Goal: Task Accomplishment & Management: Use online tool/utility

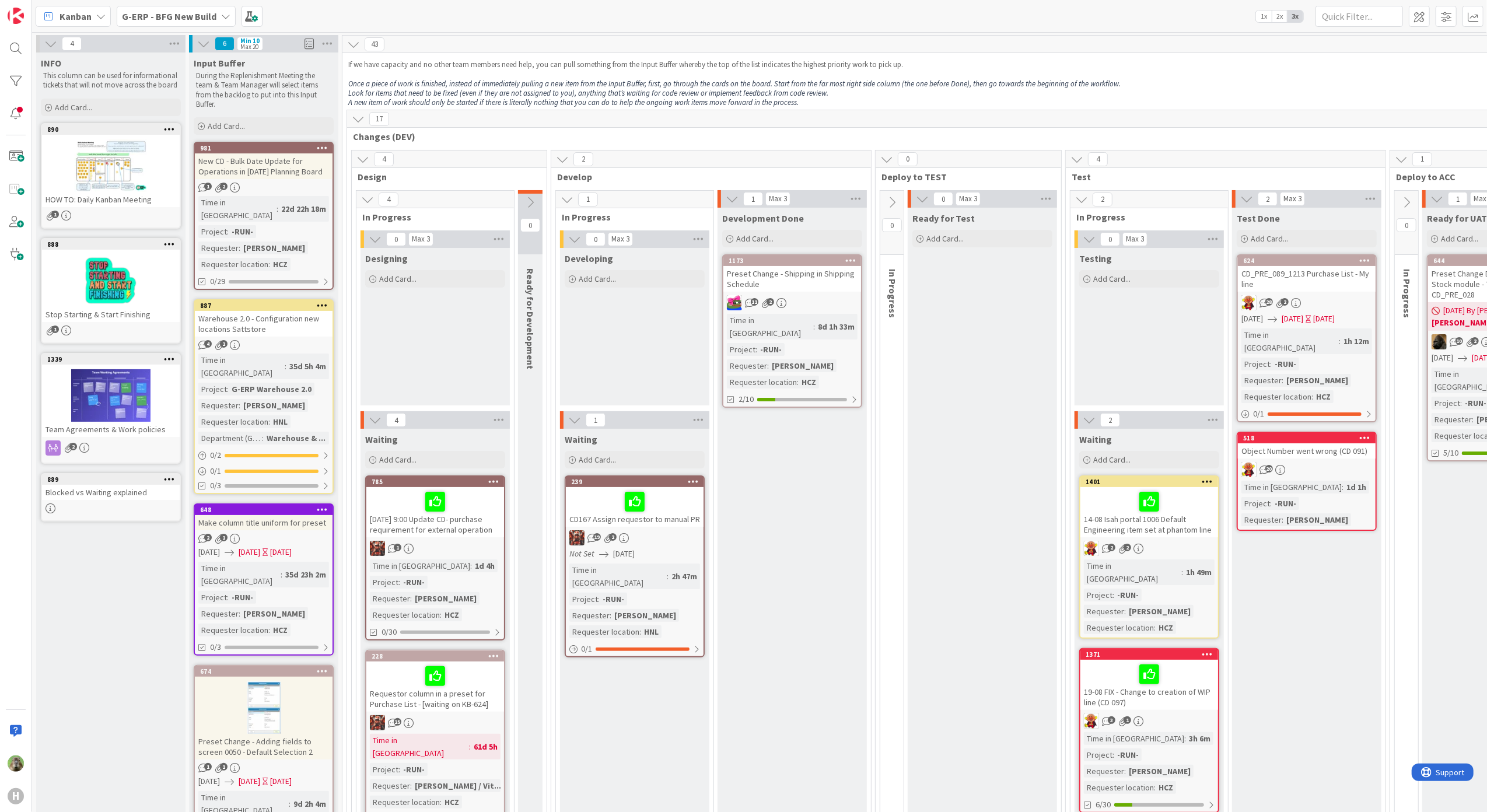
click at [161, 12] on b "G-ERP - BFG New Build" at bounding box center [169, 16] width 95 height 12
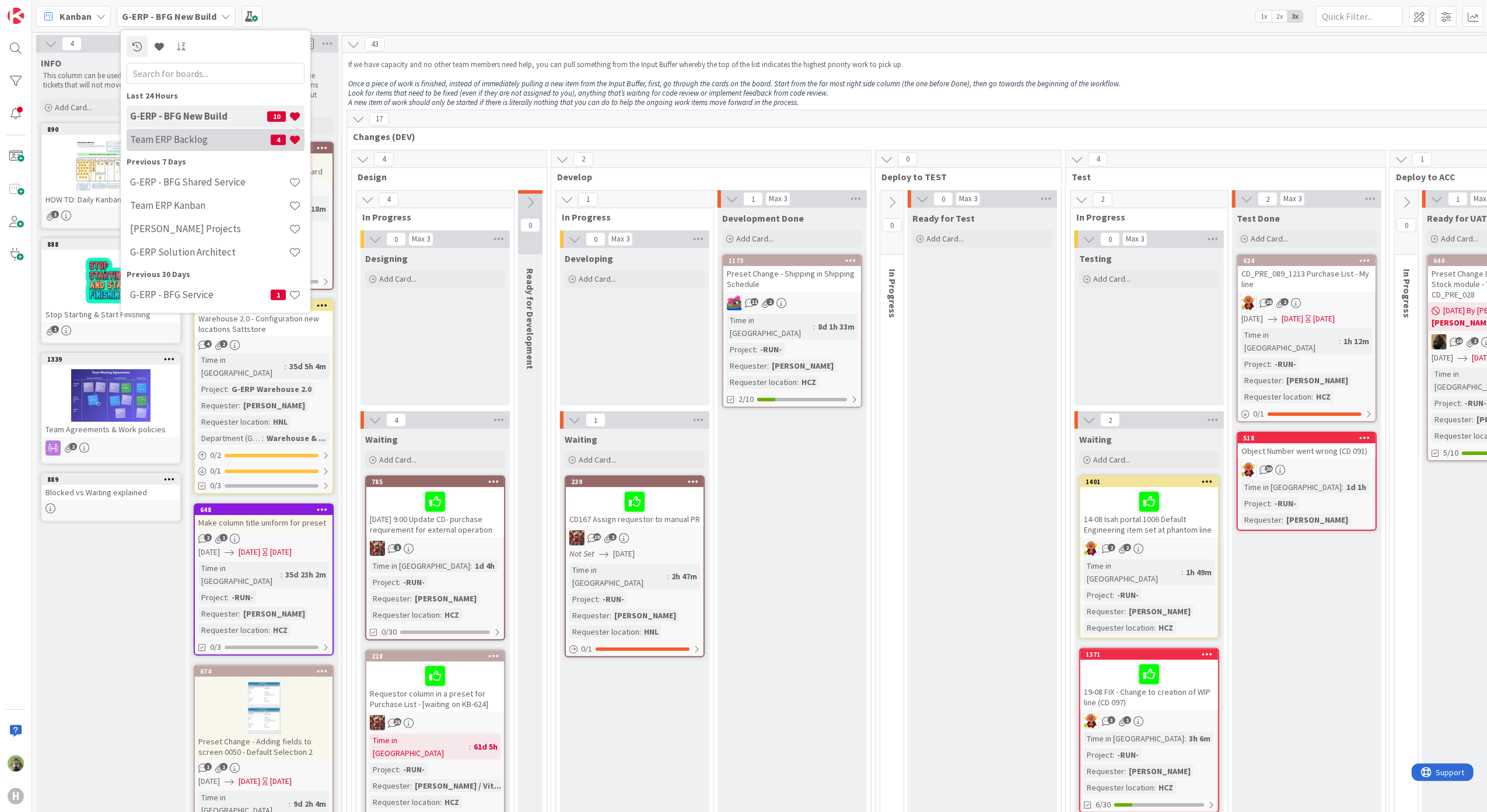
click at [202, 138] on h4 "Team ERP Backlog" at bounding box center [200, 140] width 141 height 12
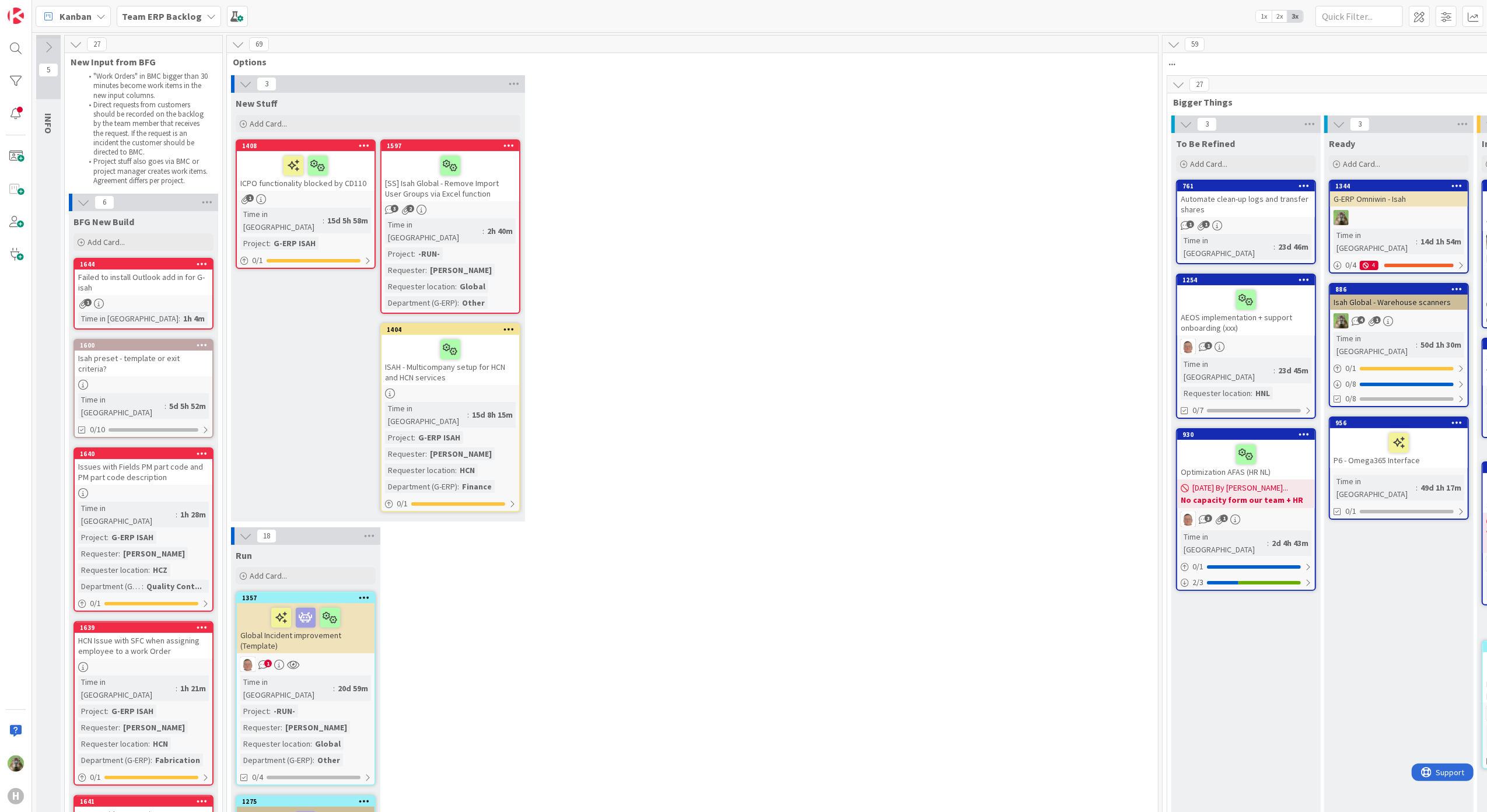
drag, startPoint x: 950, startPoint y: 320, endPoint x: 1030, endPoint y: 282, distance: 88.6
click at [950, 320] on div "3 New Stuff Add Card... 1597 [SS] Isah Global - Remove Import User Groups via E…" at bounding box center [692, 302] width 926 height 452
click at [141, 15] on b "Team ERP Backlog" at bounding box center [161, 16] width 80 height 12
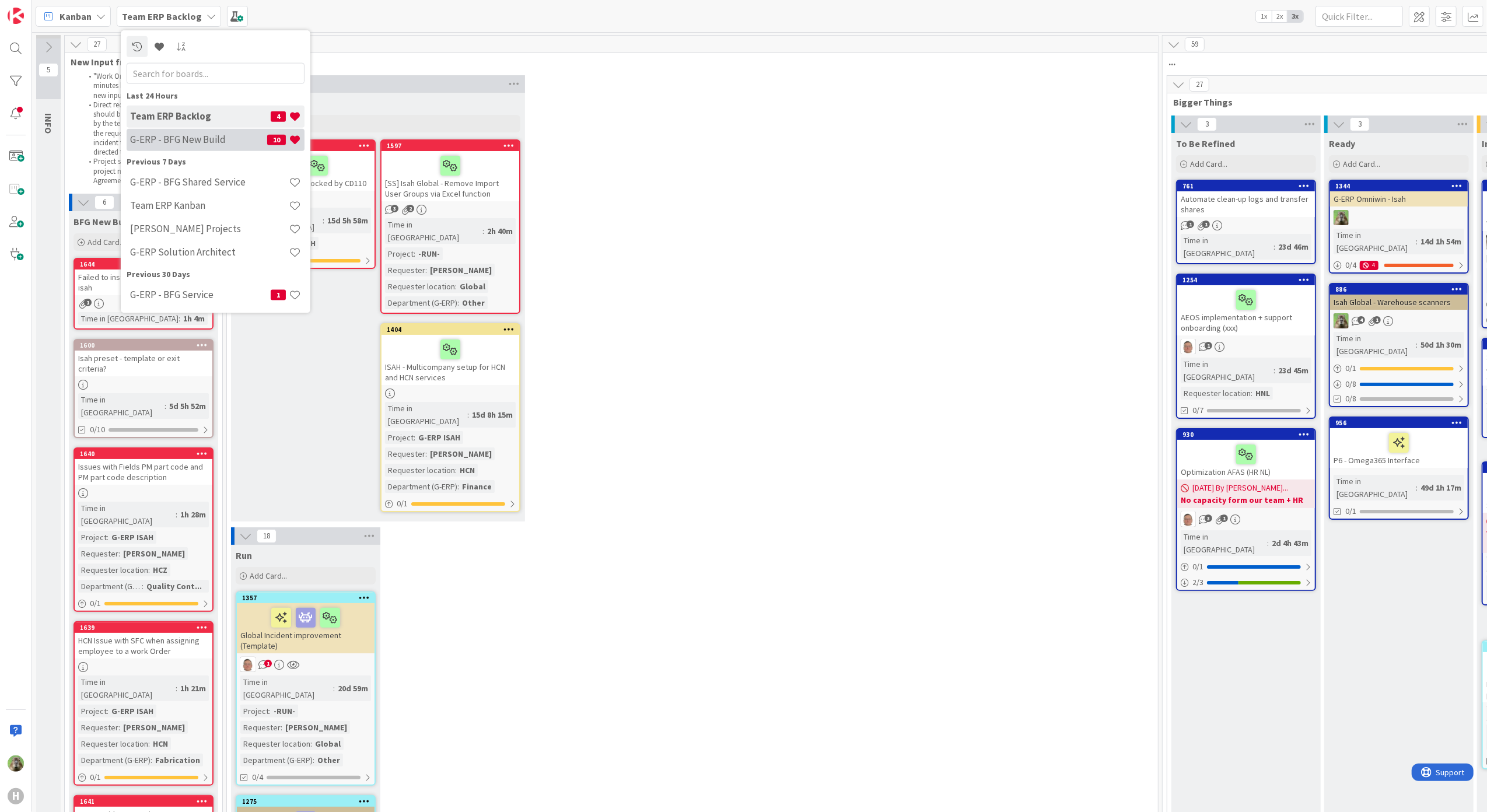
click at [170, 145] on h4 "G-ERP - BFG New Build" at bounding box center [199, 140] width 137 height 12
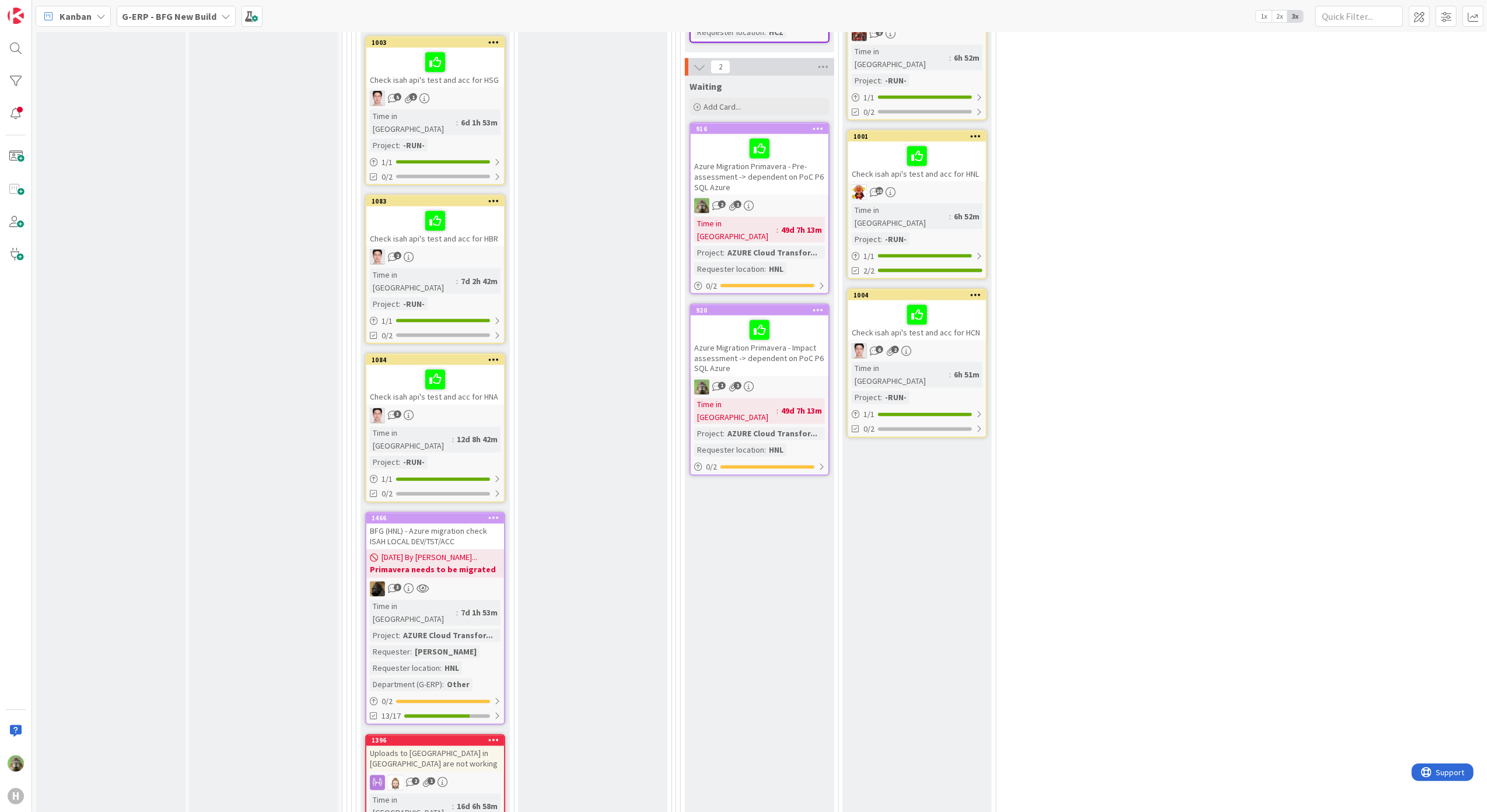
scroll to position [2022, 0]
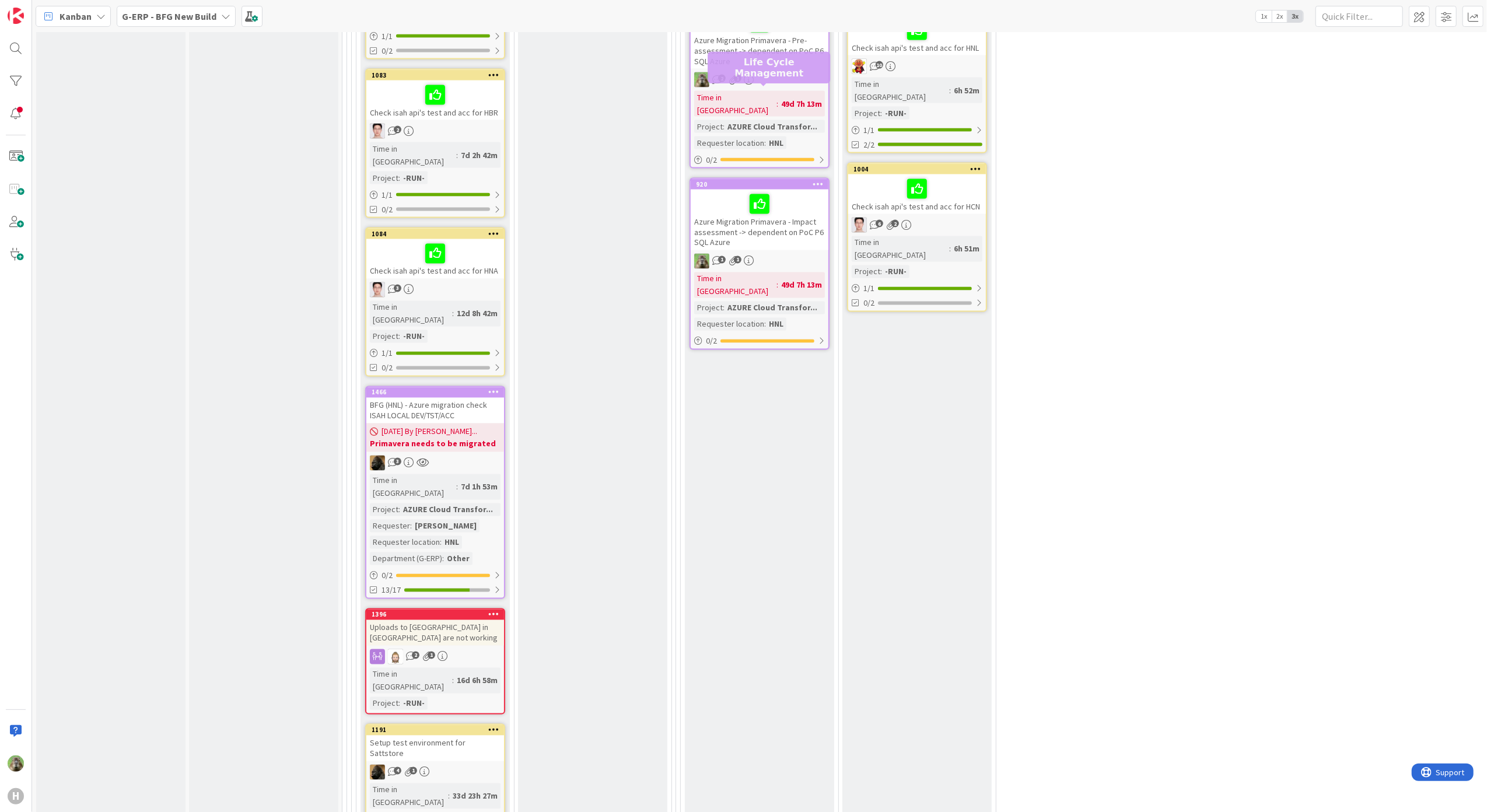
click at [785, 180] on div "920" at bounding box center [762, 184] width 133 height 8
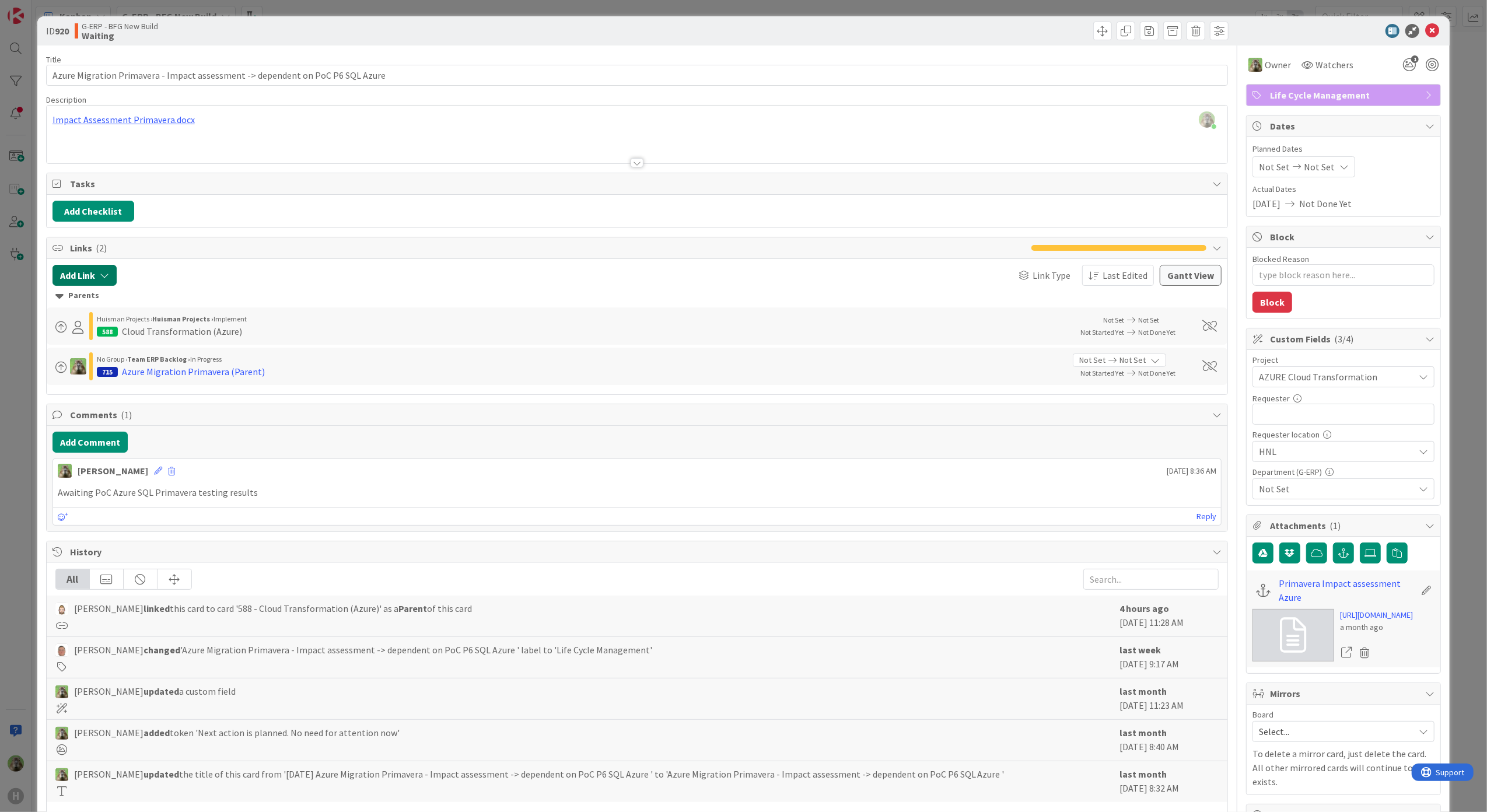
click at [73, 272] on button "Add Link" at bounding box center [85, 275] width 64 height 21
click at [282, 299] on div "Parents" at bounding box center [637, 296] width 1164 height 13
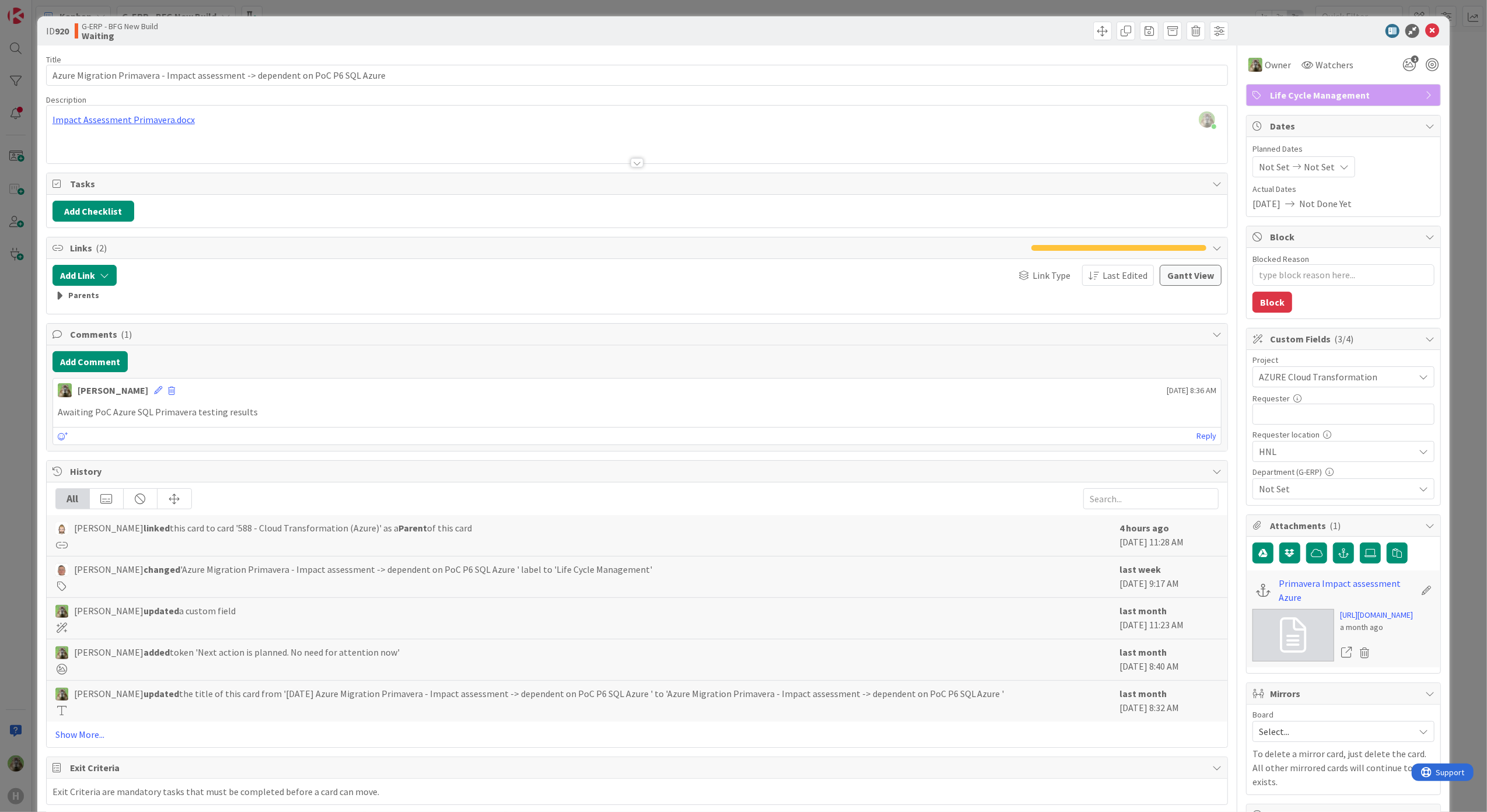
click at [282, 299] on div "Parents" at bounding box center [637, 296] width 1164 height 13
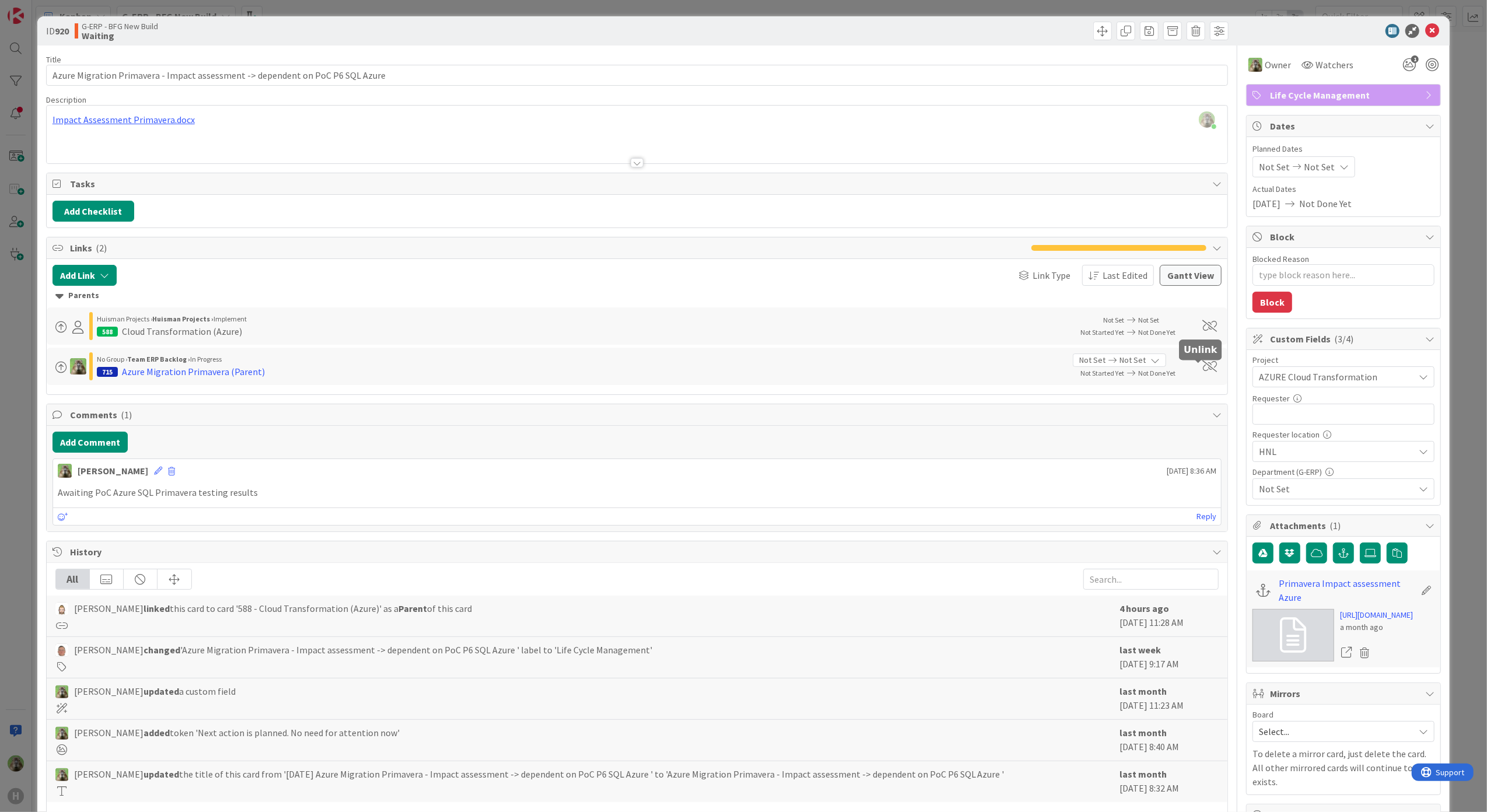
click at [1203, 365] on span at bounding box center [1210, 366] width 15 height 12
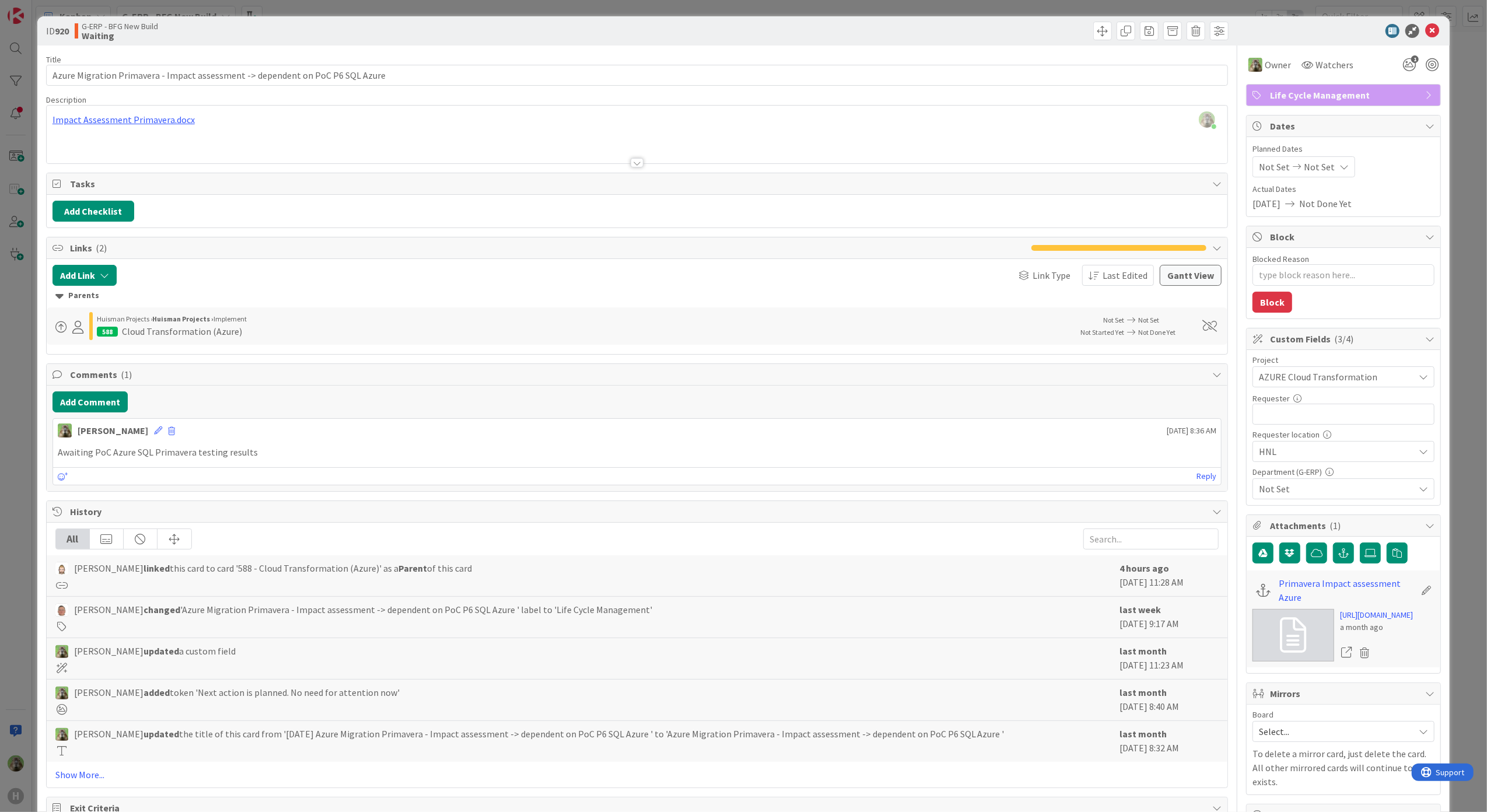
type textarea "x"
click at [88, 276] on button "Add Link" at bounding box center [85, 275] width 64 height 21
click at [131, 346] on span "Current Board" at bounding box center [130, 348] width 131 height 17
click at [135, 409] on div "Current Board All Boards" at bounding box center [145, 386] width 175 height 53
click at [138, 407] on link "All Boards" at bounding box center [145, 396] width 174 height 21
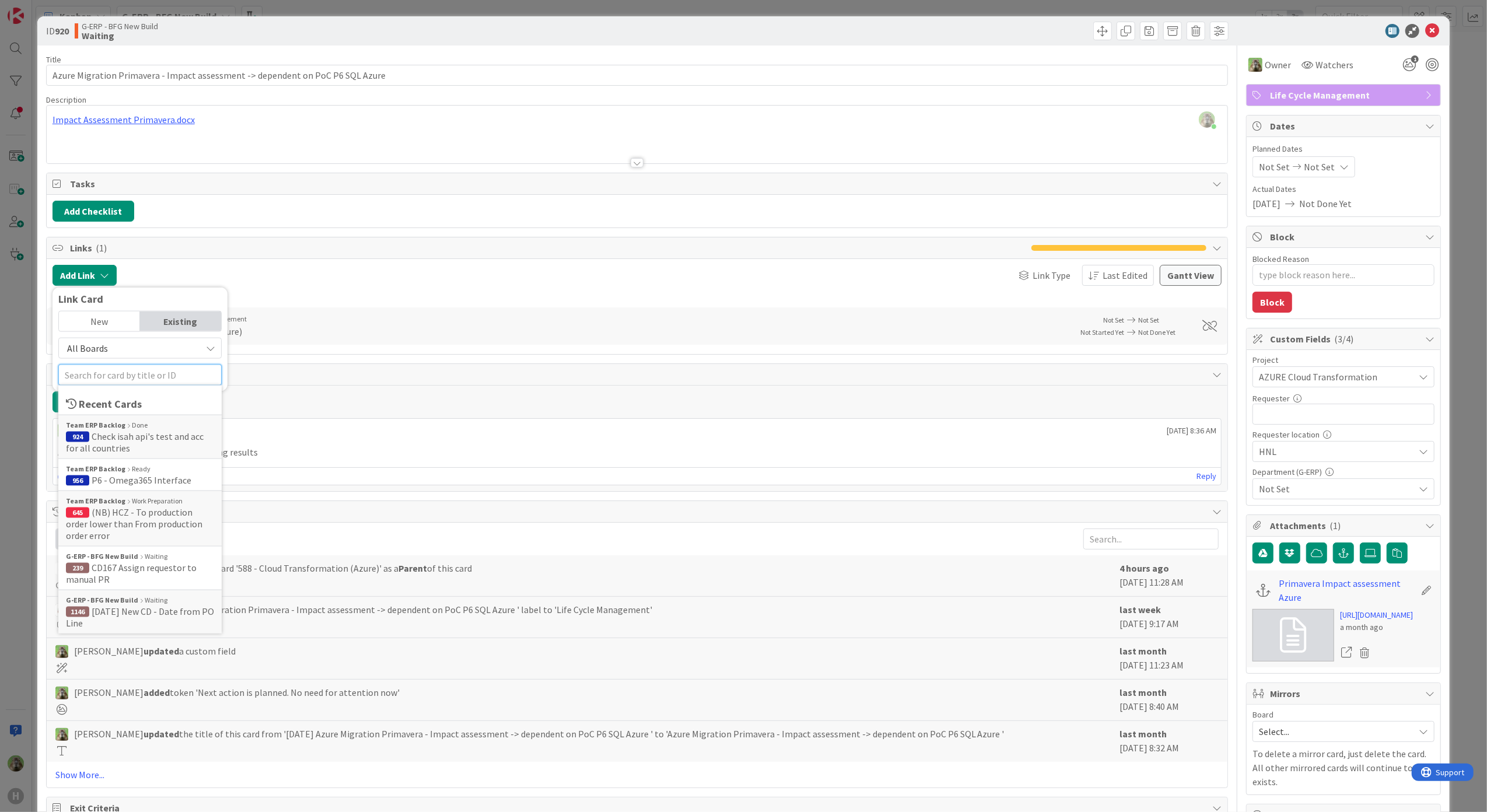
click at [136, 383] on input "text" at bounding box center [140, 375] width 163 height 21
click at [158, 376] on input "azure" at bounding box center [140, 375] width 163 height 21
type input "azure"
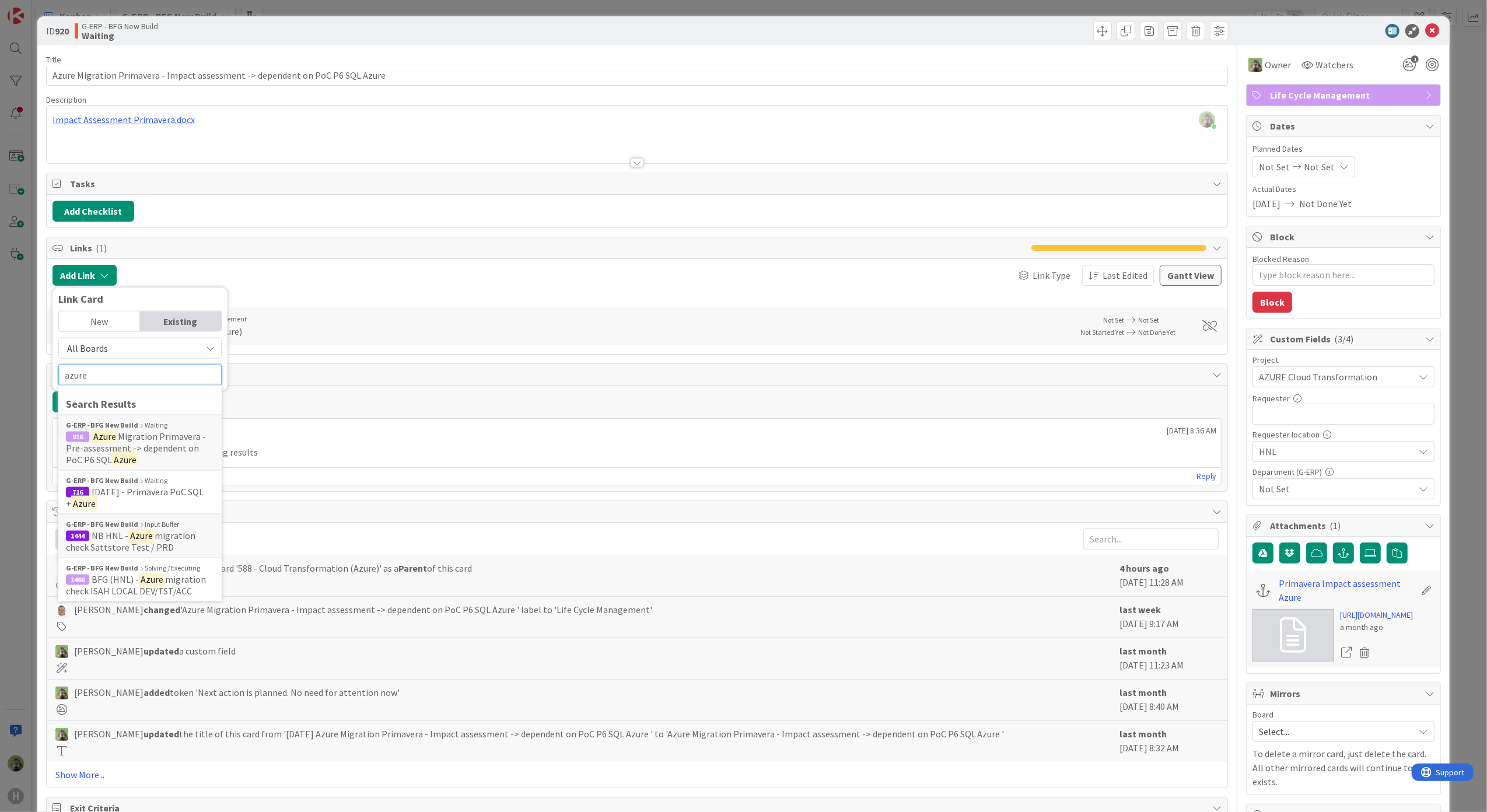
click at [108, 366] on input "azure" at bounding box center [140, 375] width 163 height 21
click at [551, 136] on div at bounding box center [637, 149] width 1182 height 29
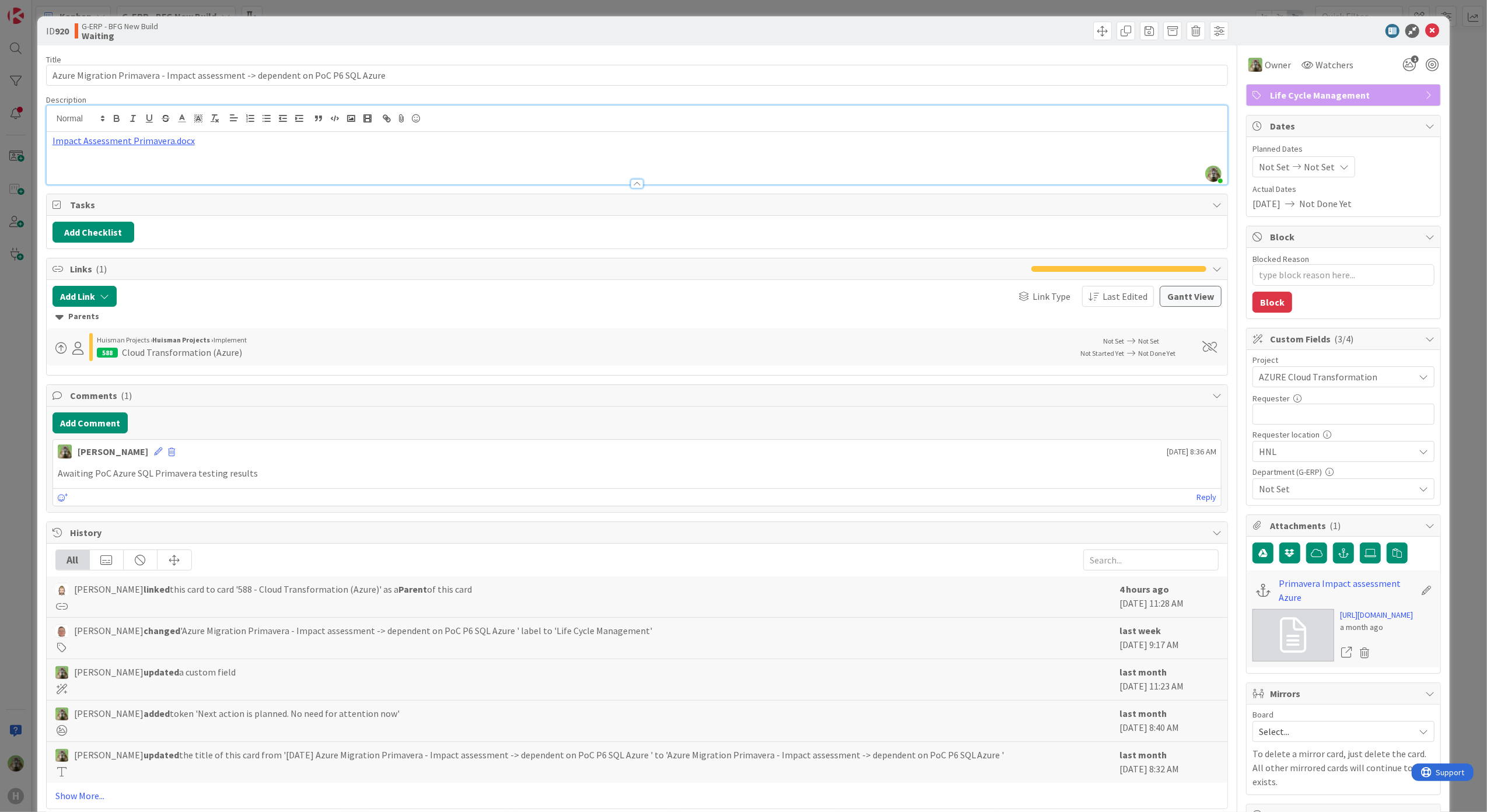
click at [8, 311] on div "ID 920 G-ERP - BFG New Build Waiting Title 79 / 128 Azure Migration Primavera -…" at bounding box center [744, 406] width 1487 height 812
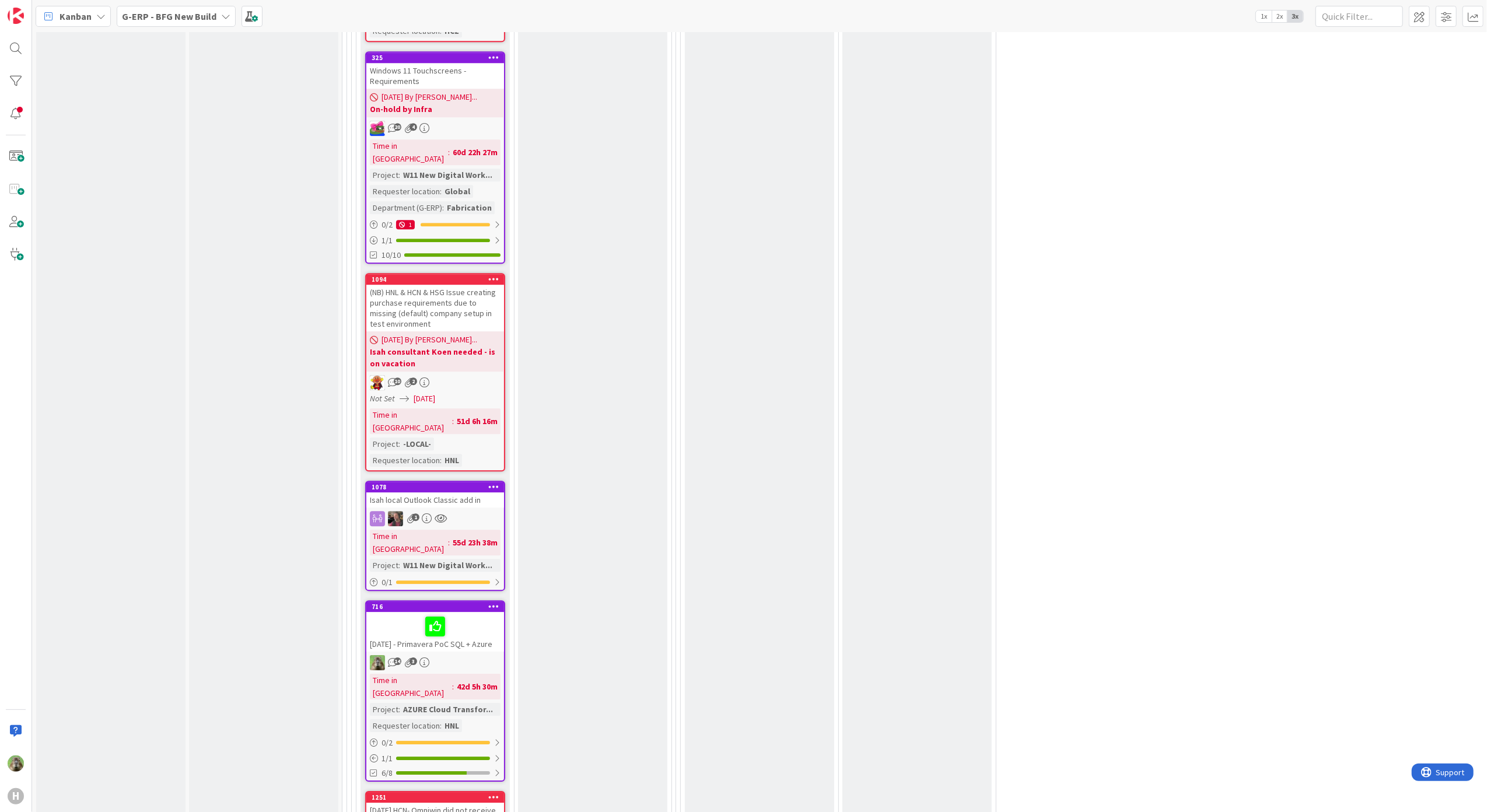
scroll to position [3299, 0]
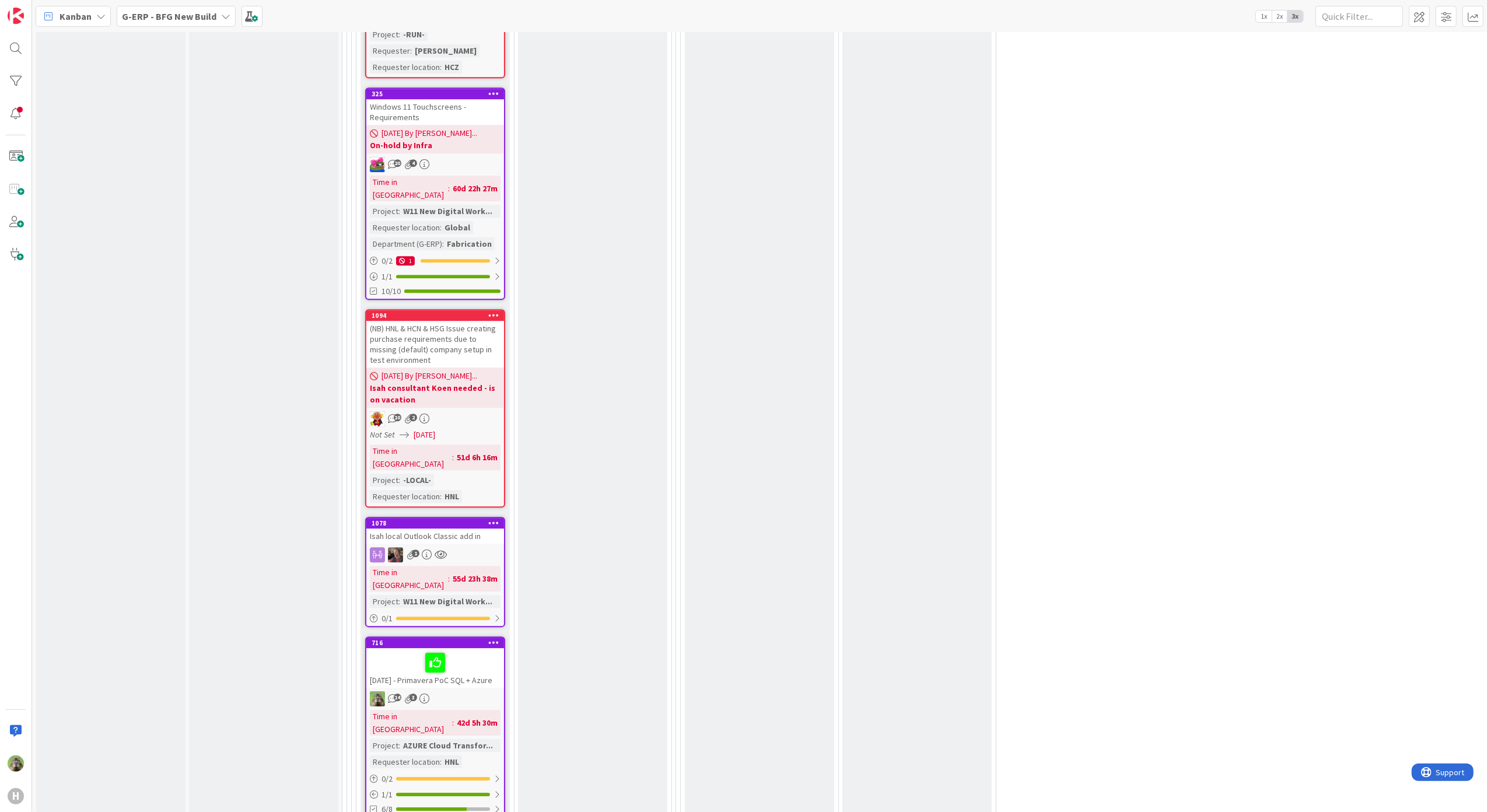
click at [494, 648] on div "[DATE] - Primavera PoC SQL + Azure" at bounding box center [435, 668] width 138 height 40
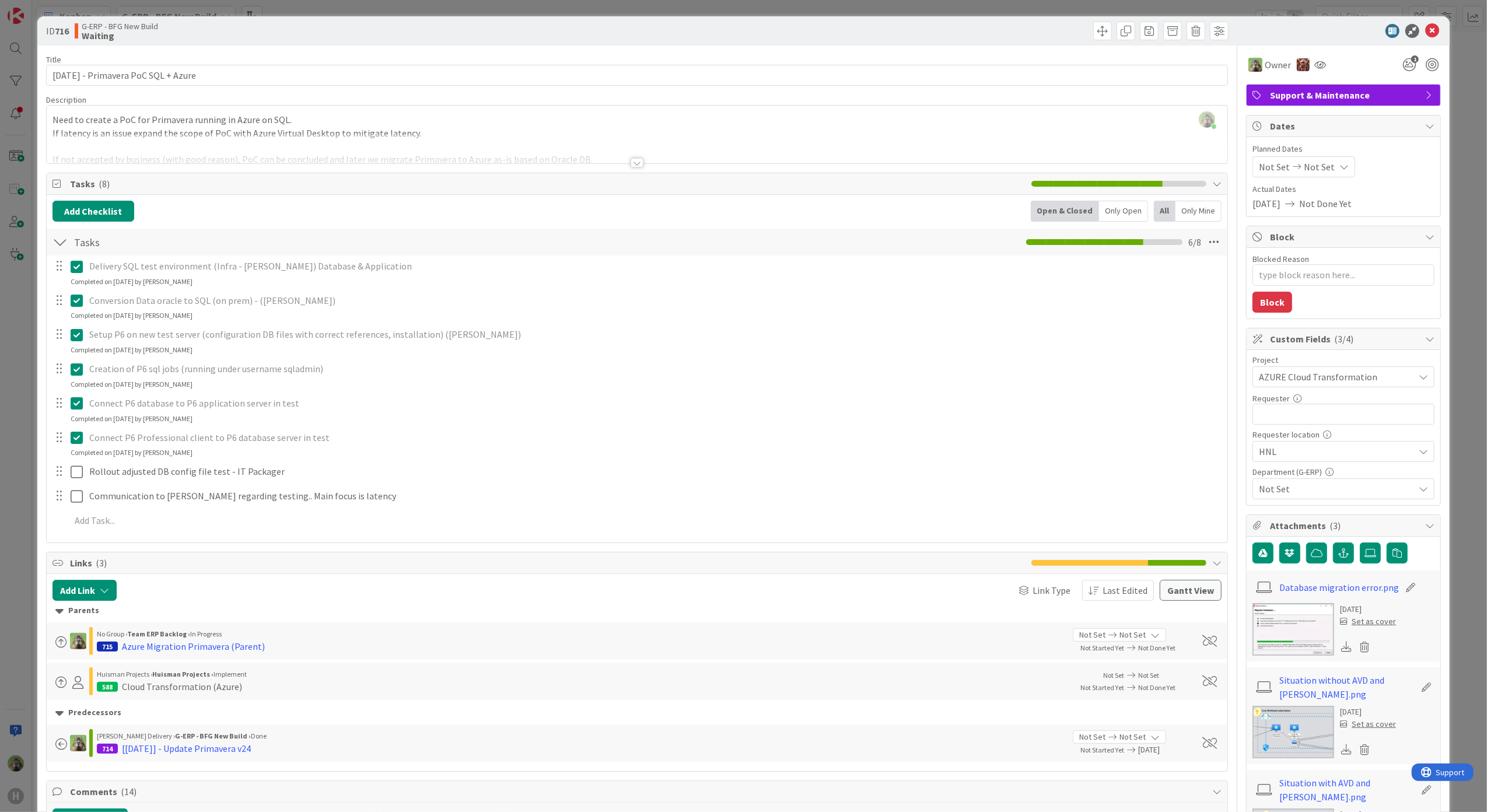
drag, startPoint x: 8, startPoint y: 360, endPoint x: 15, endPoint y: 359, distance: 7.1
click at [8, 360] on div "ID 716 G-ERP - BFG New Build Waiting Title 37 / 128 15-8-2025 - Primavera PoC S…" at bounding box center [744, 406] width 1487 height 812
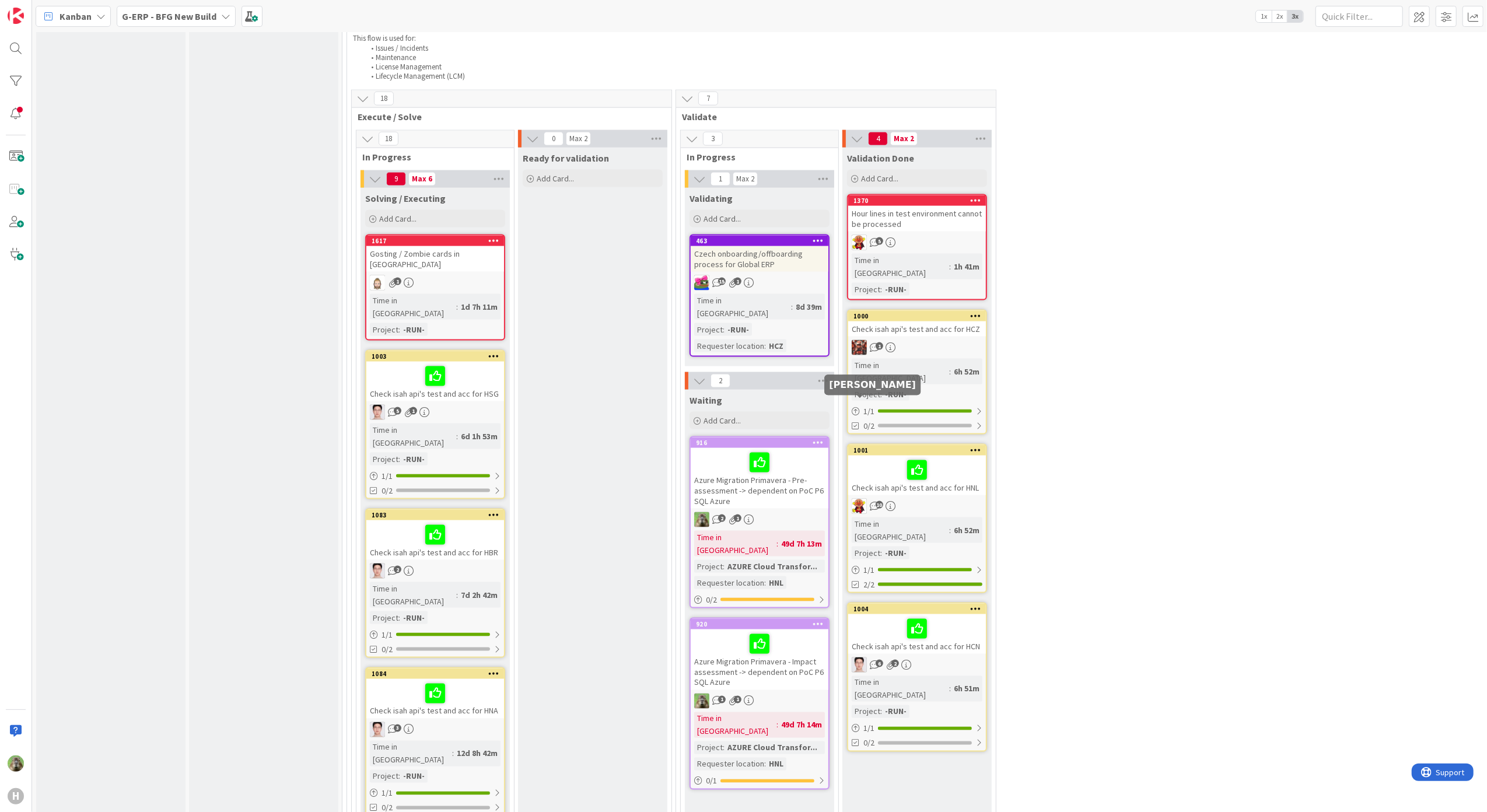
scroll to position [1587, 0]
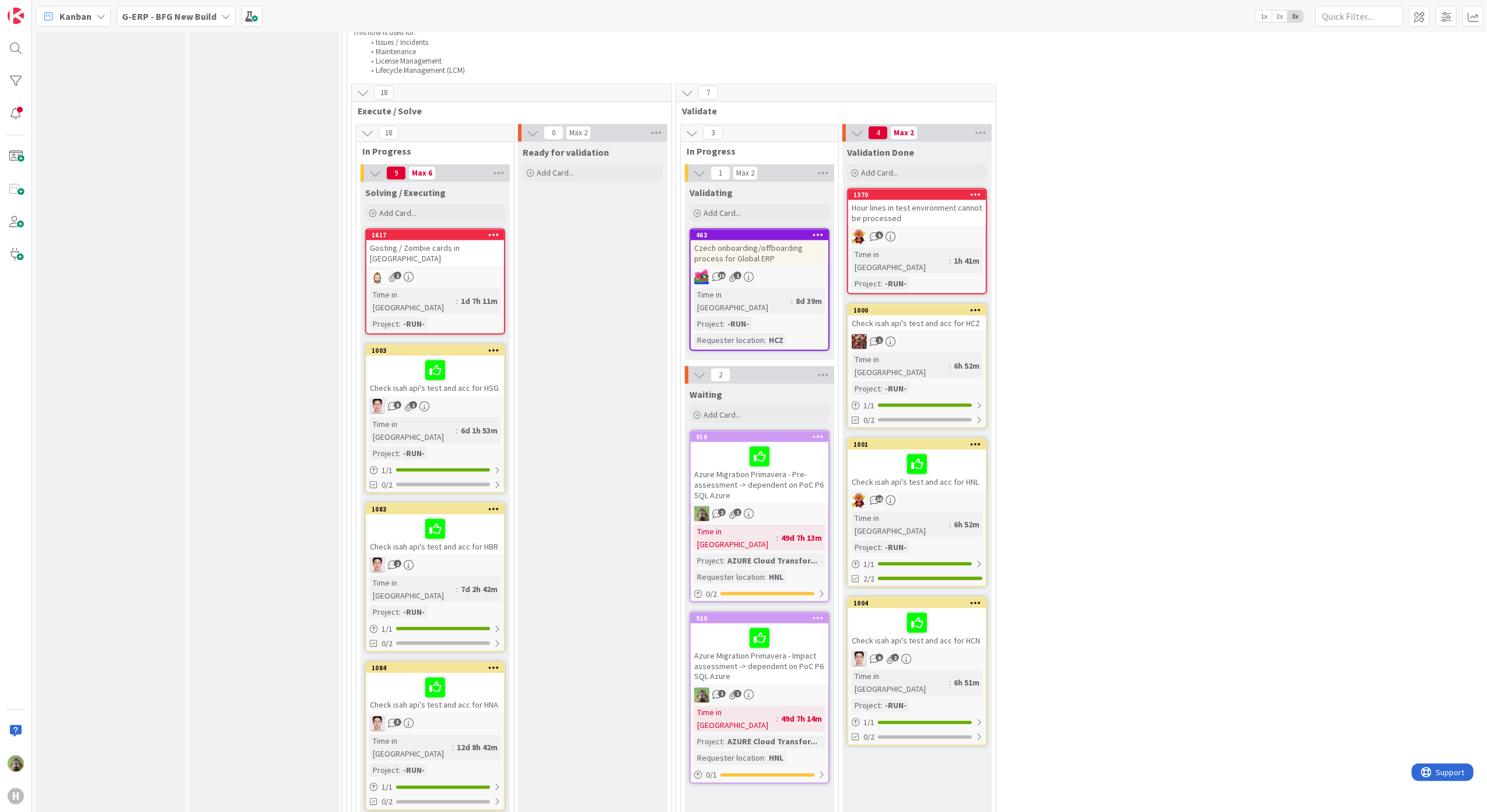
click at [776, 624] on div "Azure Migration Primavera - Impact assessment -> dependent on PoC P6 SQL Azure" at bounding box center [759, 654] width 138 height 61
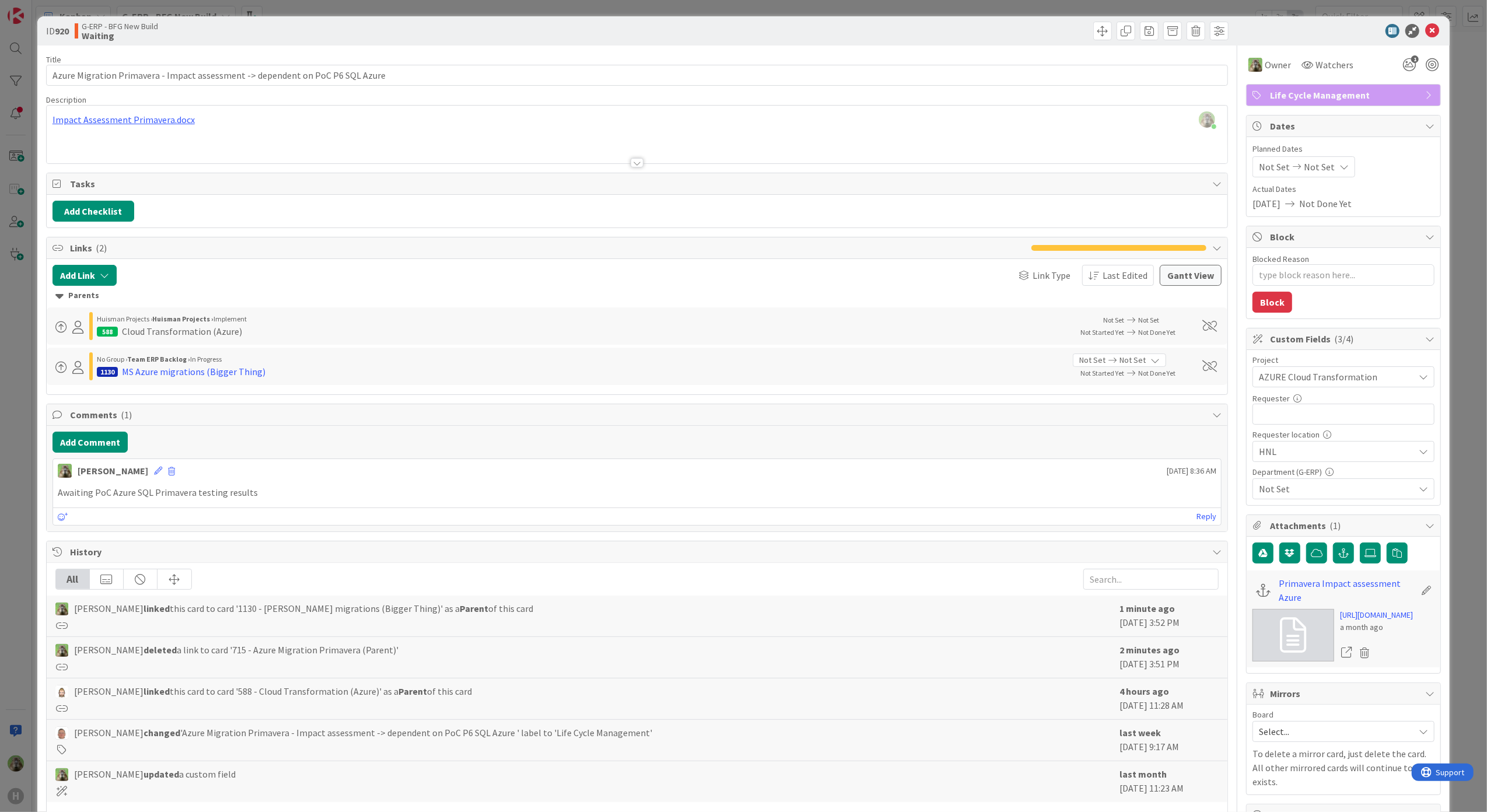
click at [19, 444] on div "ID 920 G-ERP - BFG New Build Waiting Title 79 / 128 Azure Migration Primavera -…" at bounding box center [744, 406] width 1487 height 812
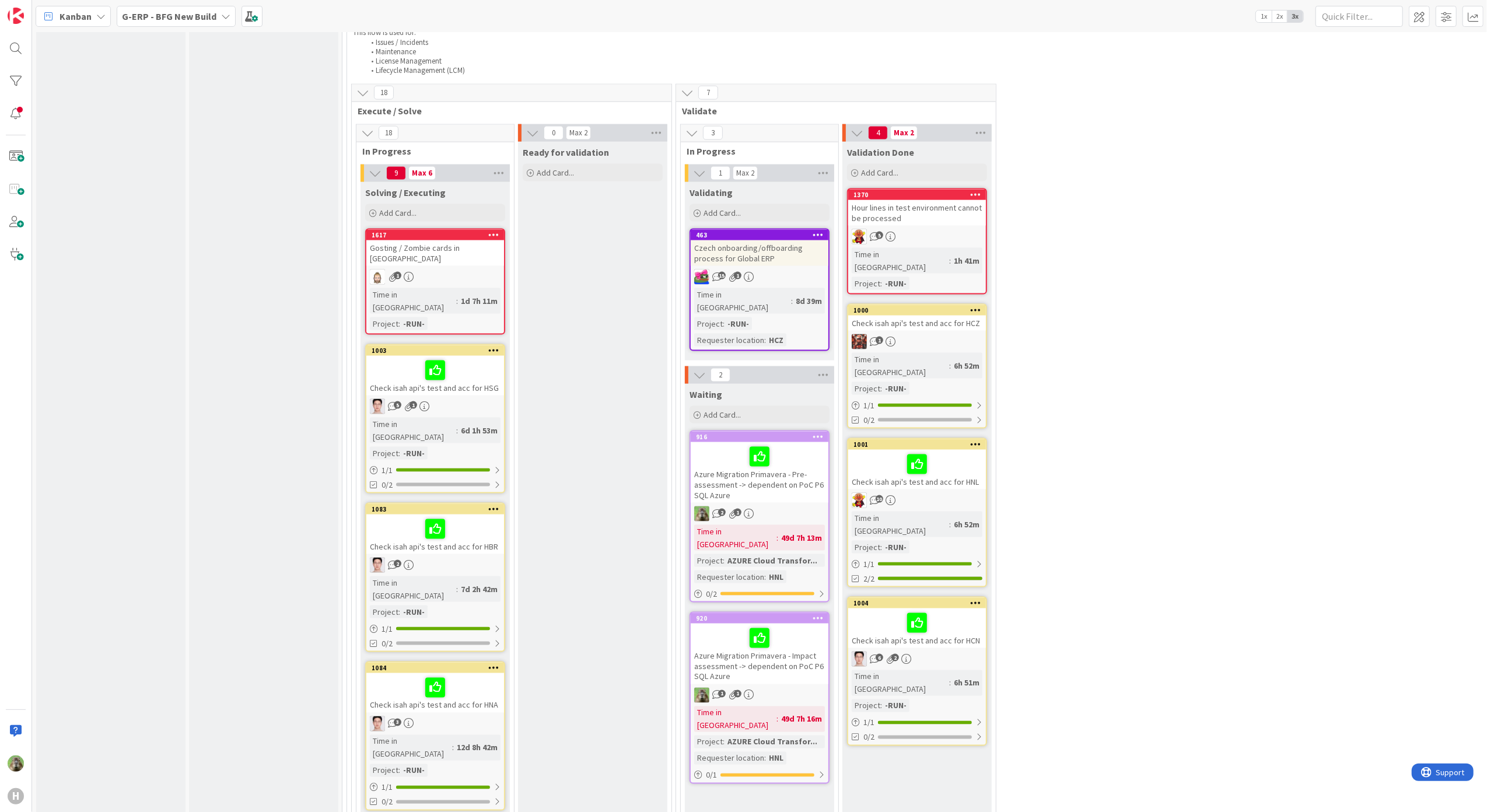
click at [822, 442] on div "Azure Migration Primavera - Pre-assessment -> dependent on PoC P6 SQL Azure" at bounding box center [759, 472] width 138 height 61
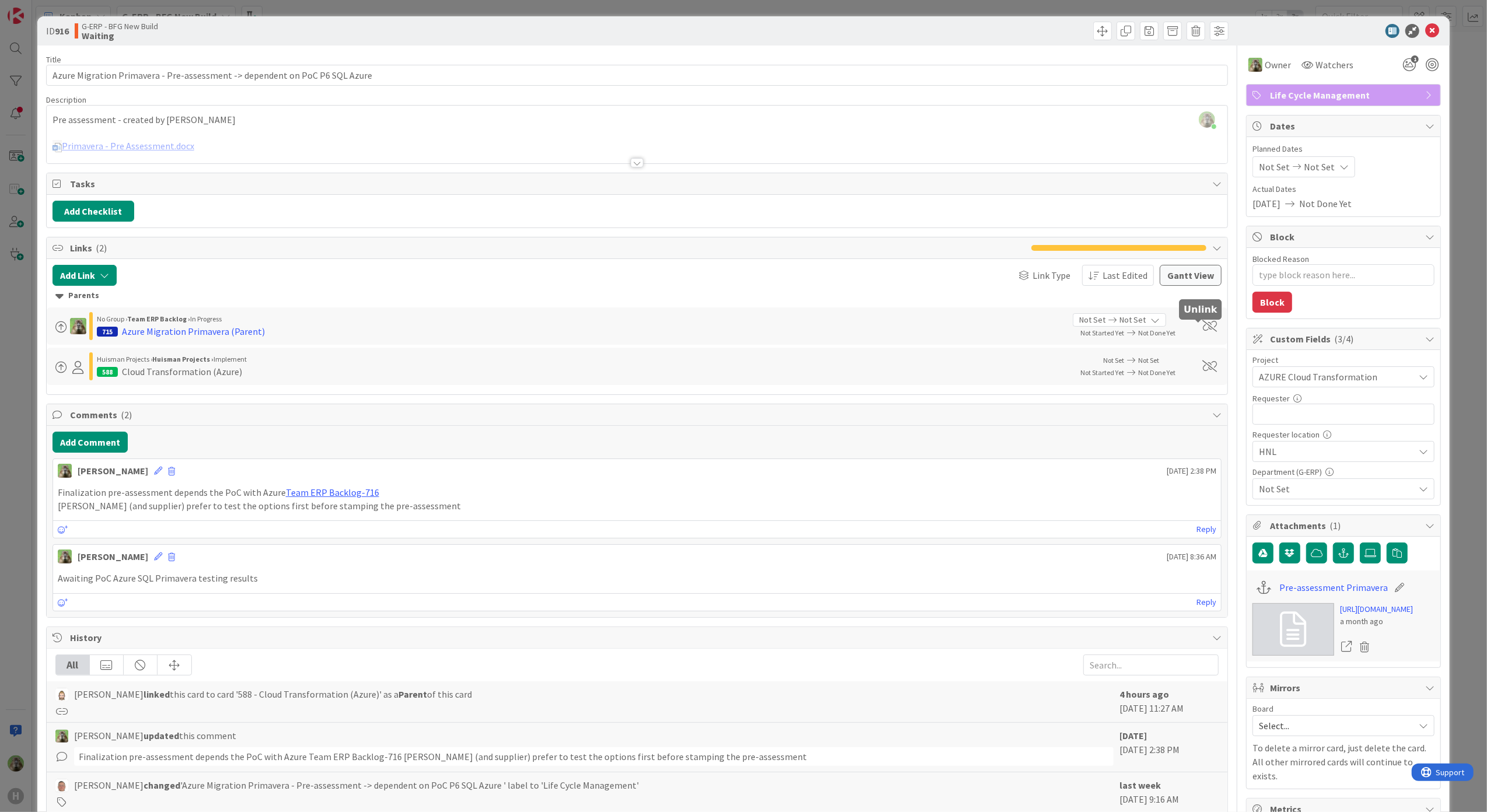
click at [1203, 332] on span at bounding box center [1210, 326] width 15 height 12
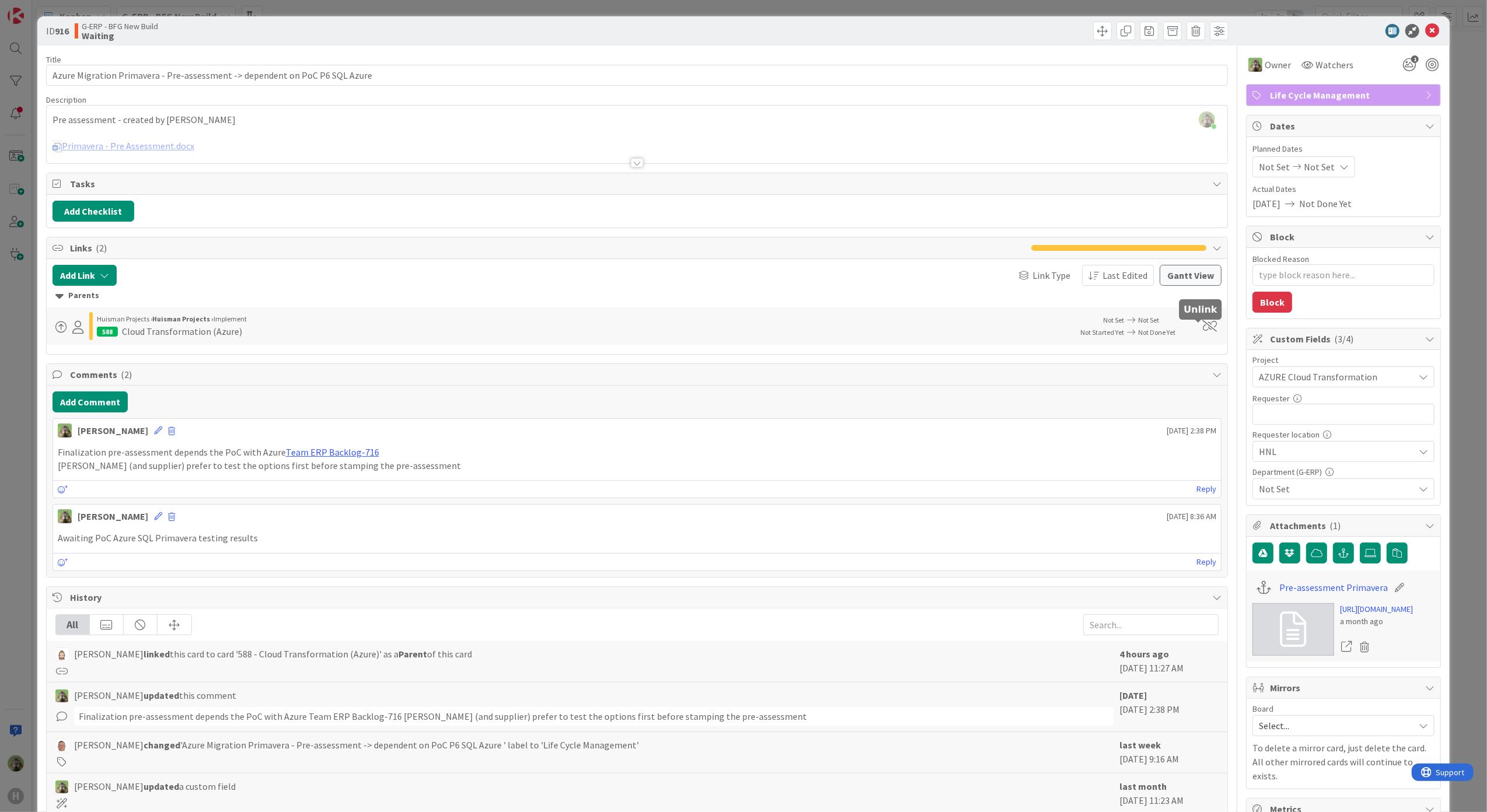
type textarea "x"
click at [80, 272] on button "Add Link" at bounding box center [85, 275] width 64 height 21
click at [148, 369] on input "text" at bounding box center [140, 375] width 163 height 21
type input "1130"
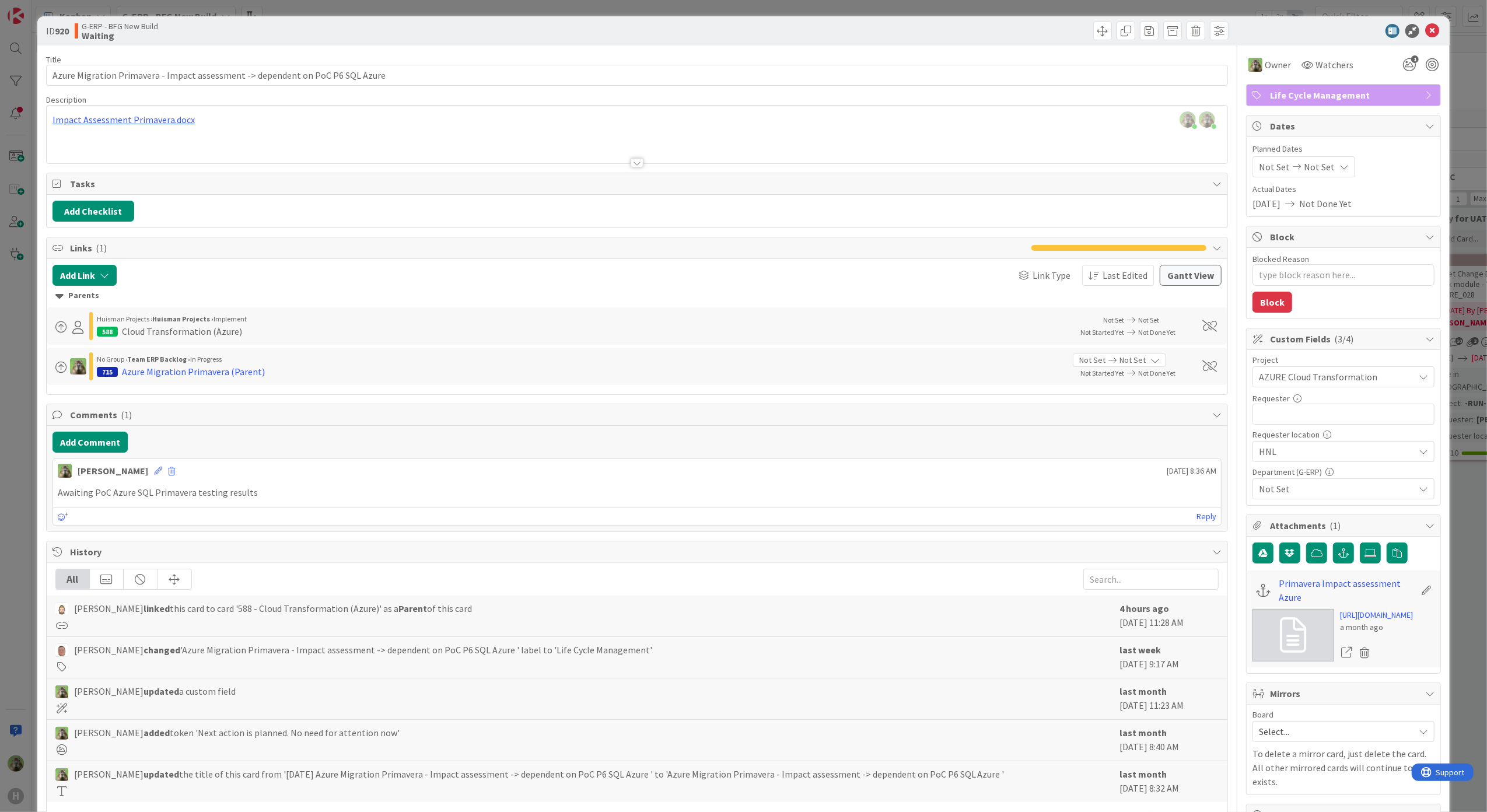
click at [17, 368] on div "ID 920 G-ERP - BFG New Build Waiting Title 79 / 128 Azure Migration Primavera -…" at bounding box center [744, 406] width 1487 height 812
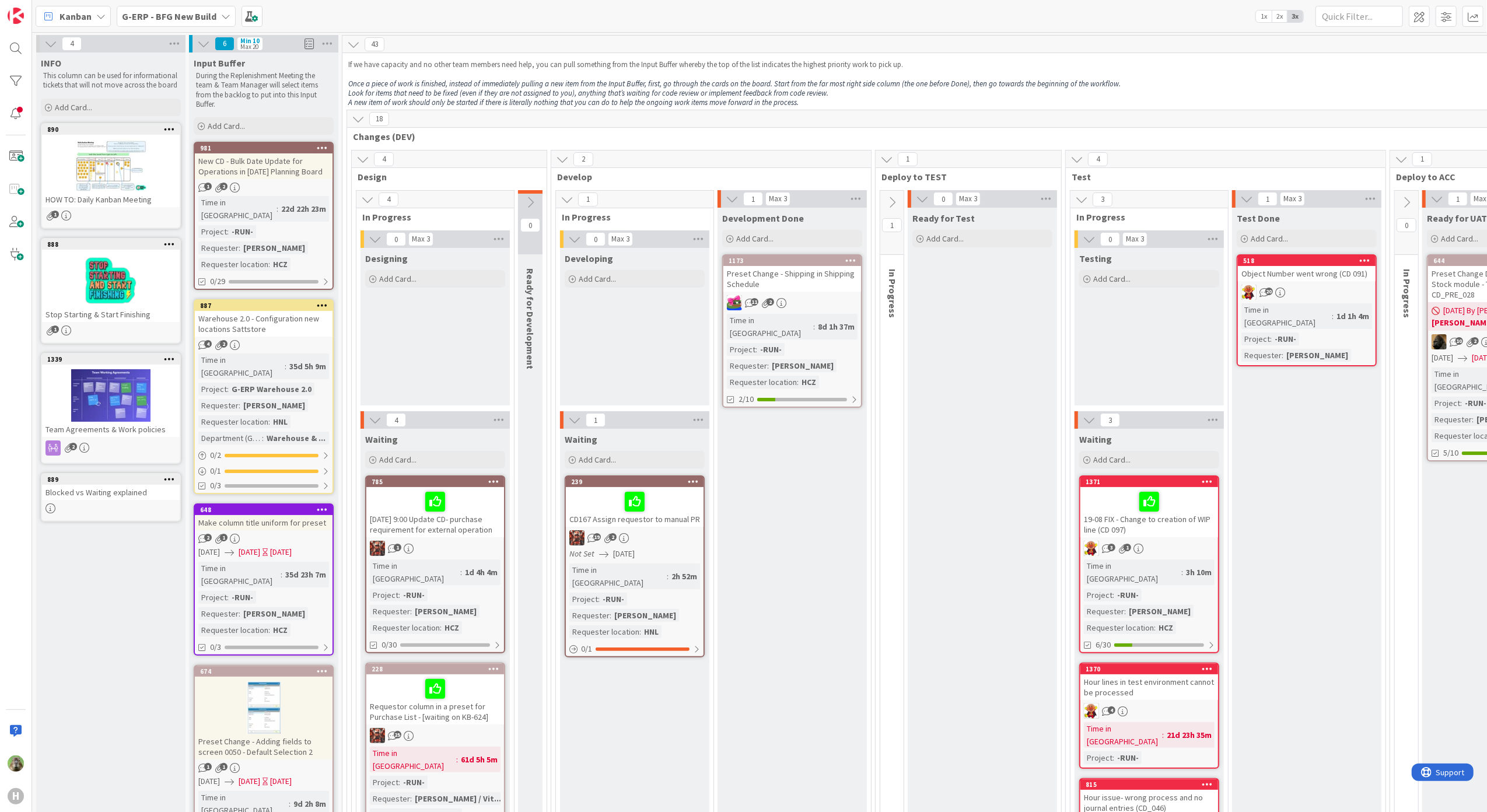
click at [218, 21] on div "G-ERP - BFG New Build" at bounding box center [176, 16] width 119 height 21
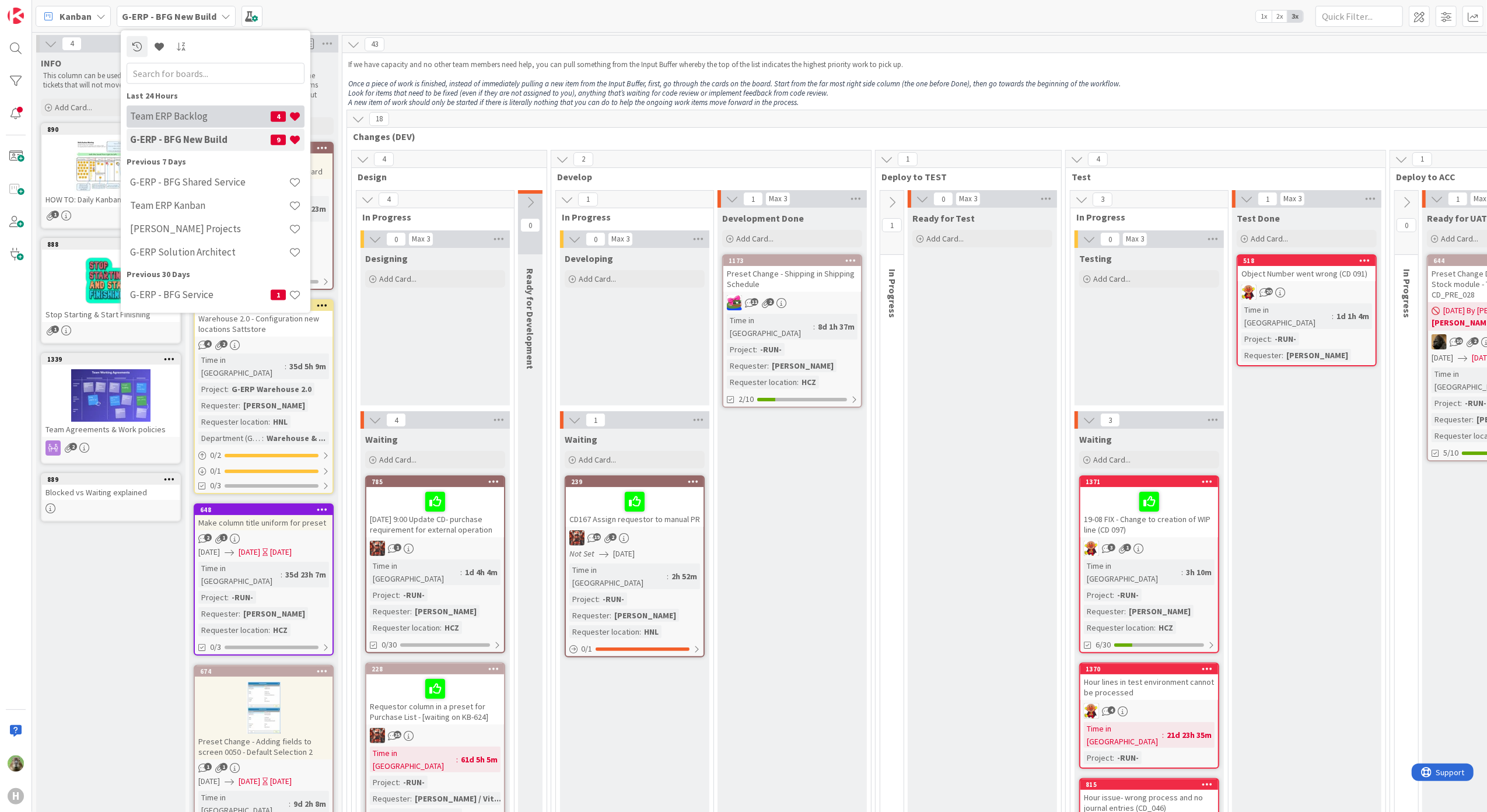
click at [181, 121] on h4 "Team ERP Backlog" at bounding box center [200, 116] width 141 height 12
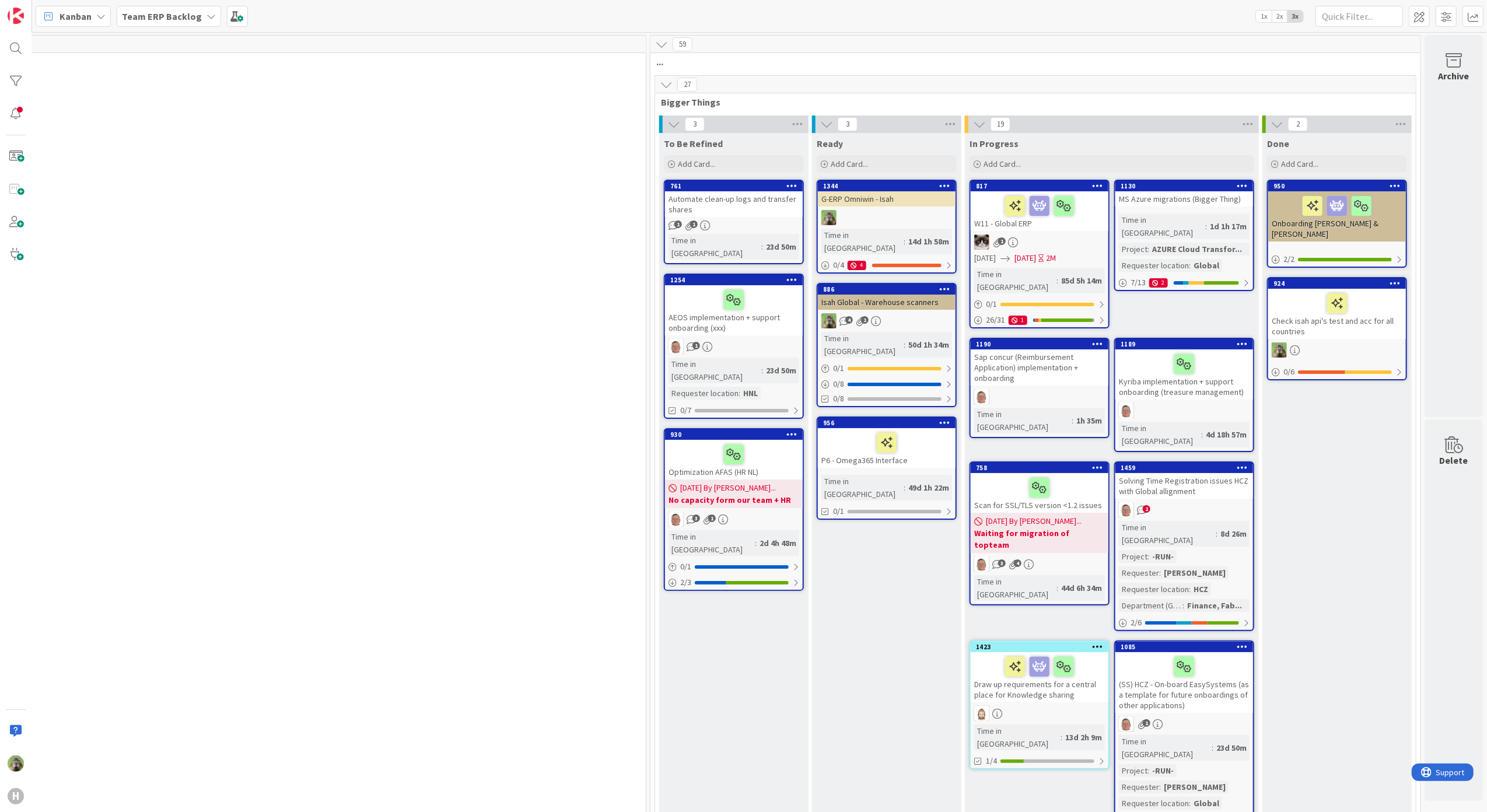
scroll to position [0, 526]
click at [1162, 185] on div "1130" at bounding box center [1187, 186] width 133 height 8
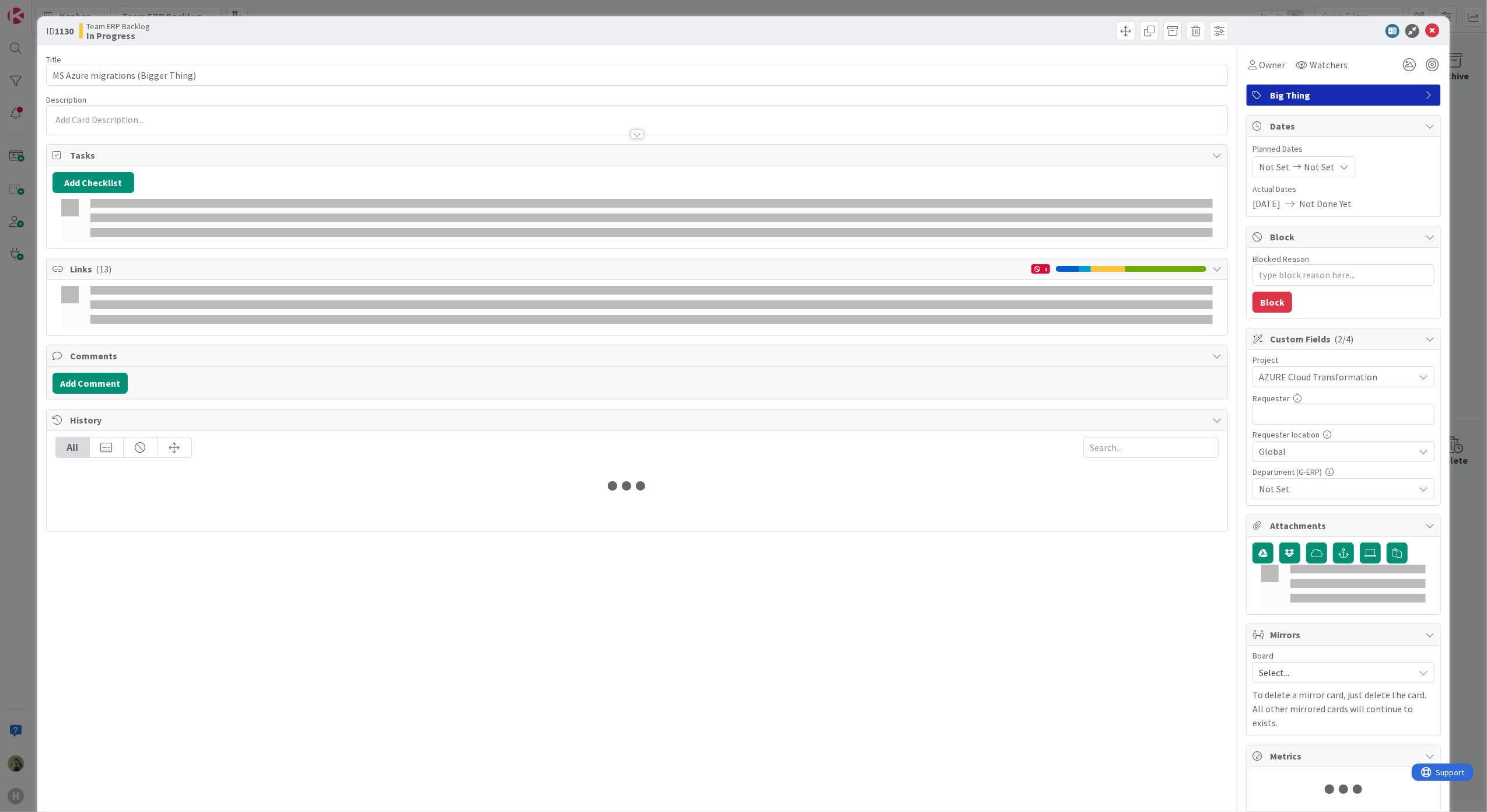
type textarea "x"
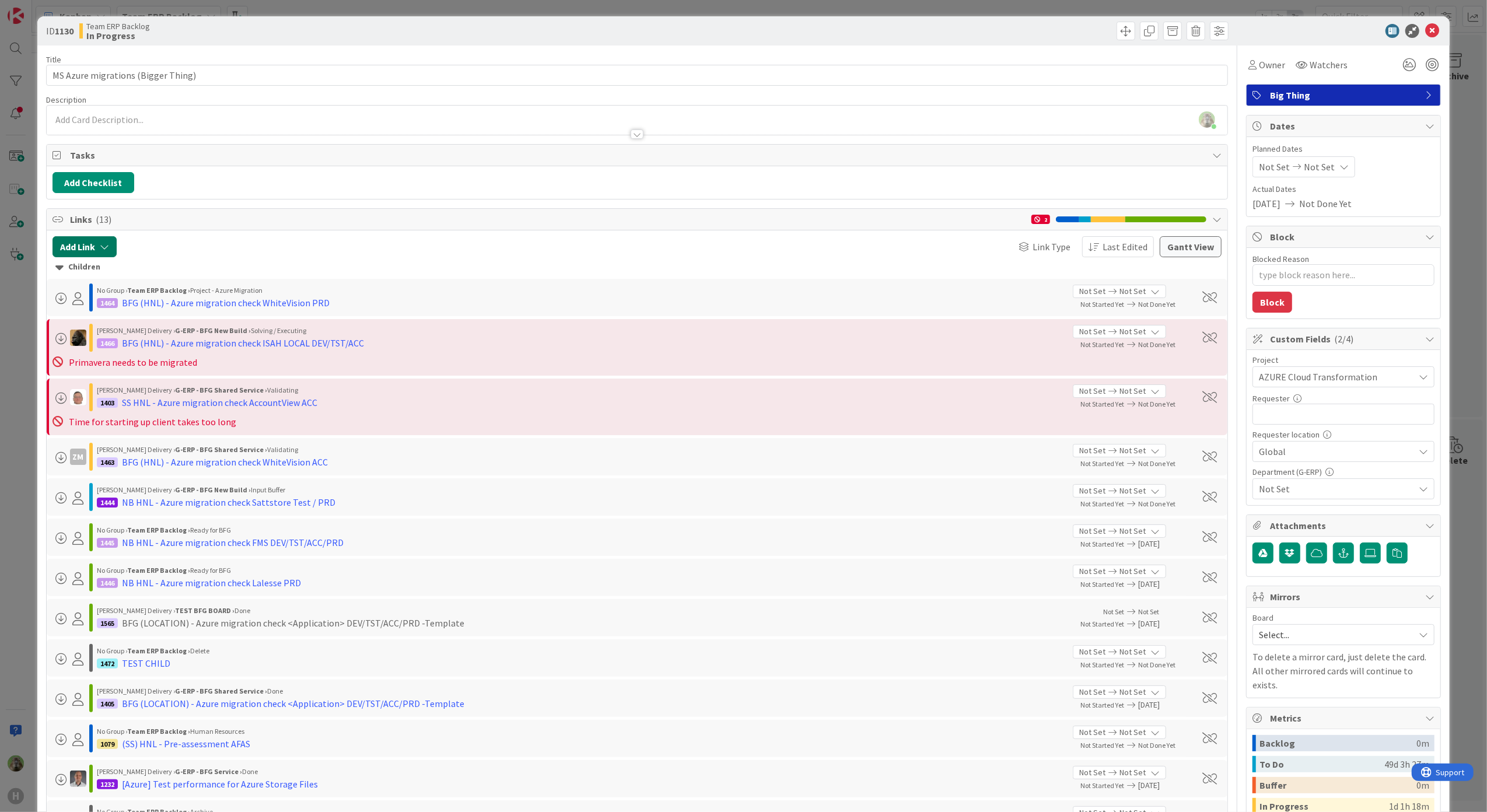
click at [89, 243] on button "Add Link" at bounding box center [85, 247] width 64 height 21
click at [139, 328] on span "Current Board" at bounding box center [130, 320] width 131 height 17
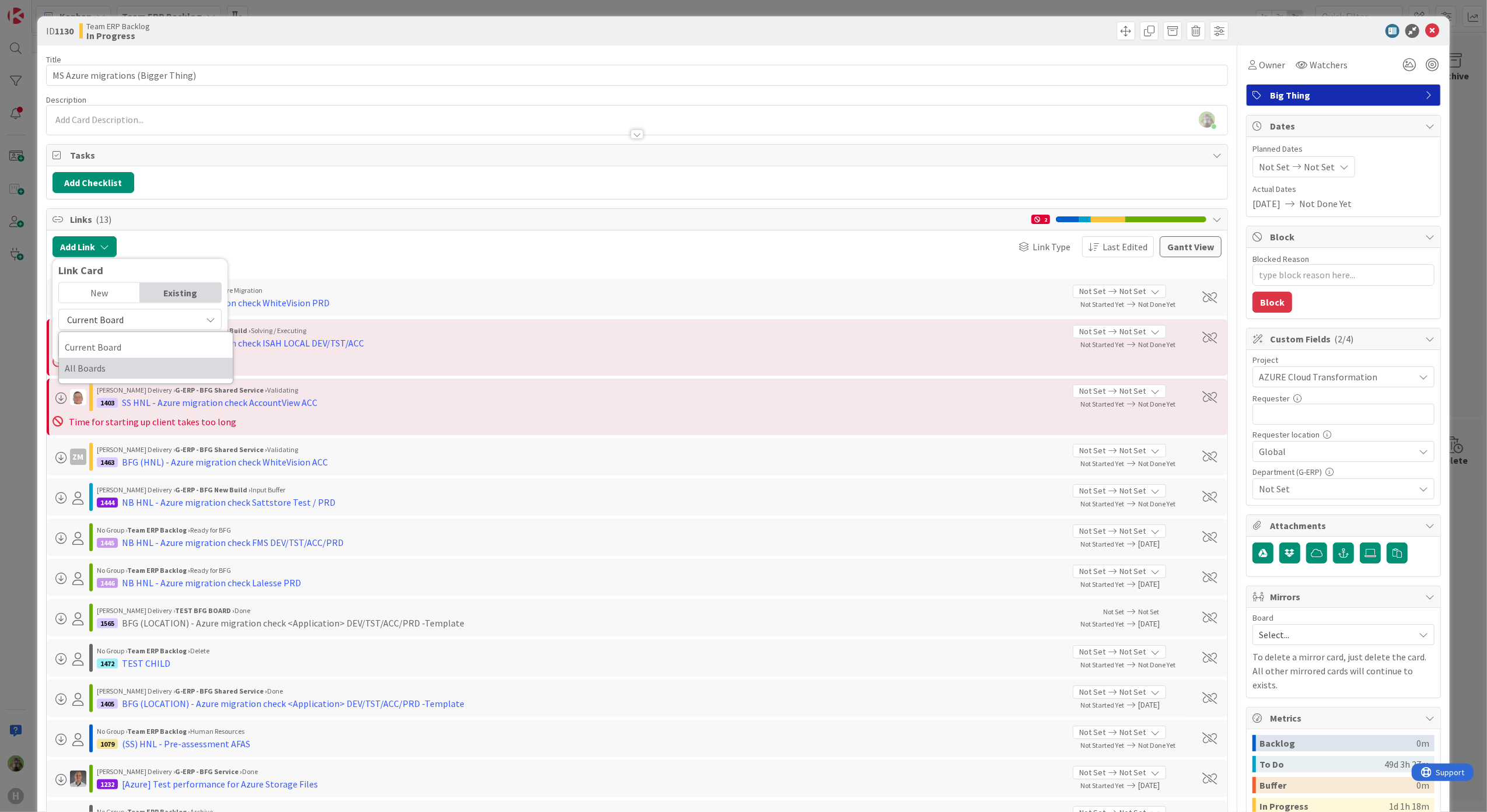
click at [124, 372] on span "All Boards" at bounding box center [145, 368] width 162 height 17
click at [129, 352] on input "text" at bounding box center [140, 346] width 163 height 21
type input "9"
click at [131, 291] on div "New" at bounding box center [99, 293] width 81 height 20
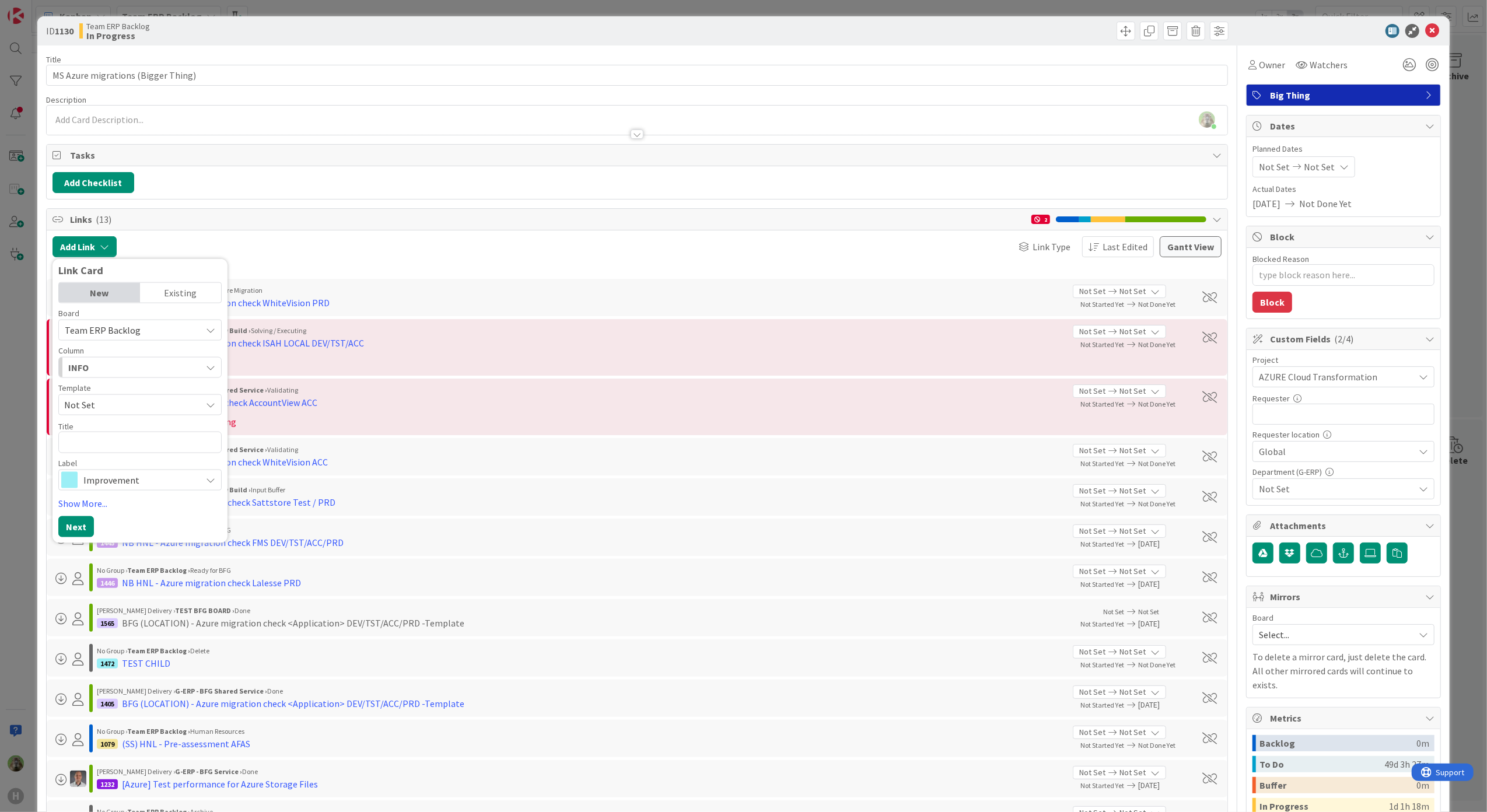
click at [182, 292] on div "Existing" at bounding box center [181, 293] width 81 height 20
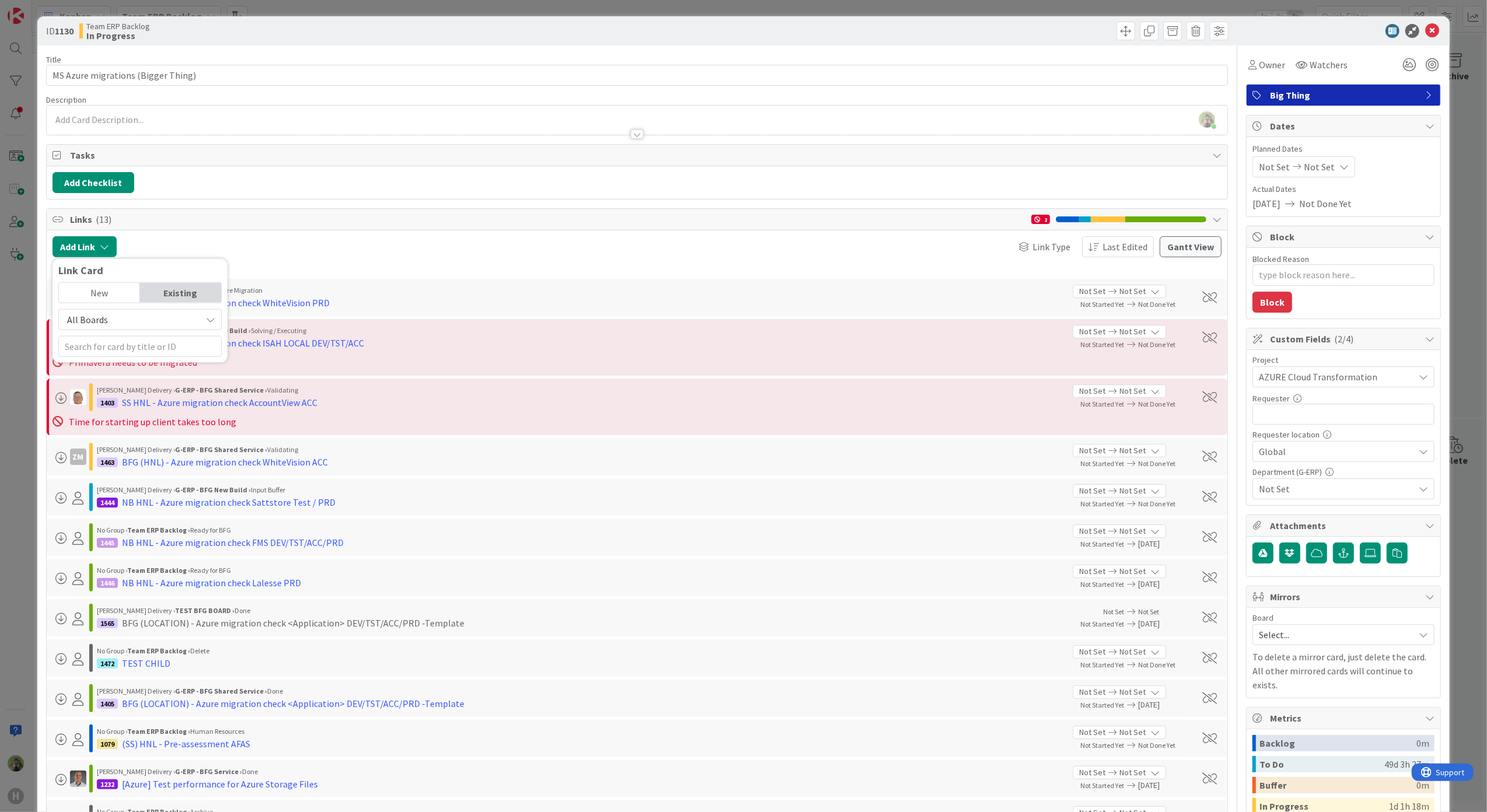
click at [166, 314] on span "All Boards" at bounding box center [130, 320] width 131 height 17
click at [138, 362] on div "Link Card New Existing All Boards Current Board All Boards" at bounding box center [140, 311] width 175 height 104
click at [150, 355] on input "text" at bounding box center [140, 346] width 163 height 21
type input "920"
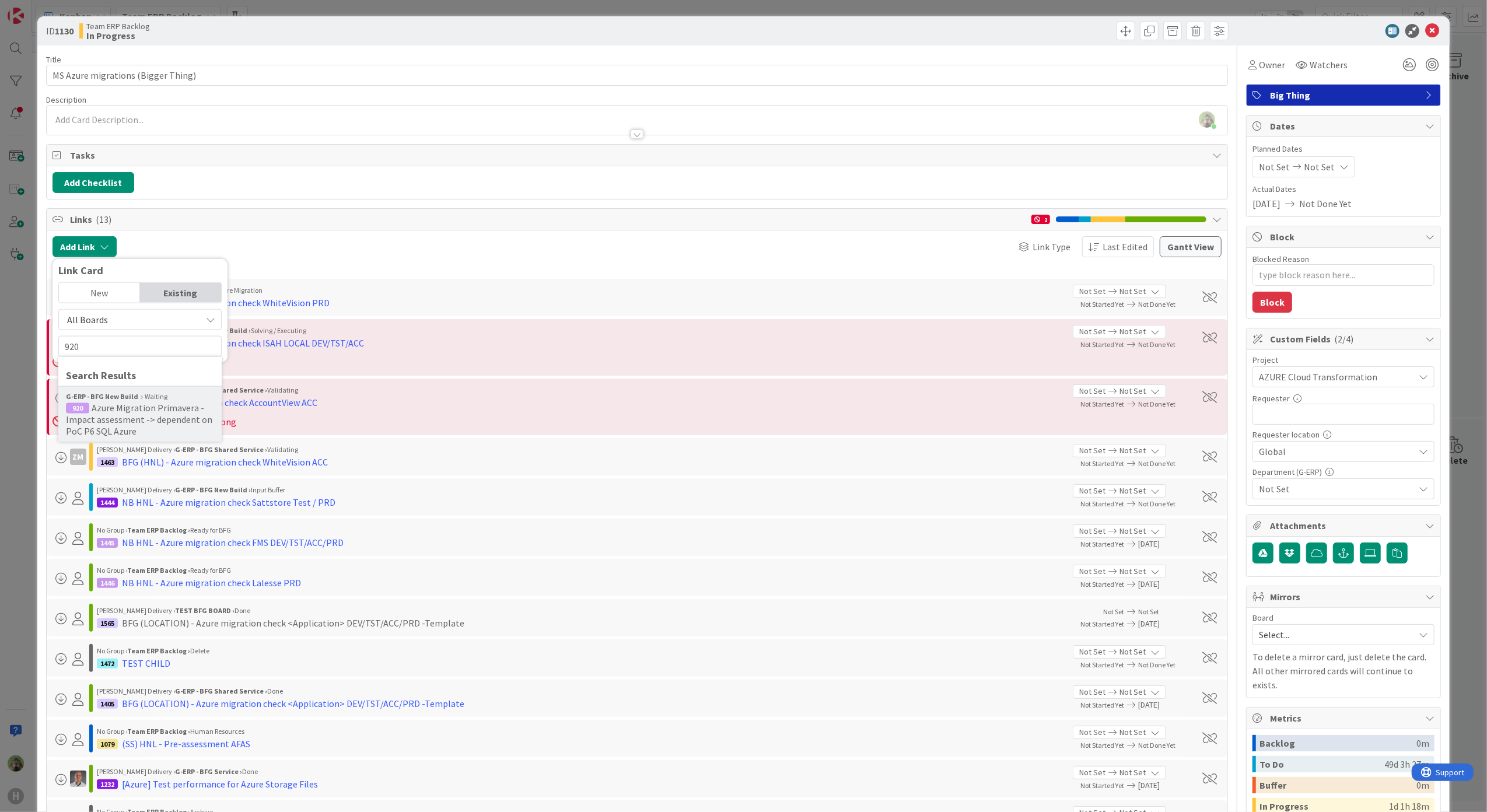
click at [159, 407] on span "Azure Migration Primavera - Impact assessment -> dependent on PoC P6 SQL Azure" at bounding box center [139, 419] width 147 height 35
click at [153, 337] on div "Select..." at bounding box center [140, 339] width 82 height 21
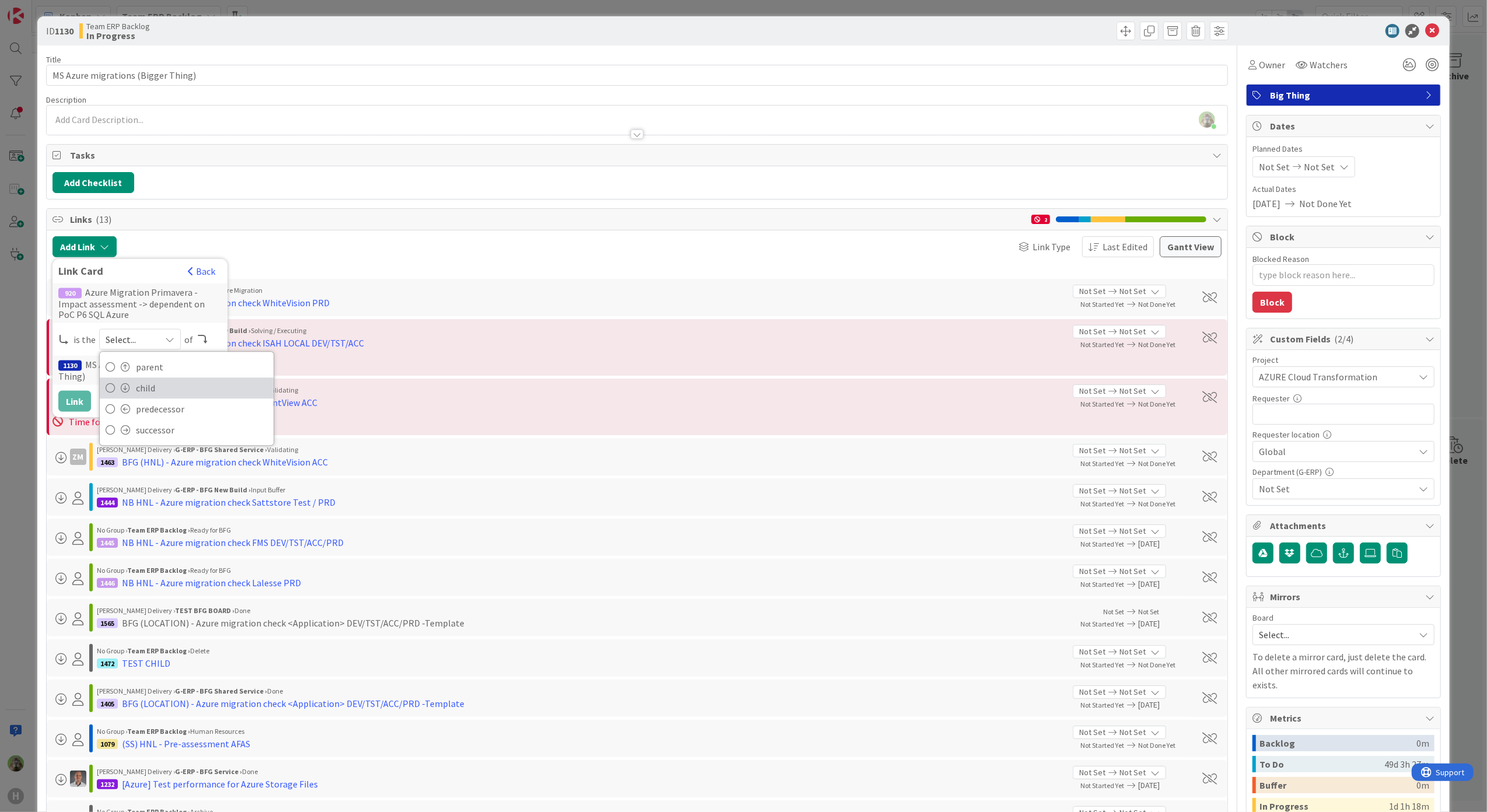
click at [179, 390] on span "child" at bounding box center [202, 387] width 132 height 17
click at [86, 391] on button "Link" at bounding box center [74, 401] width 33 height 21
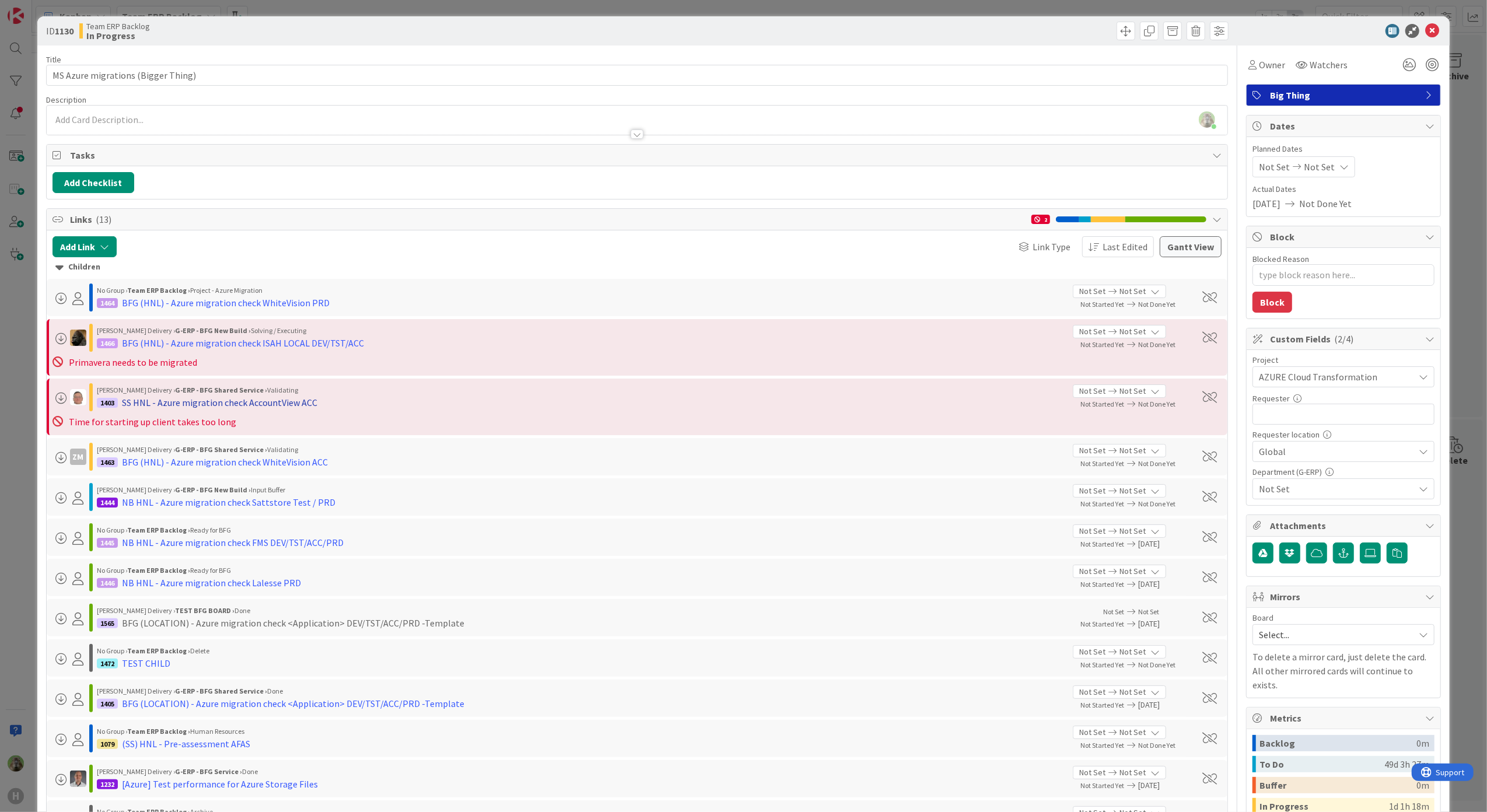
type textarea "x"
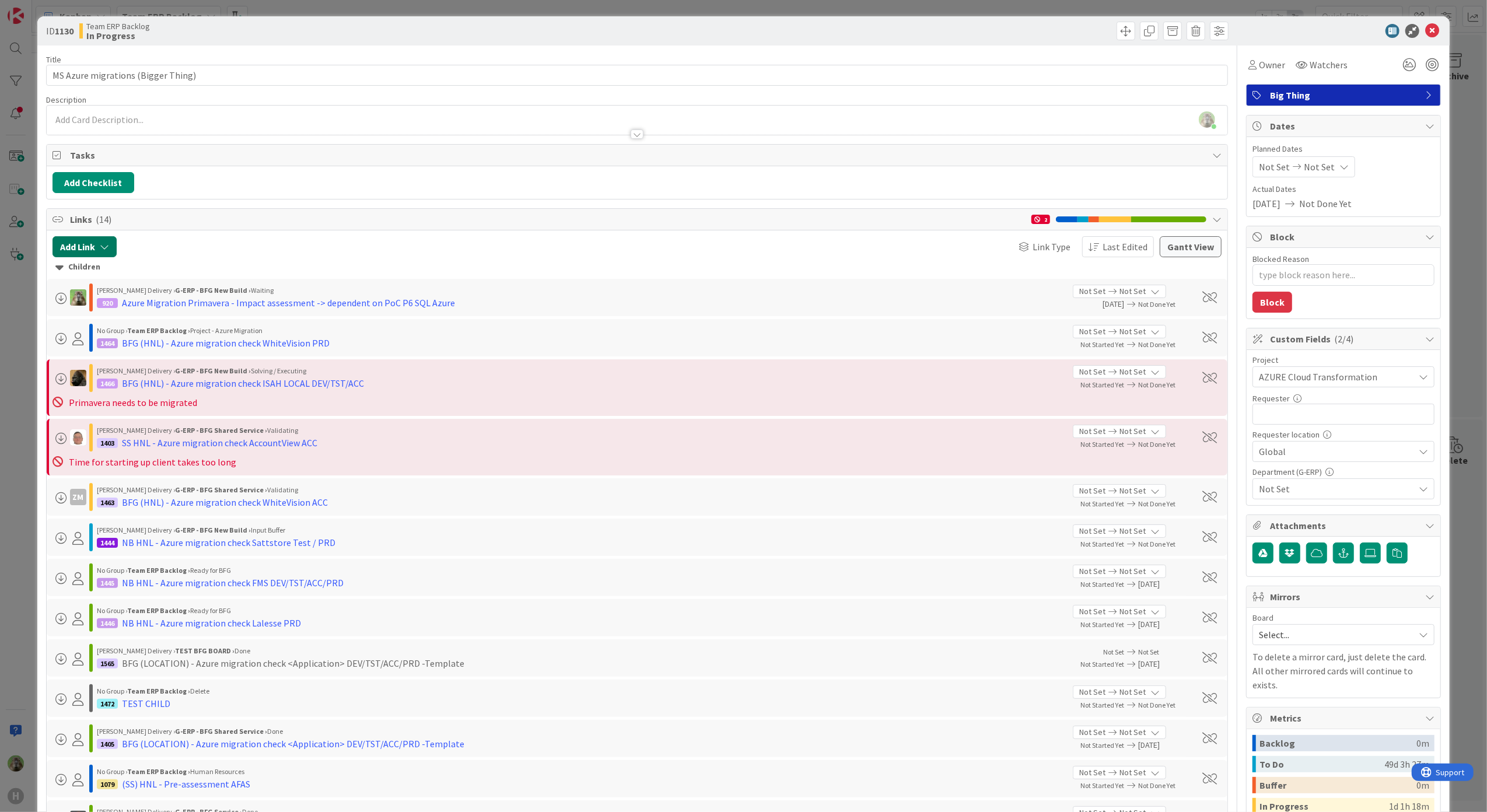
click at [98, 245] on button "Add Link" at bounding box center [85, 247] width 64 height 21
click at [101, 348] on input "text" at bounding box center [140, 346] width 163 height 21
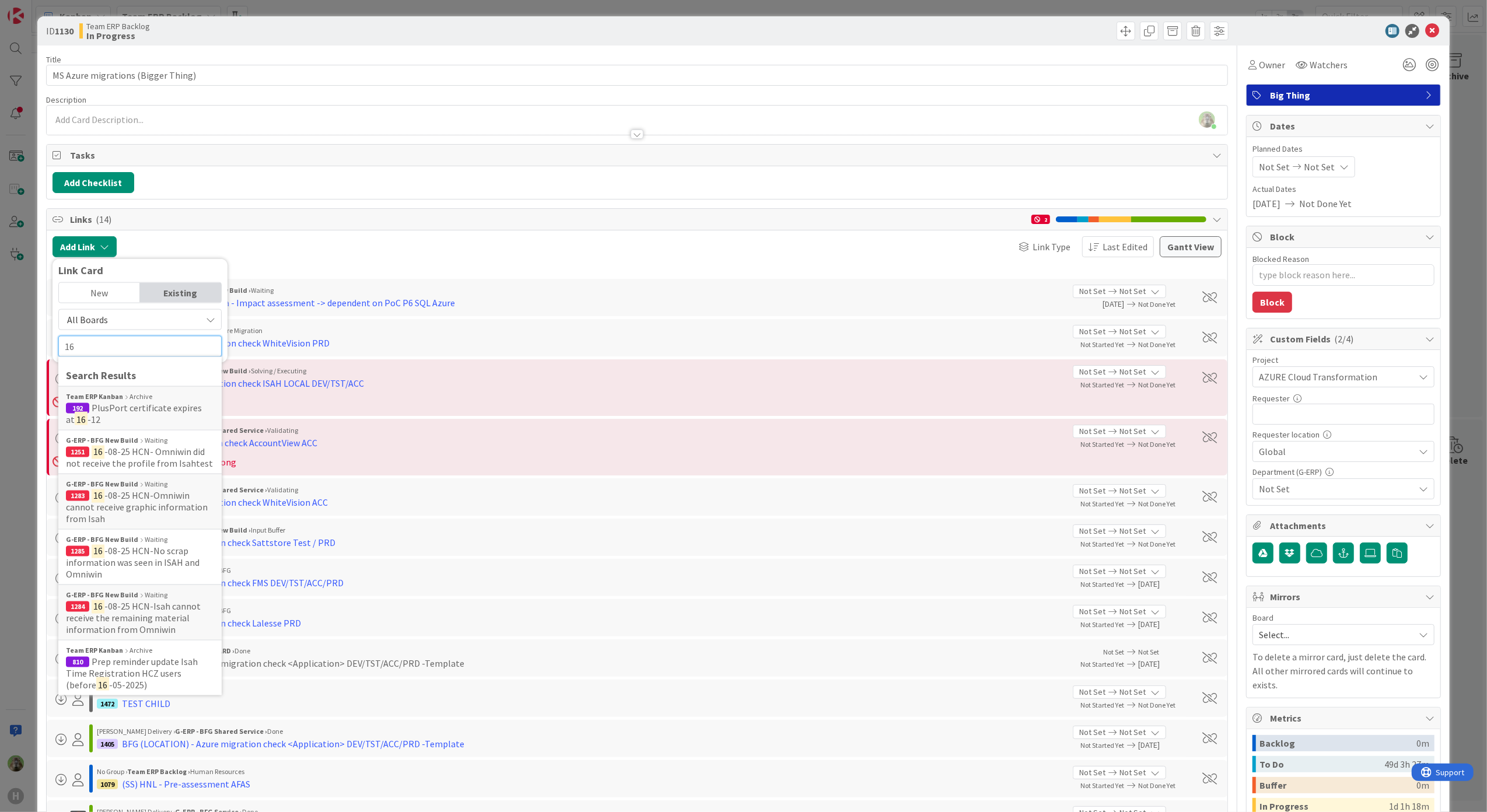
type input "1"
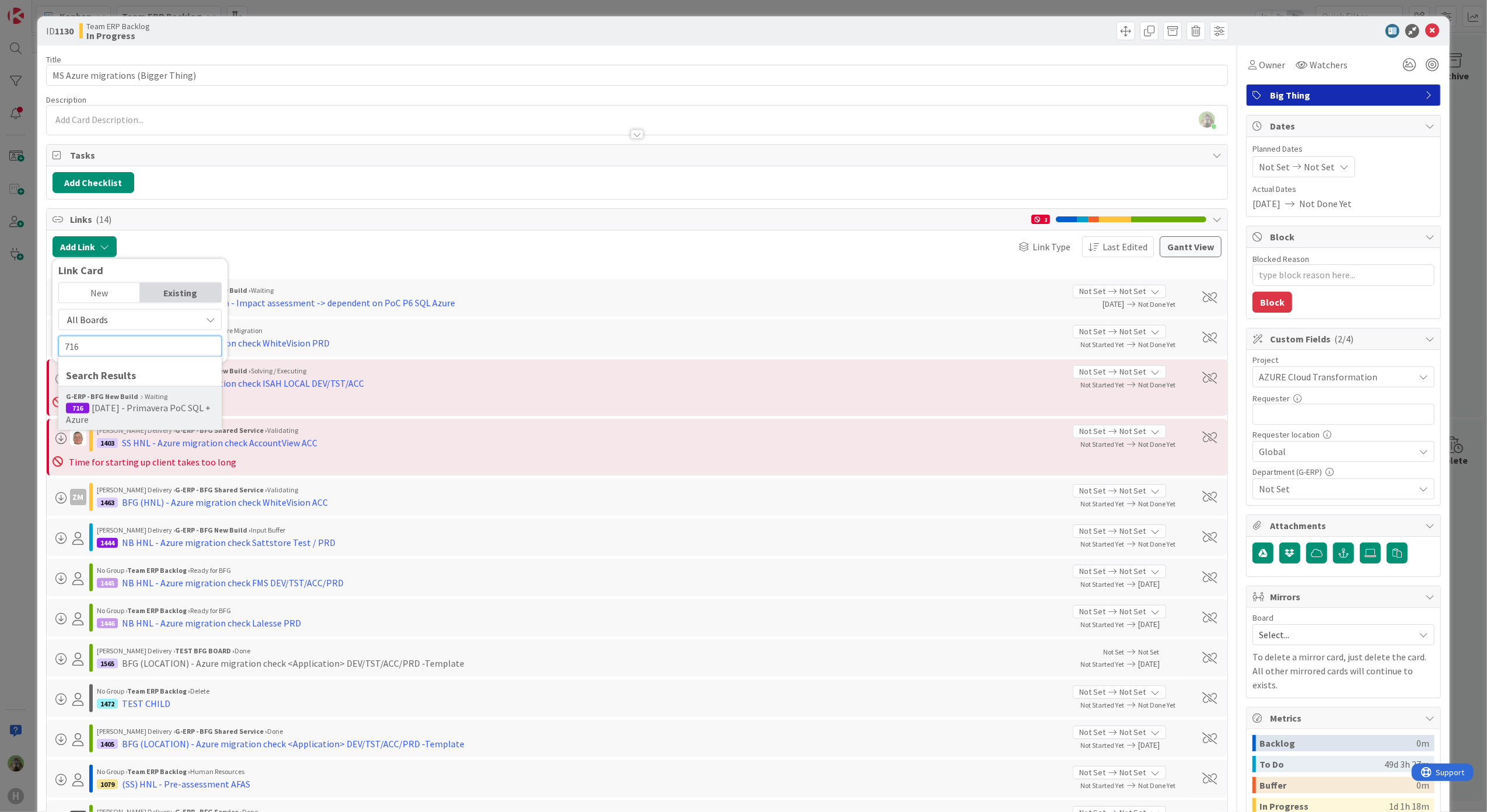
type input "716"
click at [115, 416] on span "[DATE] - Primavera PoC SQL + Azure" at bounding box center [138, 414] width 145 height 23
click at [133, 339] on div "Select..." at bounding box center [140, 329] width 82 height 21
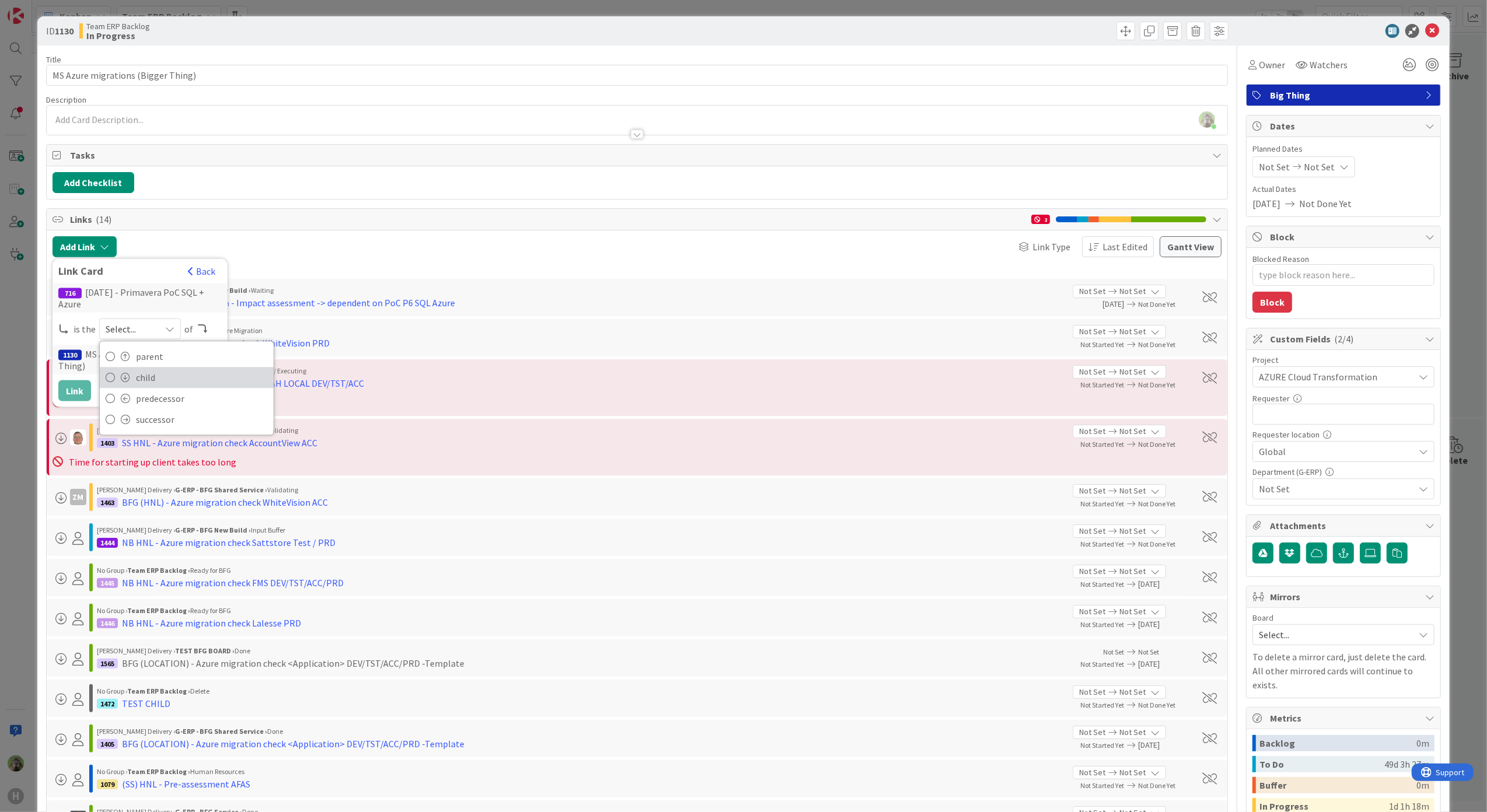
drag, startPoint x: 133, startPoint y: 378, endPoint x: 121, endPoint y: 379, distance: 12.0
click at [133, 378] on link "child" at bounding box center [186, 377] width 174 height 21
click at [74, 380] on button "Link" at bounding box center [74, 391] width 33 height 21
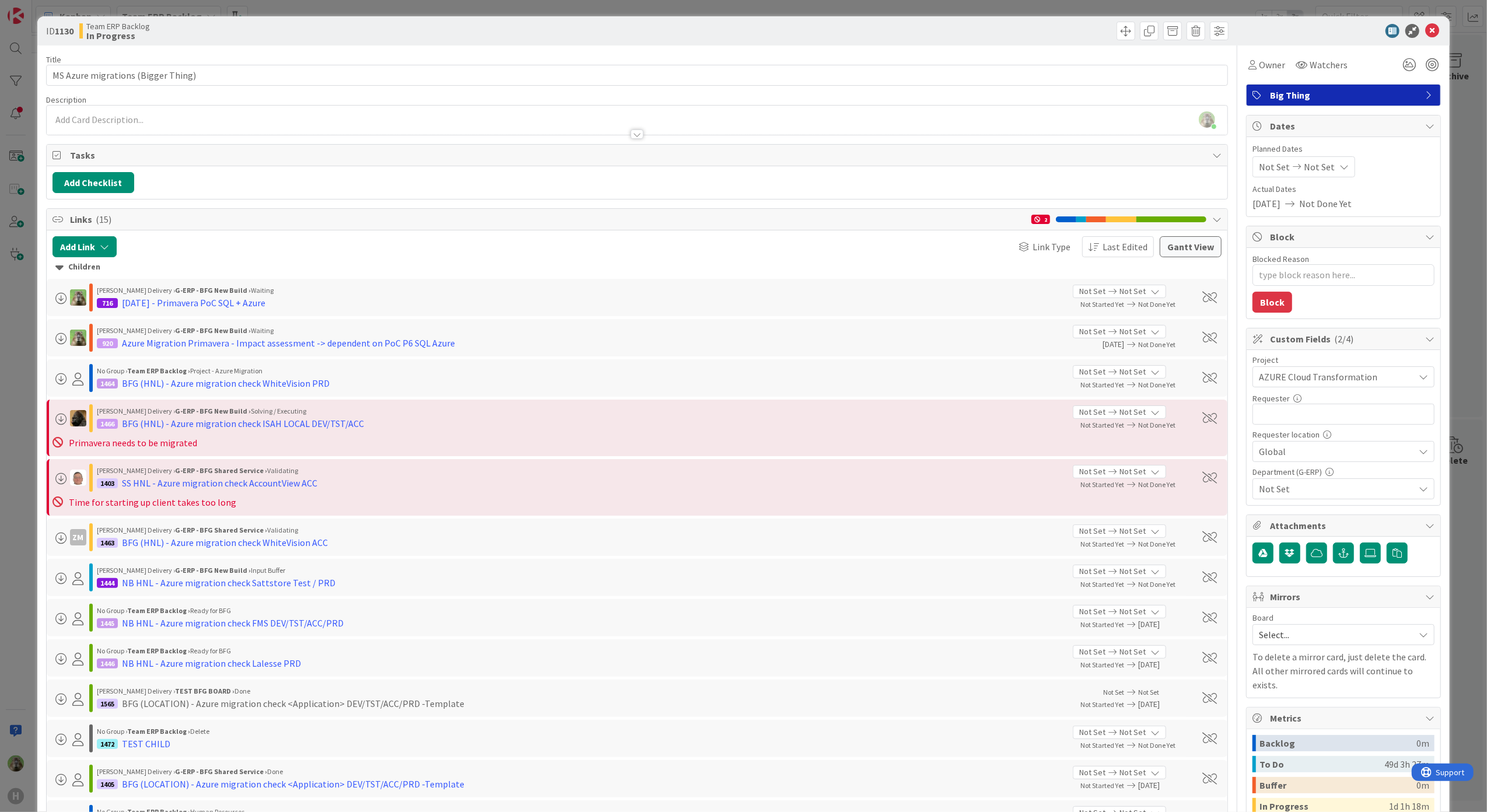
click at [28, 421] on div "ID 1130 Team ERP Backlog In Progress Title 34 / 128 MS Azure migrations (Bigger…" at bounding box center [744, 406] width 1487 height 812
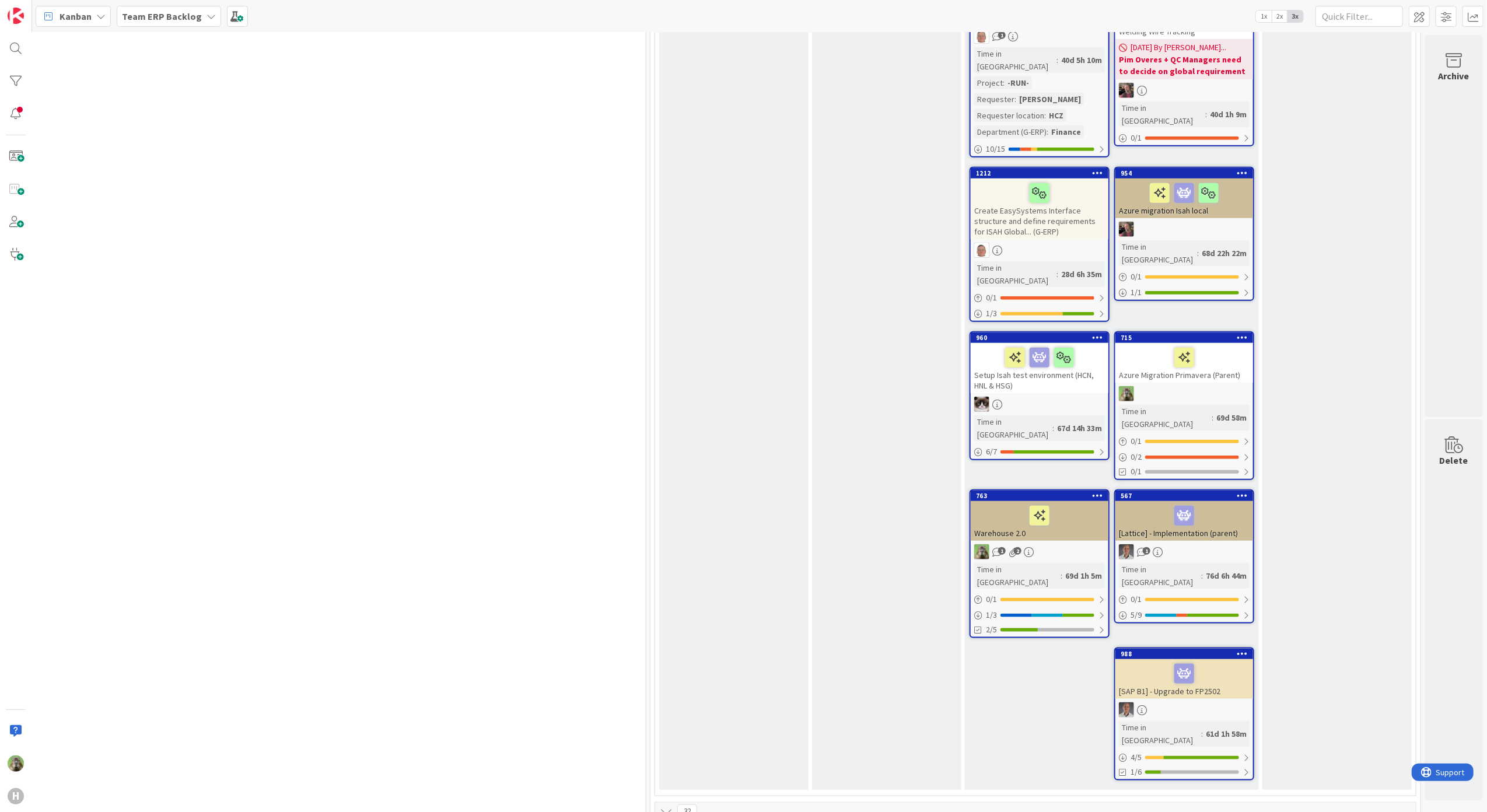
scroll to position [933, 526]
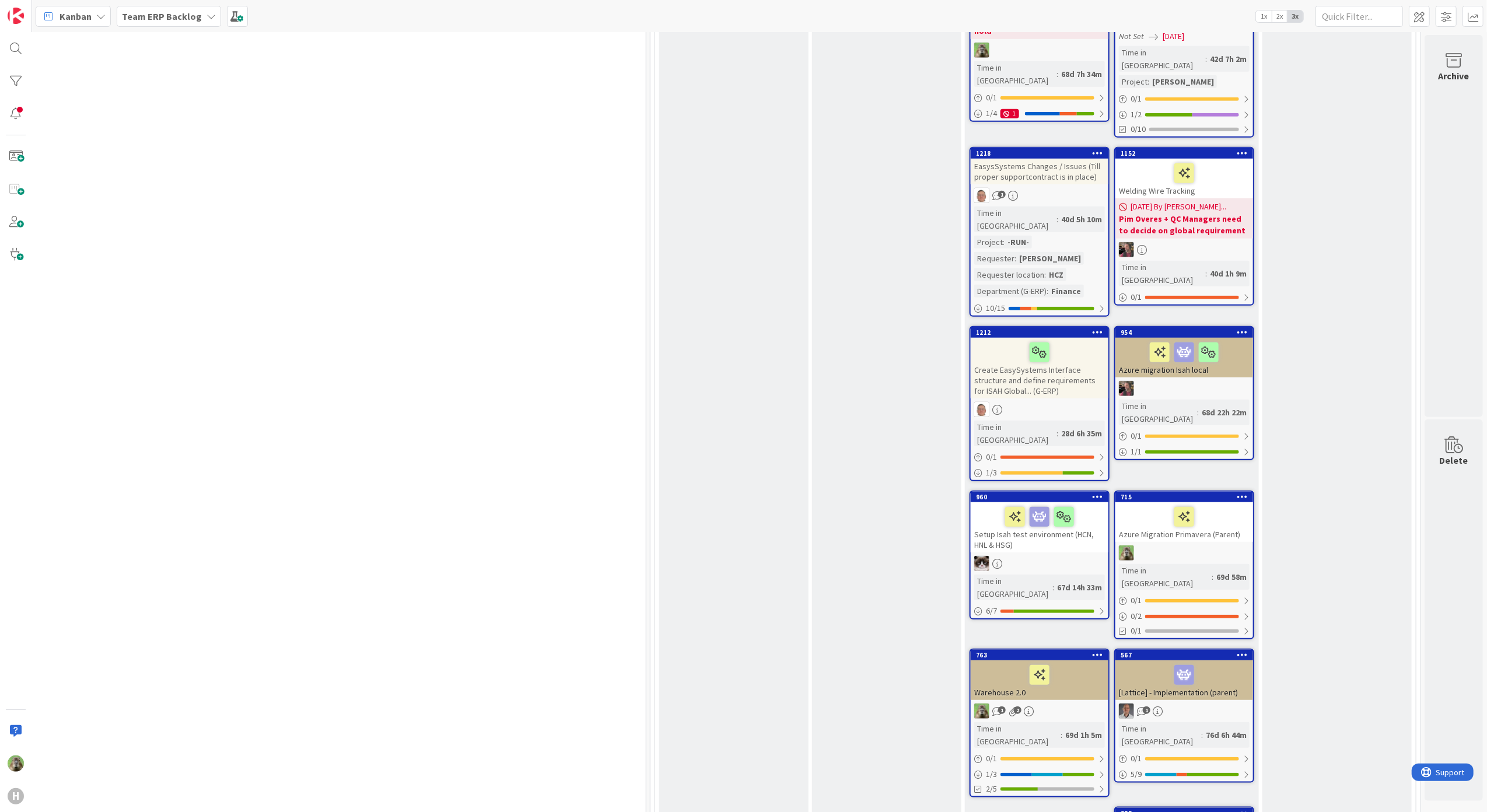
click at [738, 447] on div "To Be Refined Add Card... 761 Automate clean-up logs and transfer shares 1 1 Ti…" at bounding box center [733, 74] width 149 height 1750
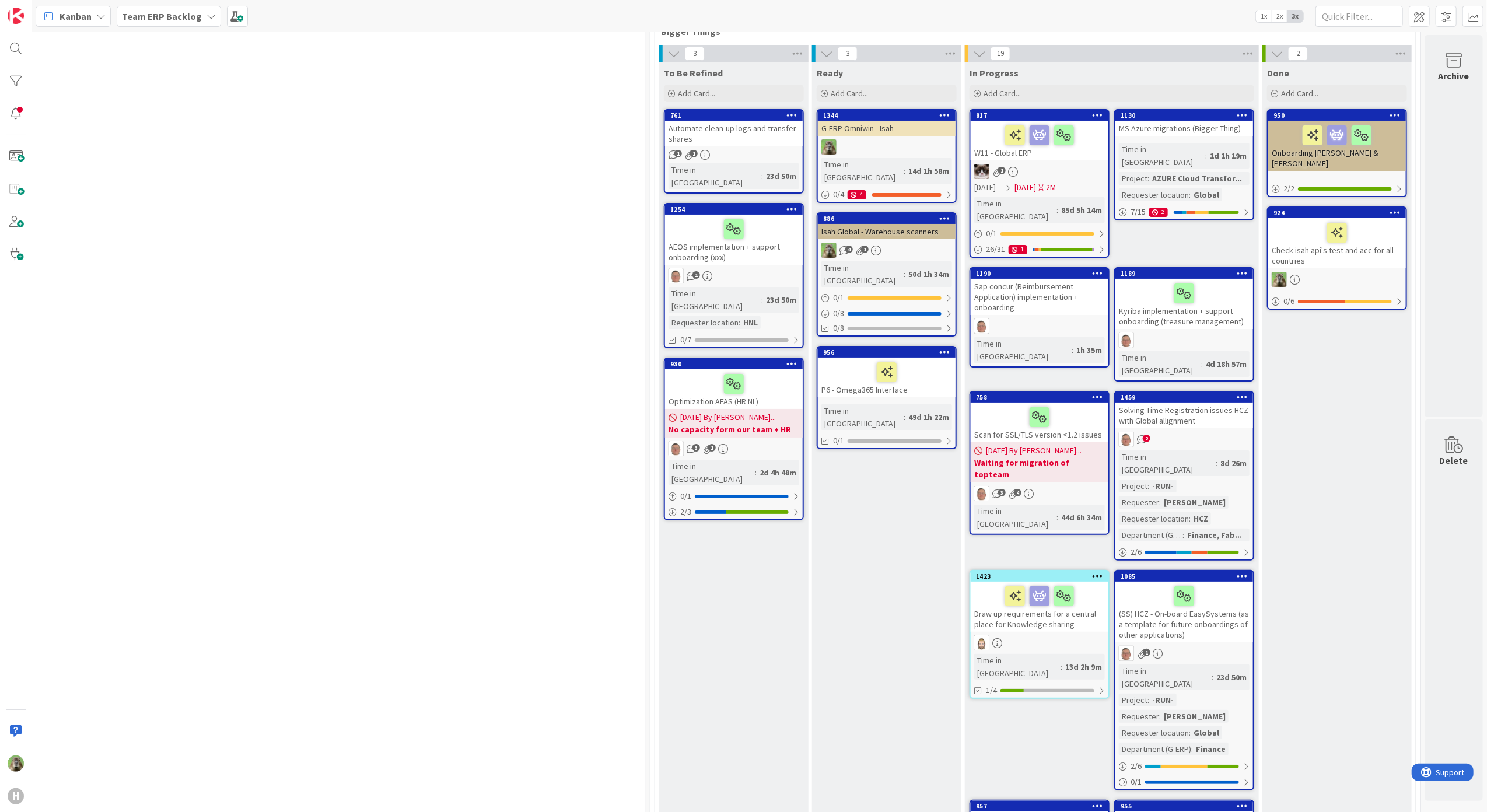
scroll to position [0, 526]
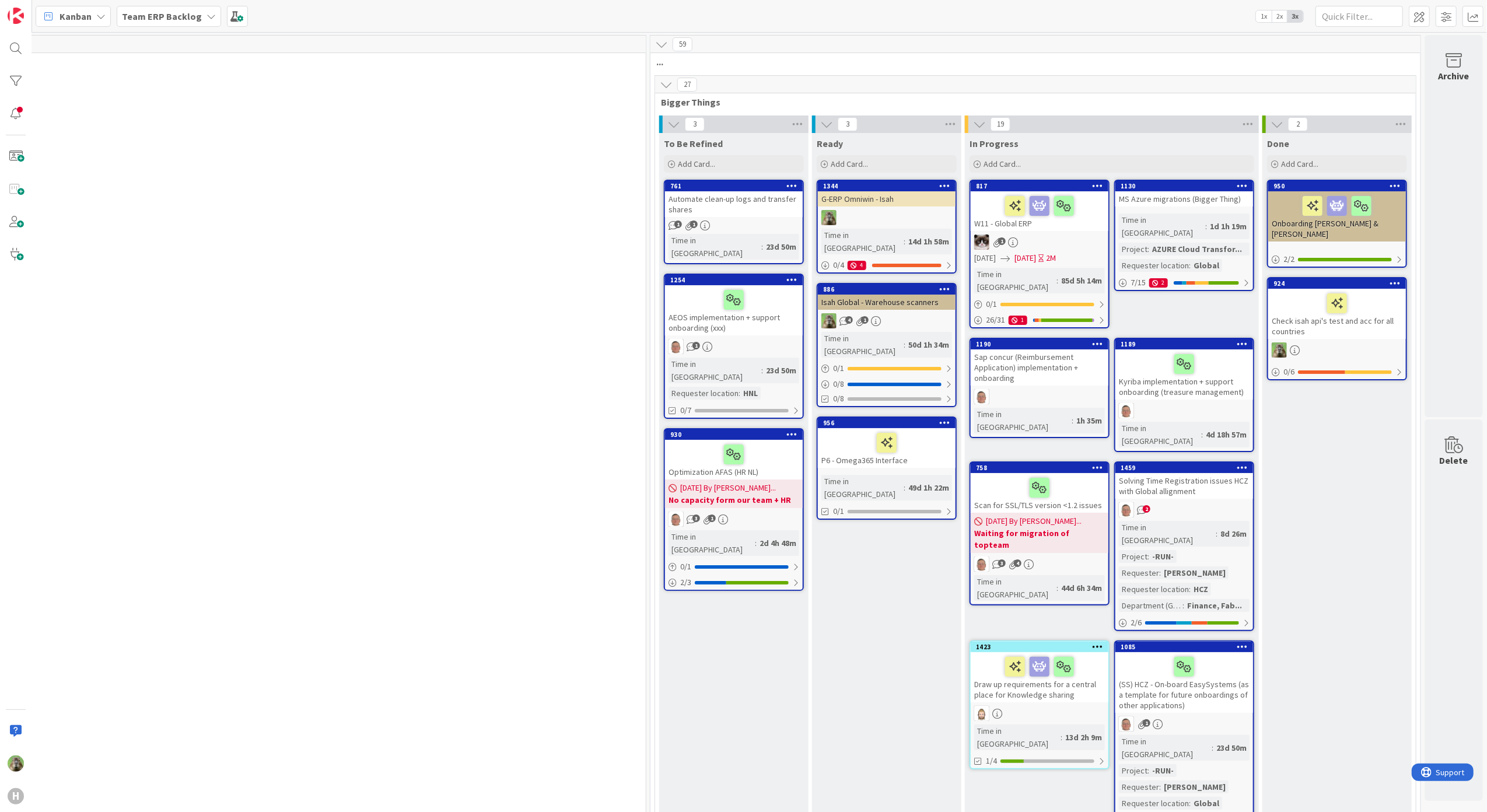
click at [1176, 199] on div "MS Azure migrations (Bigger Thing)" at bounding box center [1184, 199] width 138 height 15
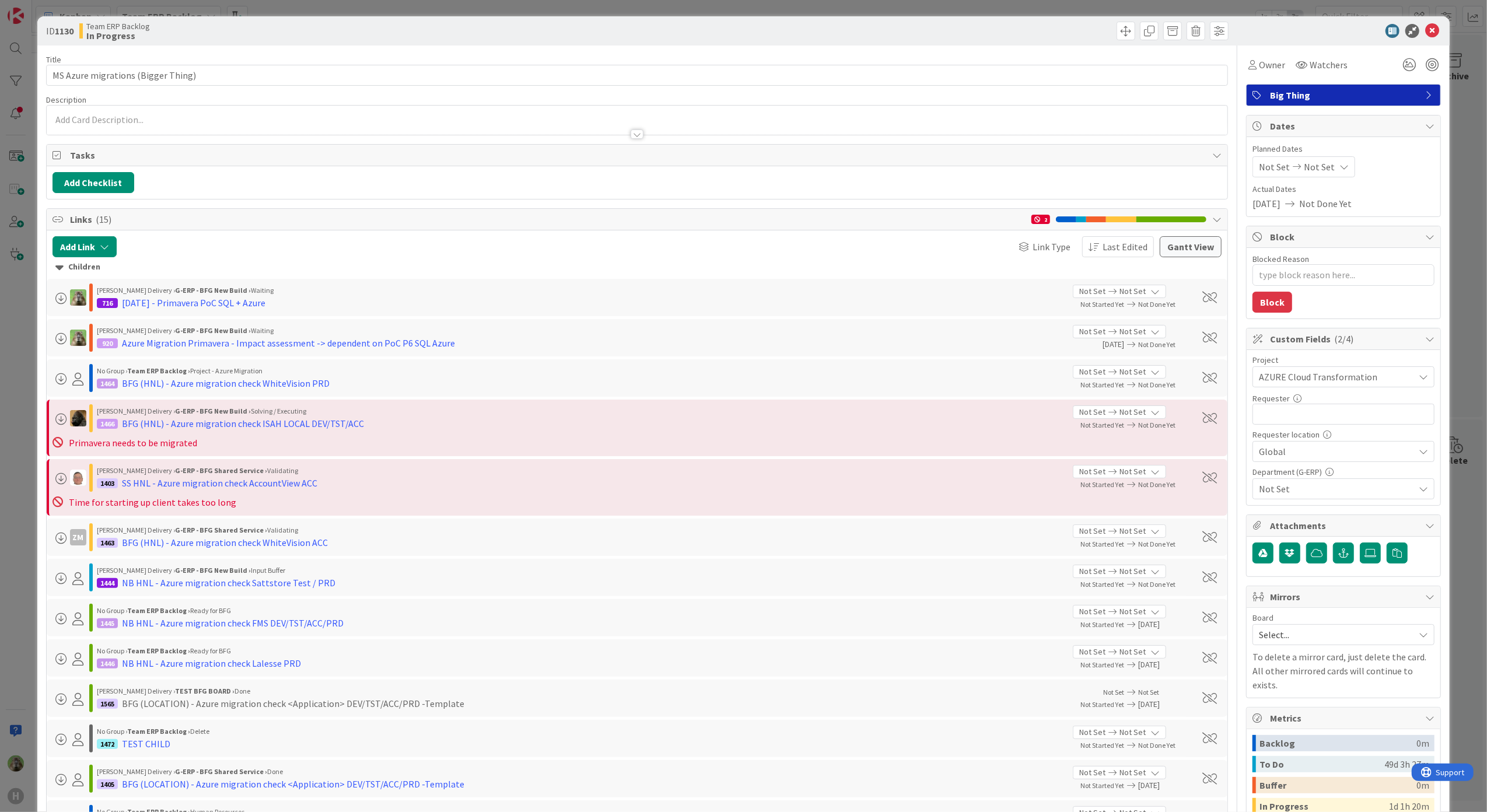
type textarea "x"
click at [82, 257] on button "Add Link" at bounding box center [85, 247] width 64 height 21
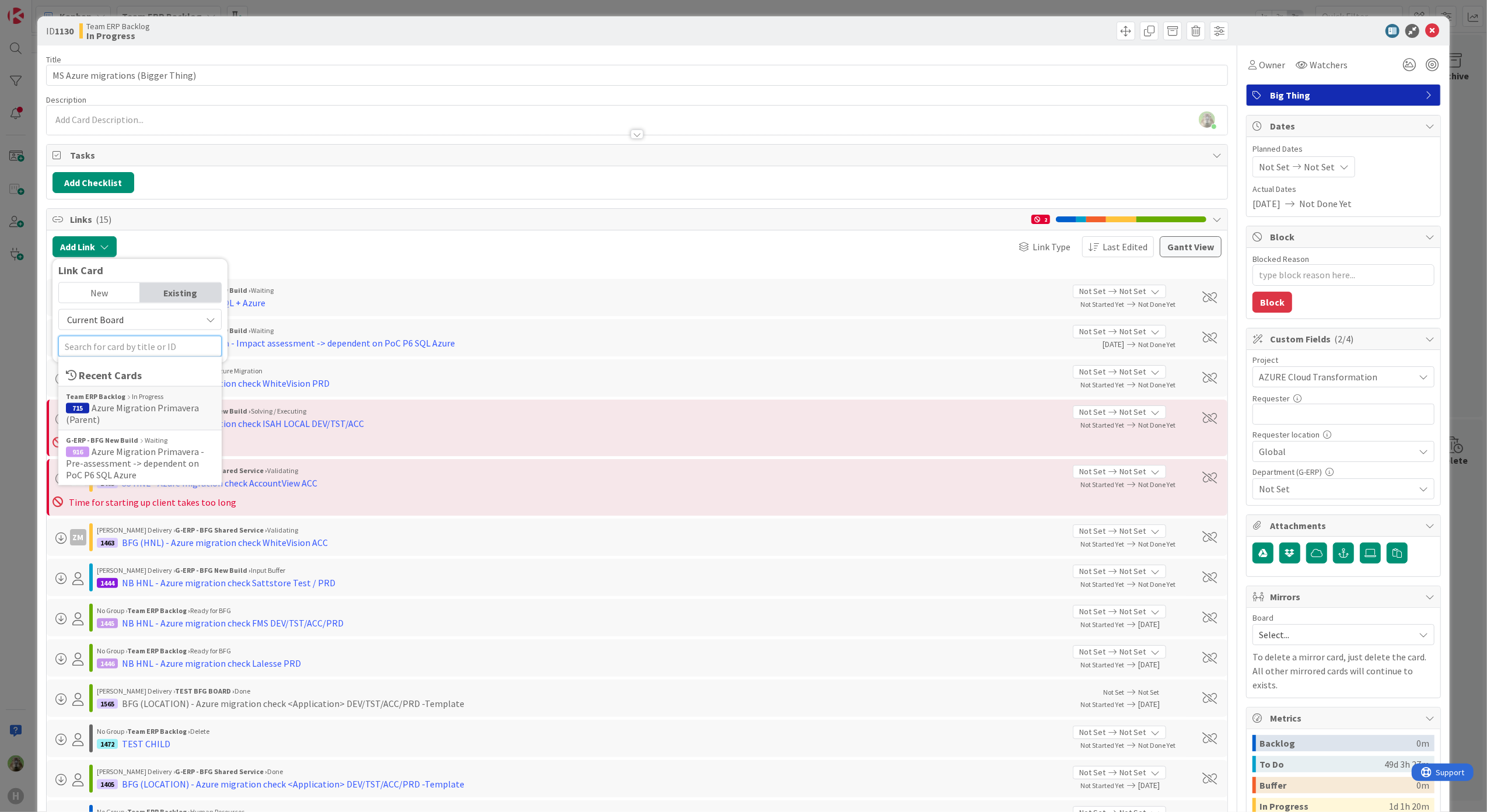
click at [117, 348] on input "text" at bounding box center [140, 346] width 163 height 21
type input "916"
click at [104, 297] on div "New" at bounding box center [99, 293] width 81 height 20
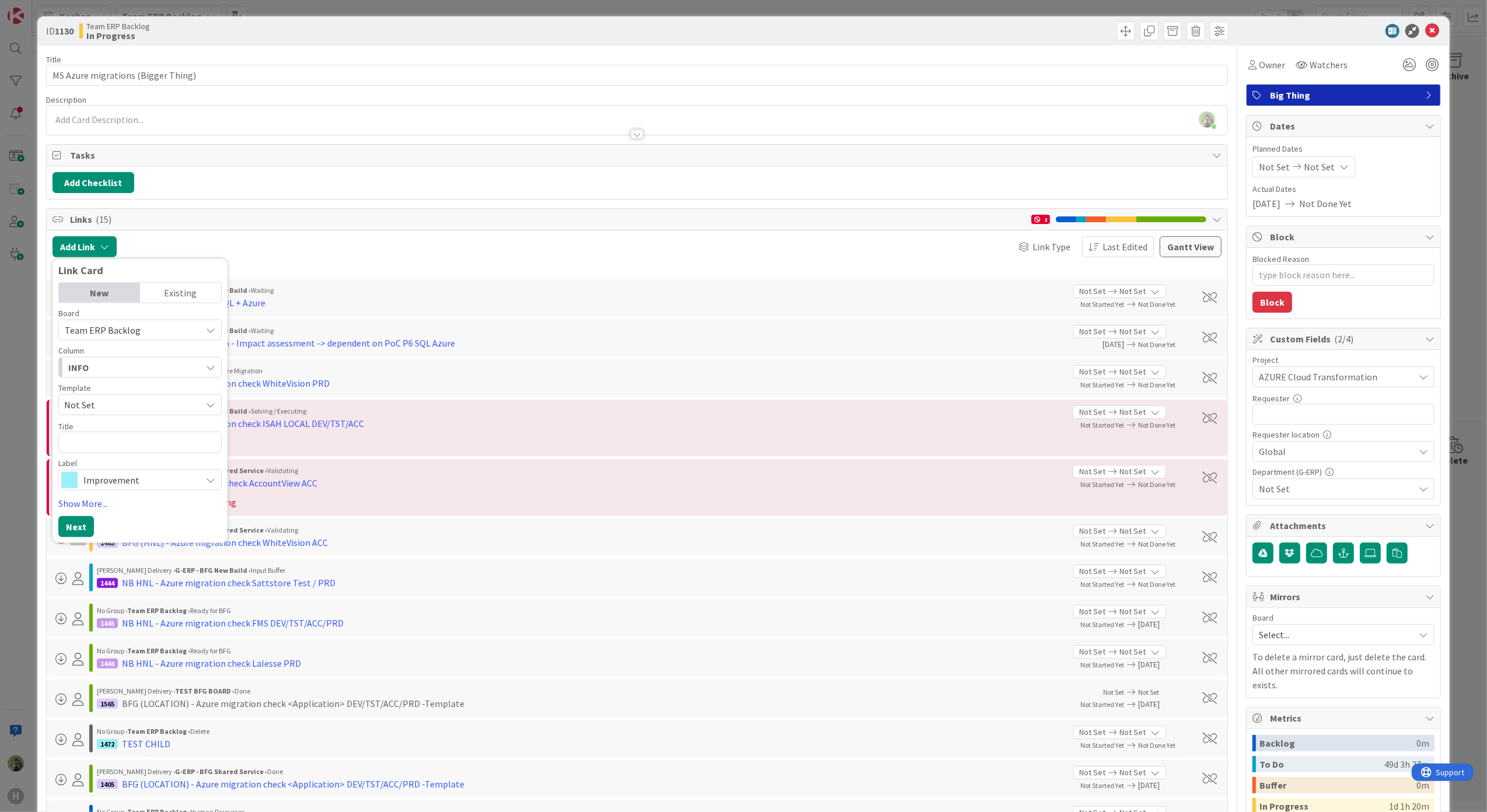
click at [182, 297] on div "Existing" at bounding box center [181, 293] width 81 height 20
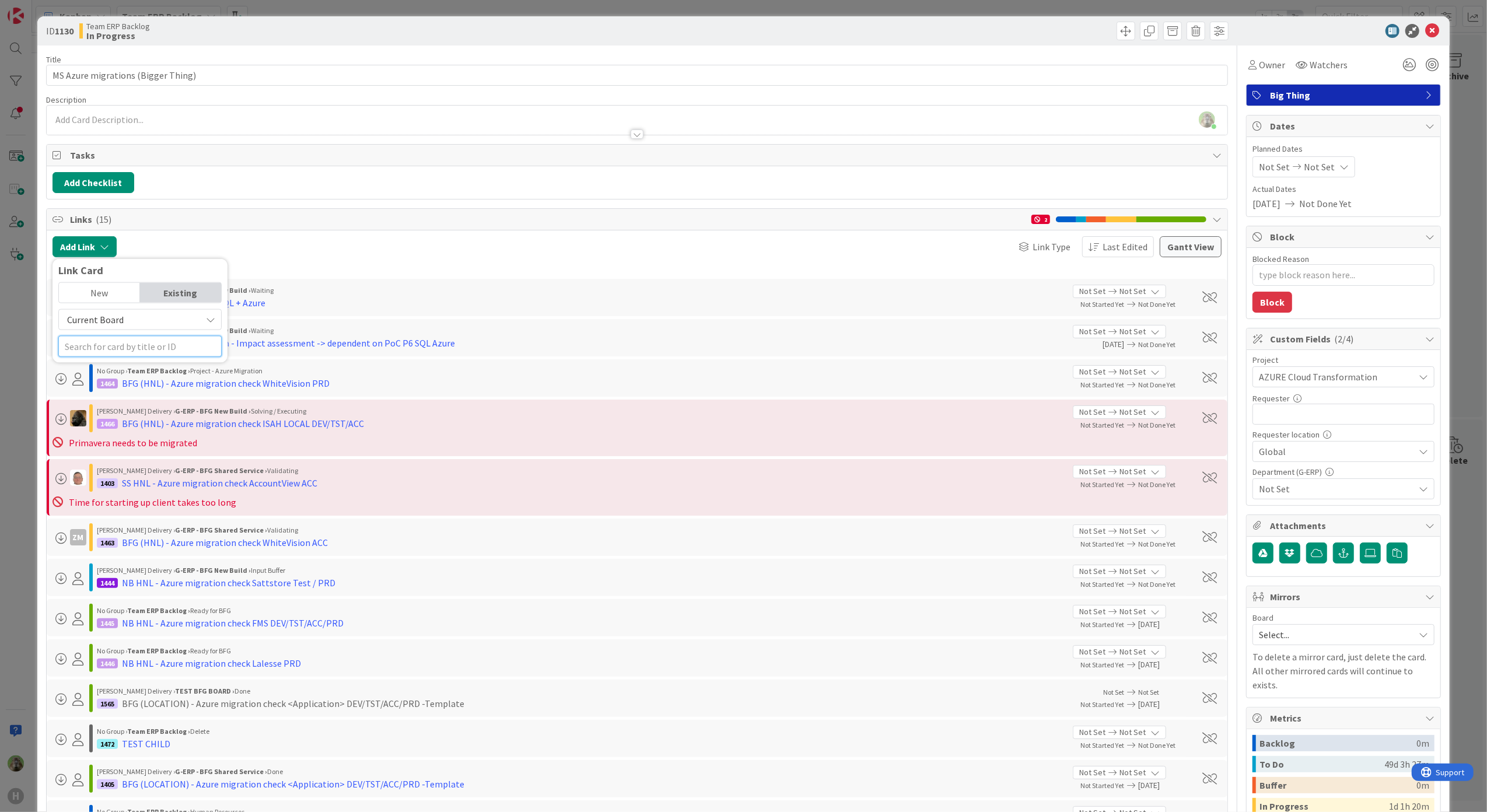
click at [111, 341] on input "text" at bounding box center [140, 346] width 163 height 21
type input "916"
click at [104, 323] on span "Current Board" at bounding box center [95, 320] width 56 height 12
click at [115, 367] on span "All Boards" at bounding box center [145, 368] width 162 height 17
click at [139, 353] on input "916" at bounding box center [140, 346] width 163 height 21
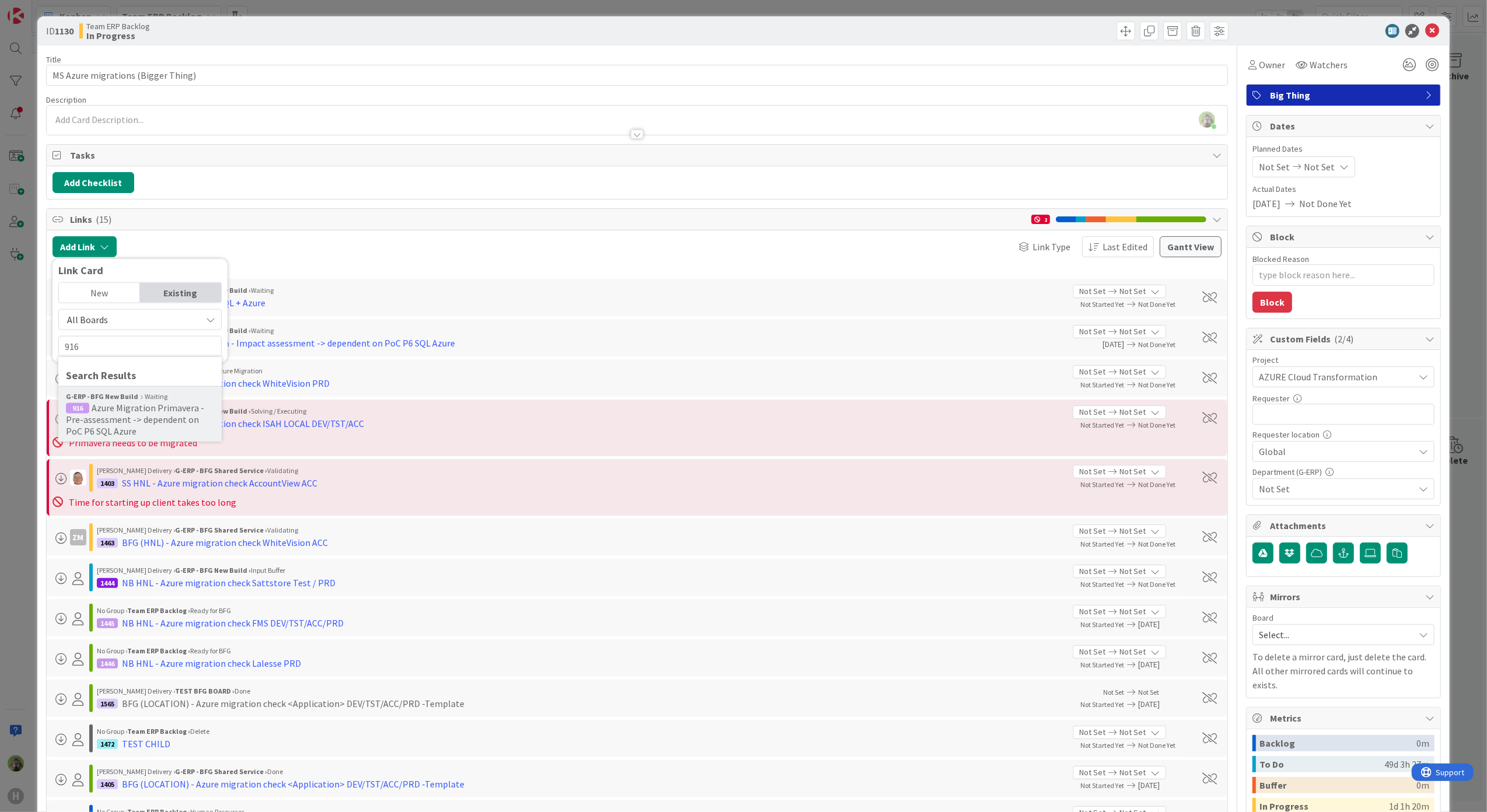
click at [148, 425] on span "Azure Migration Primavera - Pre-assessment -> dependent on PoC P6 SQL Azure" at bounding box center [135, 419] width 138 height 35
click at [134, 345] on span "Select..." at bounding box center [130, 339] width 49 height 17
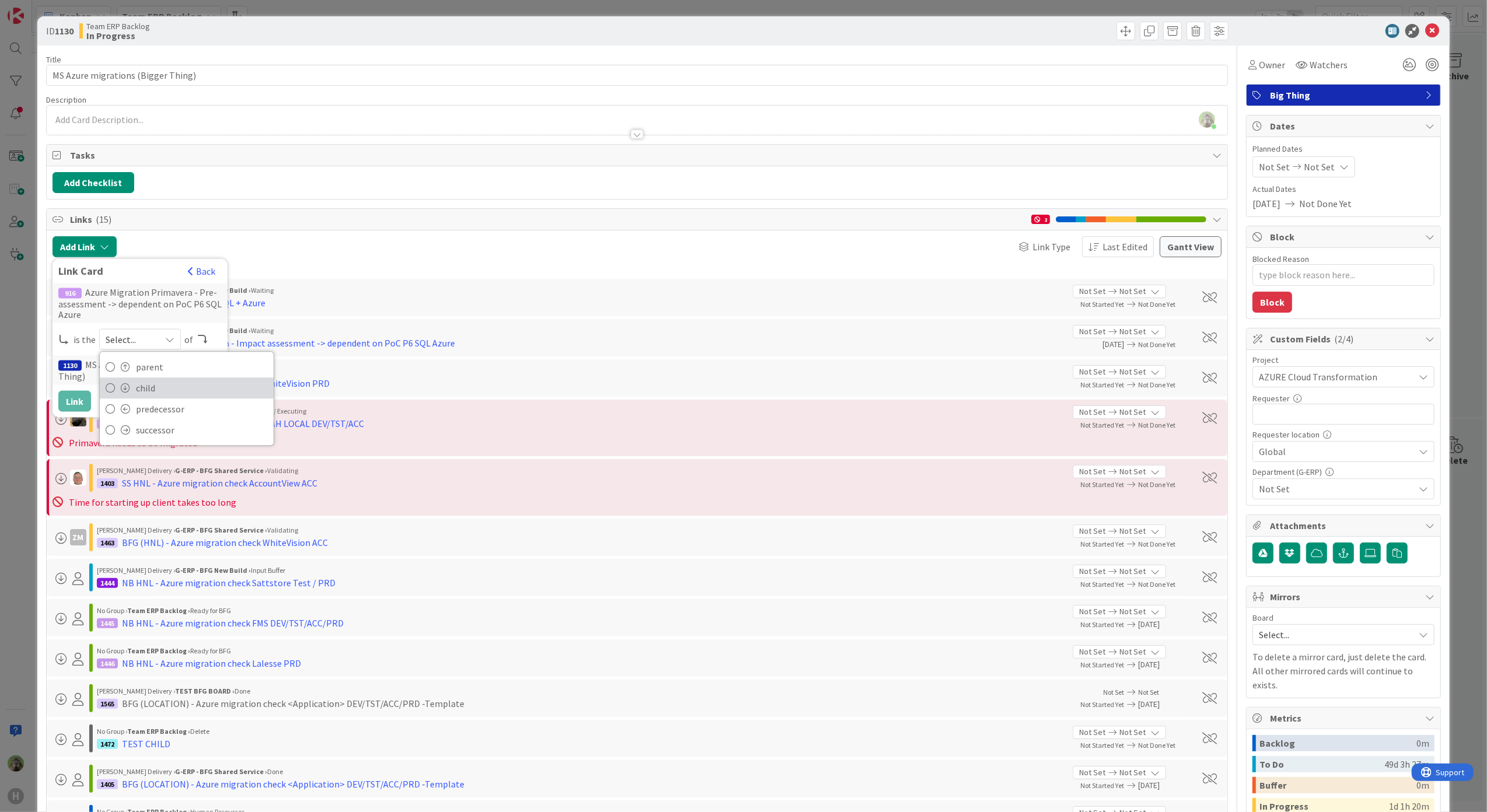
click at [164, 396] on span "child" at bounding box center [202, 387] width 132 height 17
click at [71, 394] on button "Link" at bounding box center [74, 401] width 33 height 21
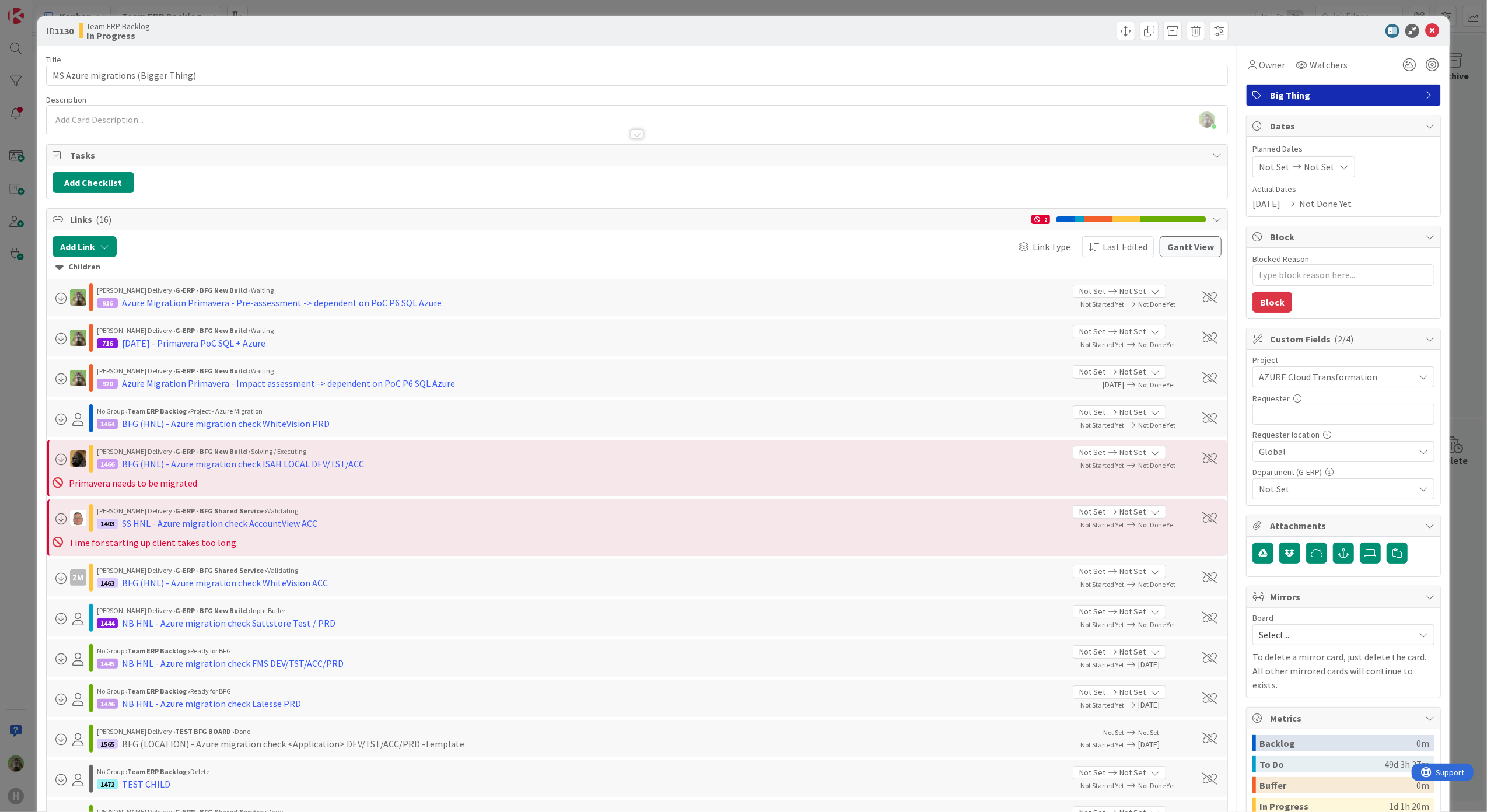
click at [22, 328] on div "ID 1130 Team ERP Backlog In Progress Title 34 / 128 MS Azure migrations (Bigger…" at bounding box center [744, 406] width 1487 height 812
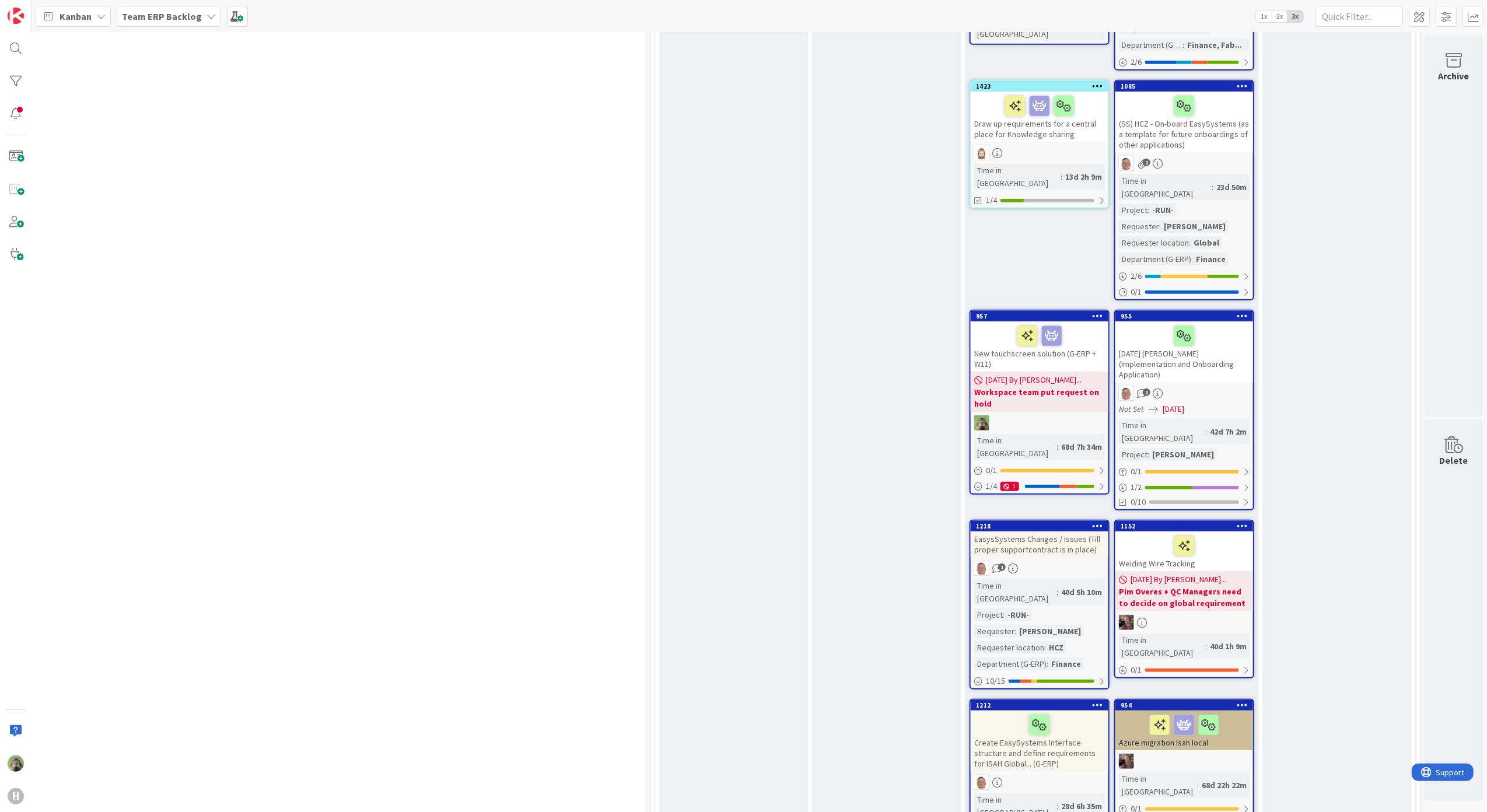
scroll to position [777, 526]
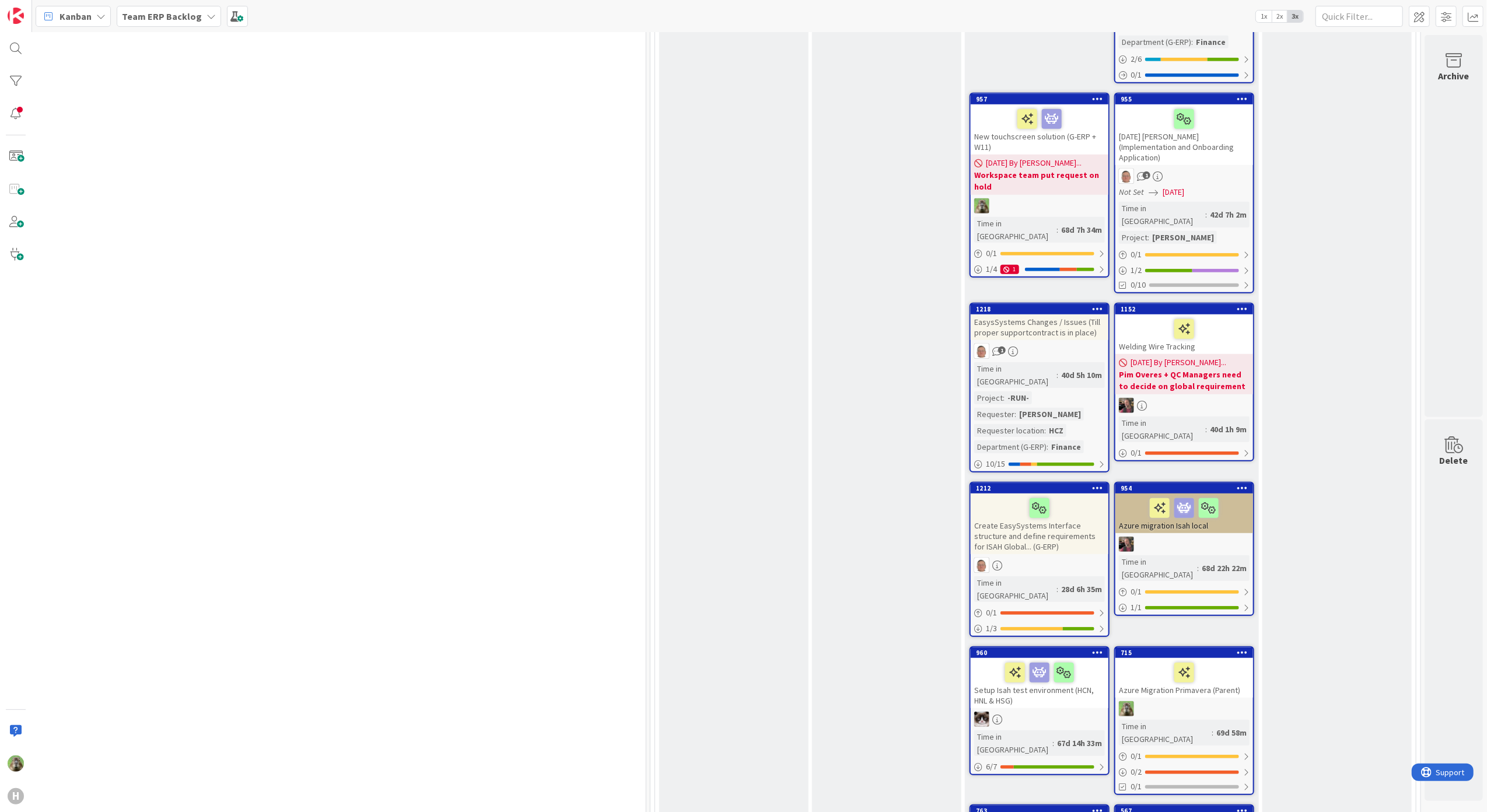
click at [1174, 658] on div "Azure Migration Primavera (Parent)" at bounding box center [1184, 678] width 138 height 40
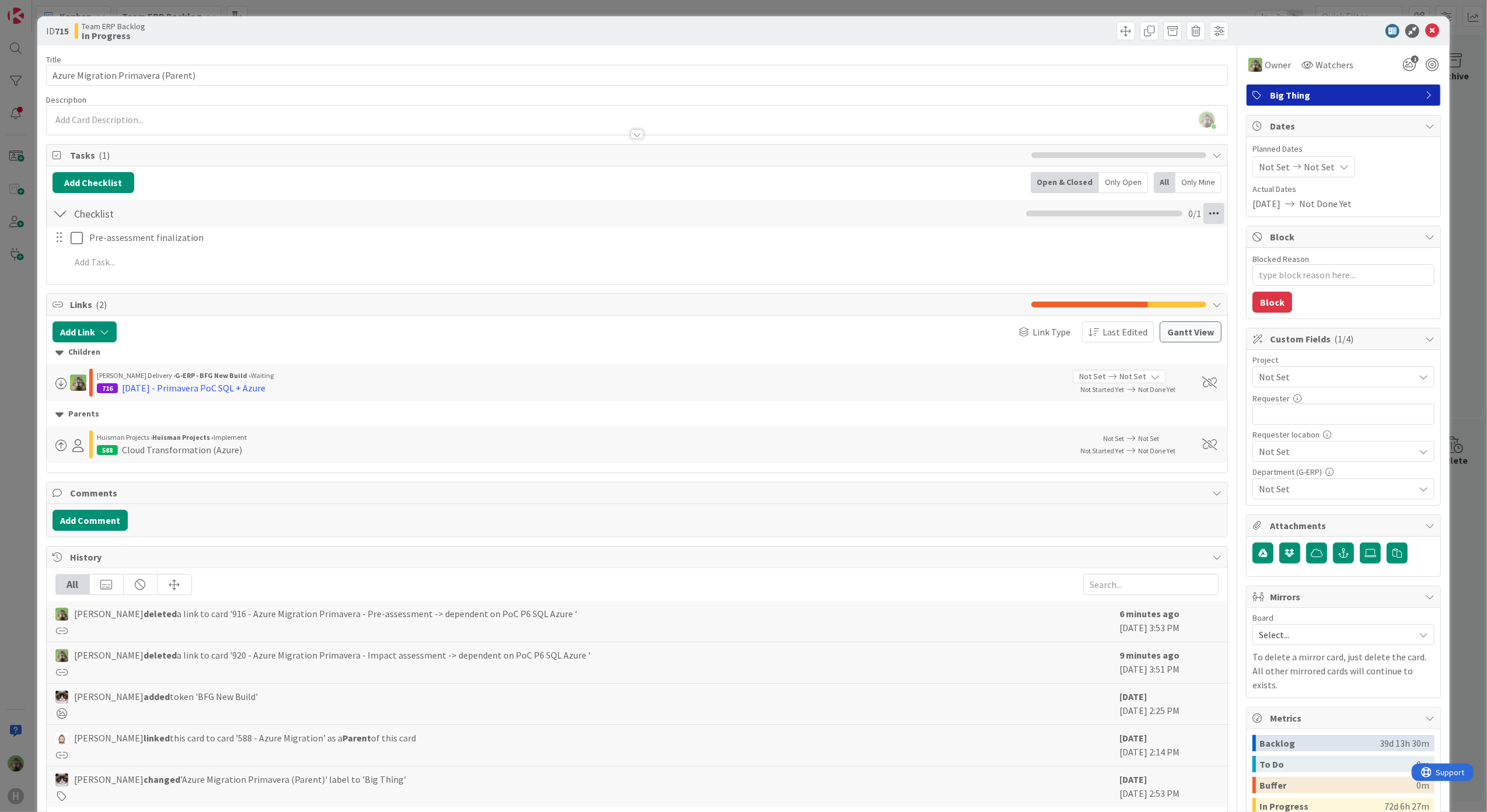
click at [1205, 215] on icon at bounding box center [1214, 213] width 21 height 21
click at [1101, 313] on link "Delete Checklist" at bounding box center [1134, 307] width 175 height 17
click at [1070, 266] on button "Delete" at bounding box center [1080, 270] width 44 height 21
type textarea "x"
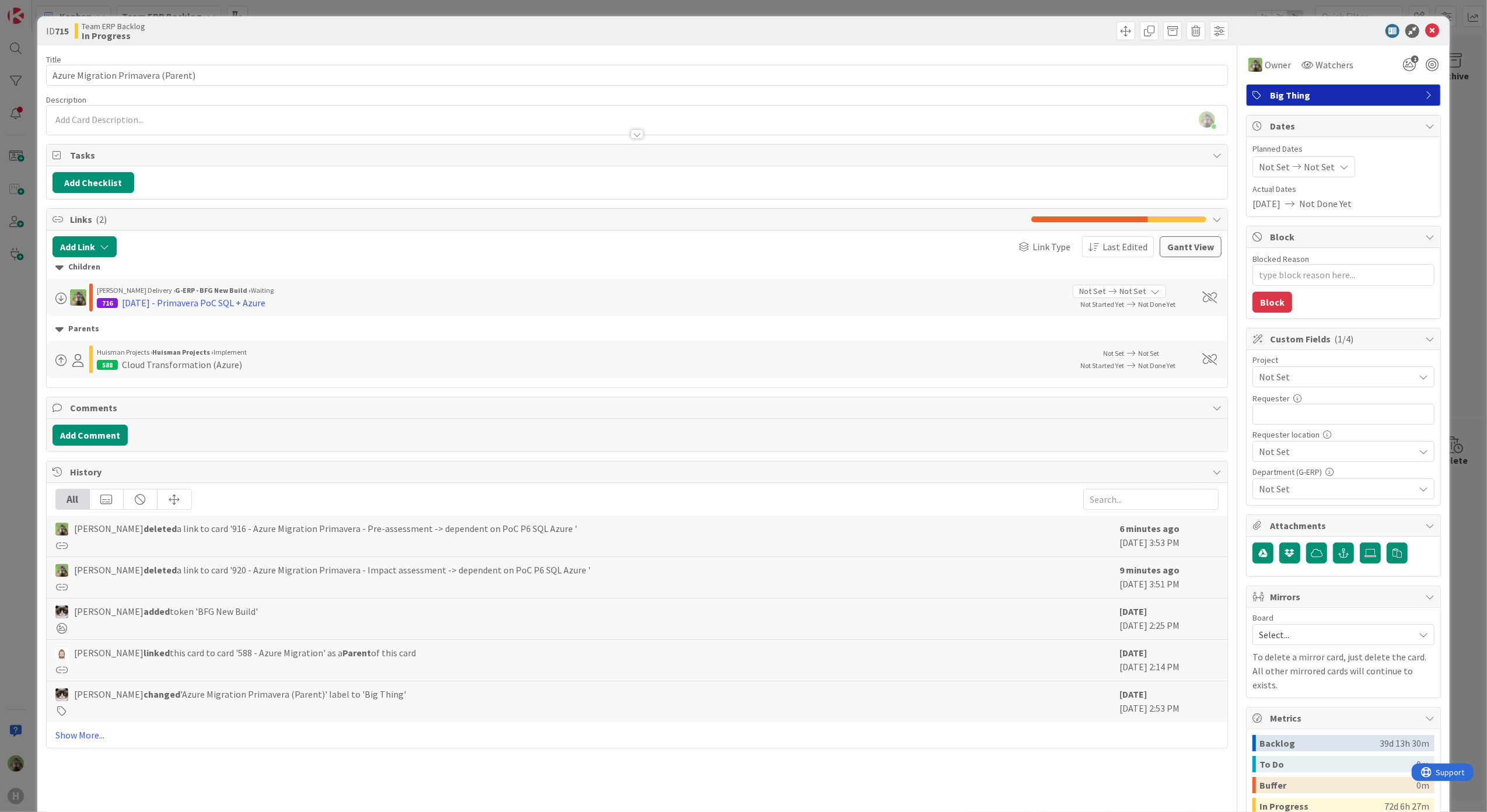
click at [292, 117] on div "[PERSON_NAME] just joined" at bounding box center [637, 120] width 1182 height 29
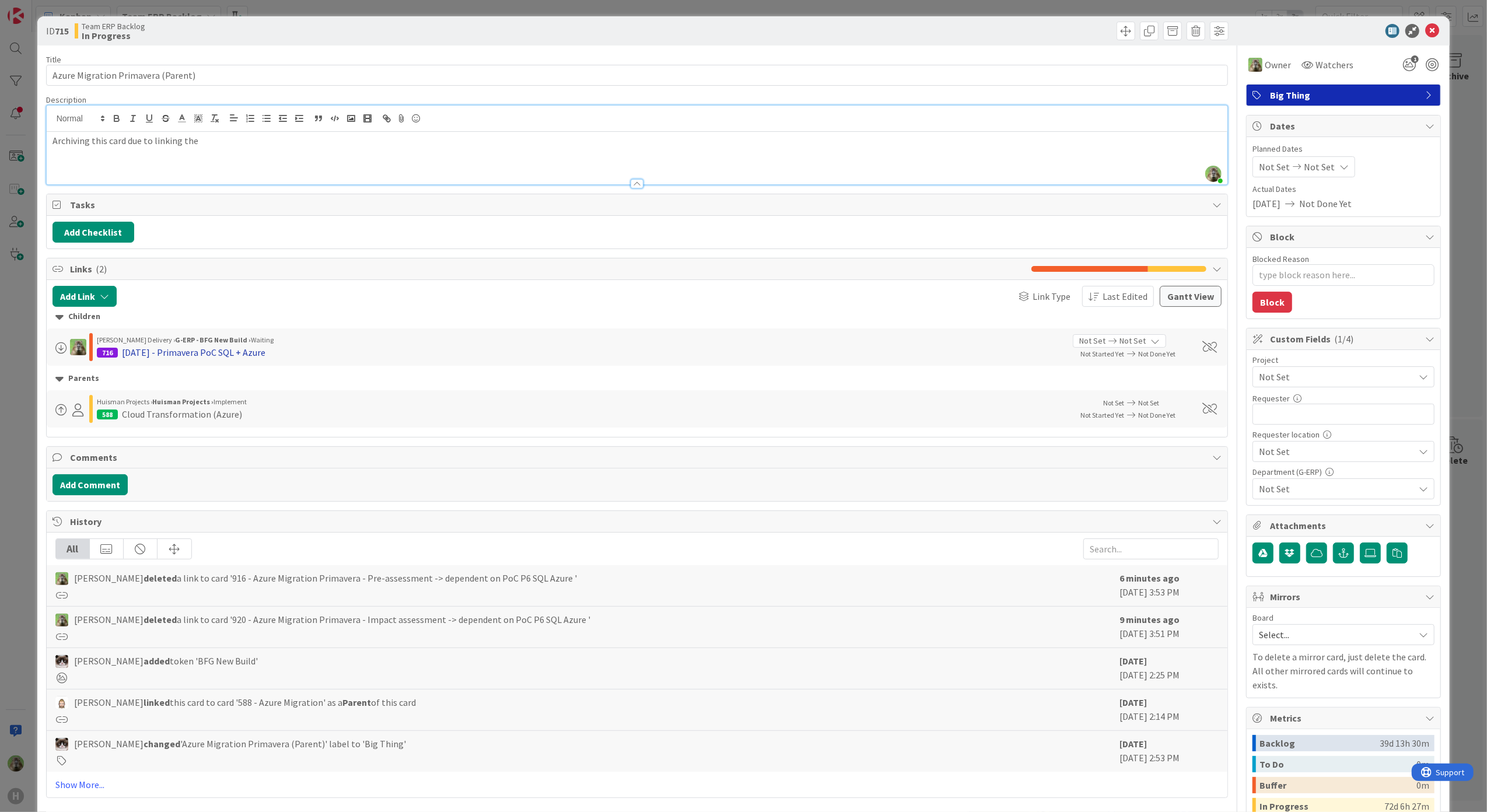
click at [204, 358] on div "[DATE] - Primavera PoC SQL + Azure" at bounding box center [193, 352] width 143 height 14
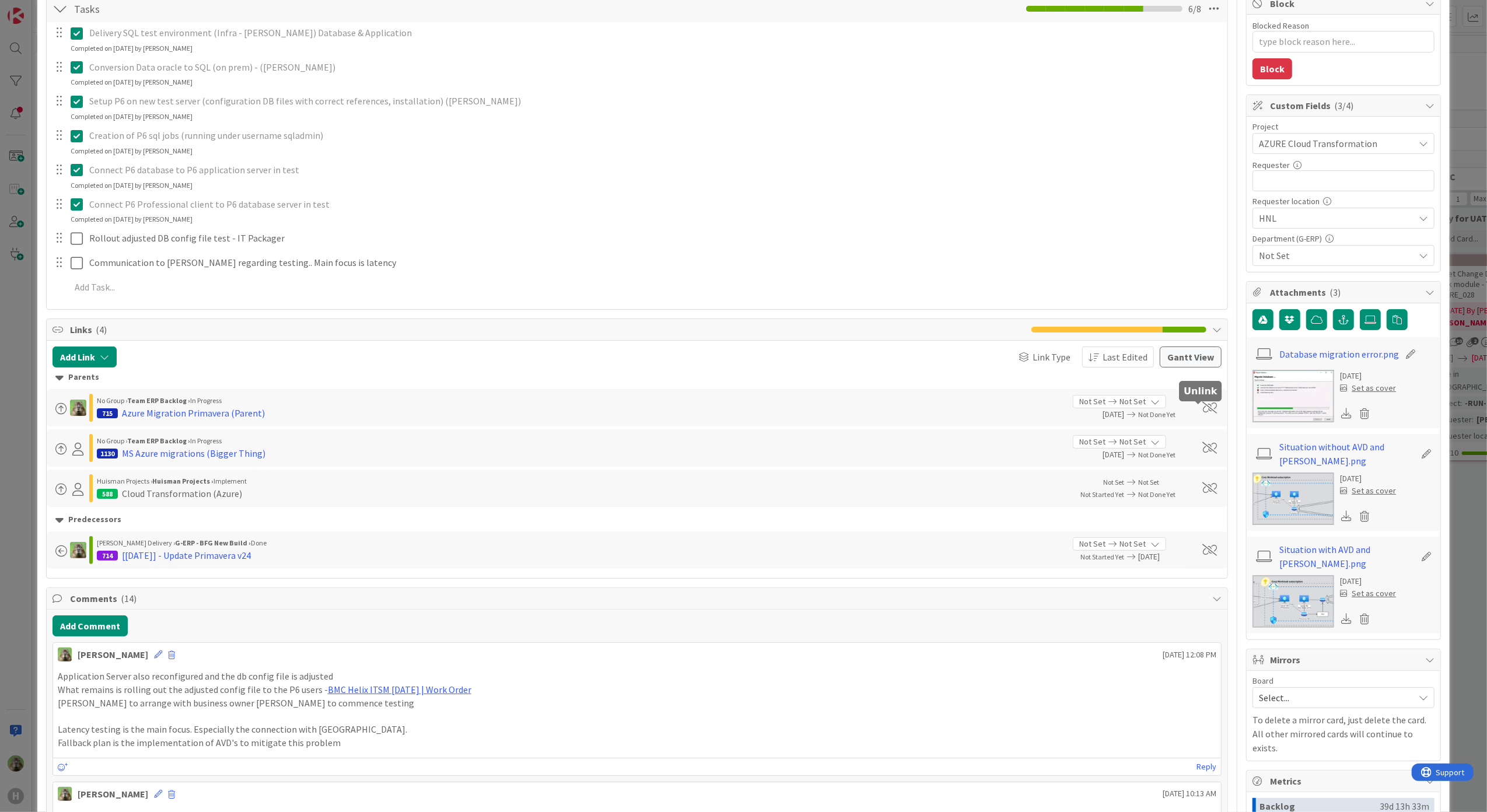
click at [1203, 406] on span at bounding box center [1210, 408] width 15 height 12
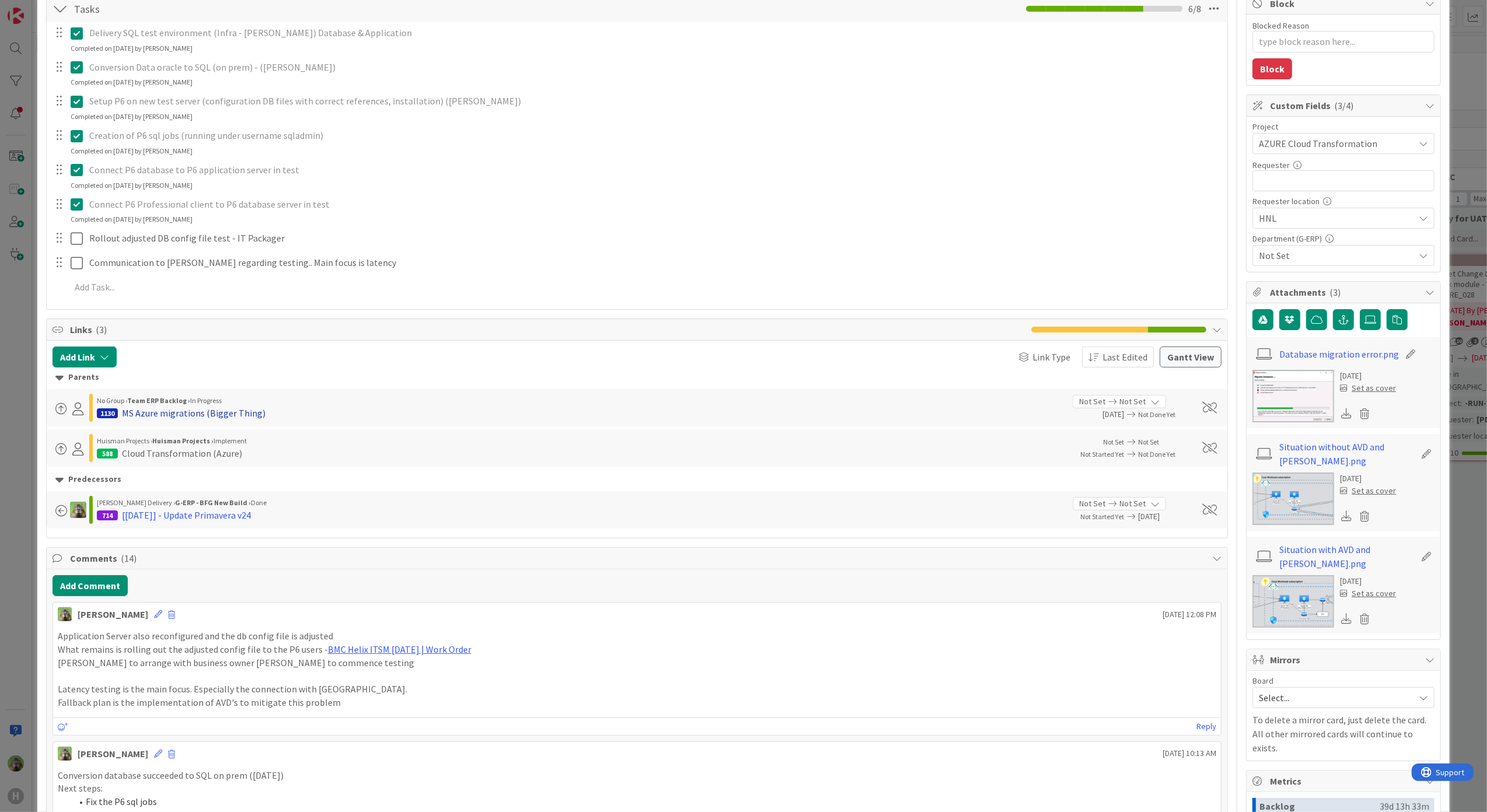
click at [222, 416] on div "MS Azure migrations (Bigger Thing)" at bounding box center [193, 413] width 143 height 14
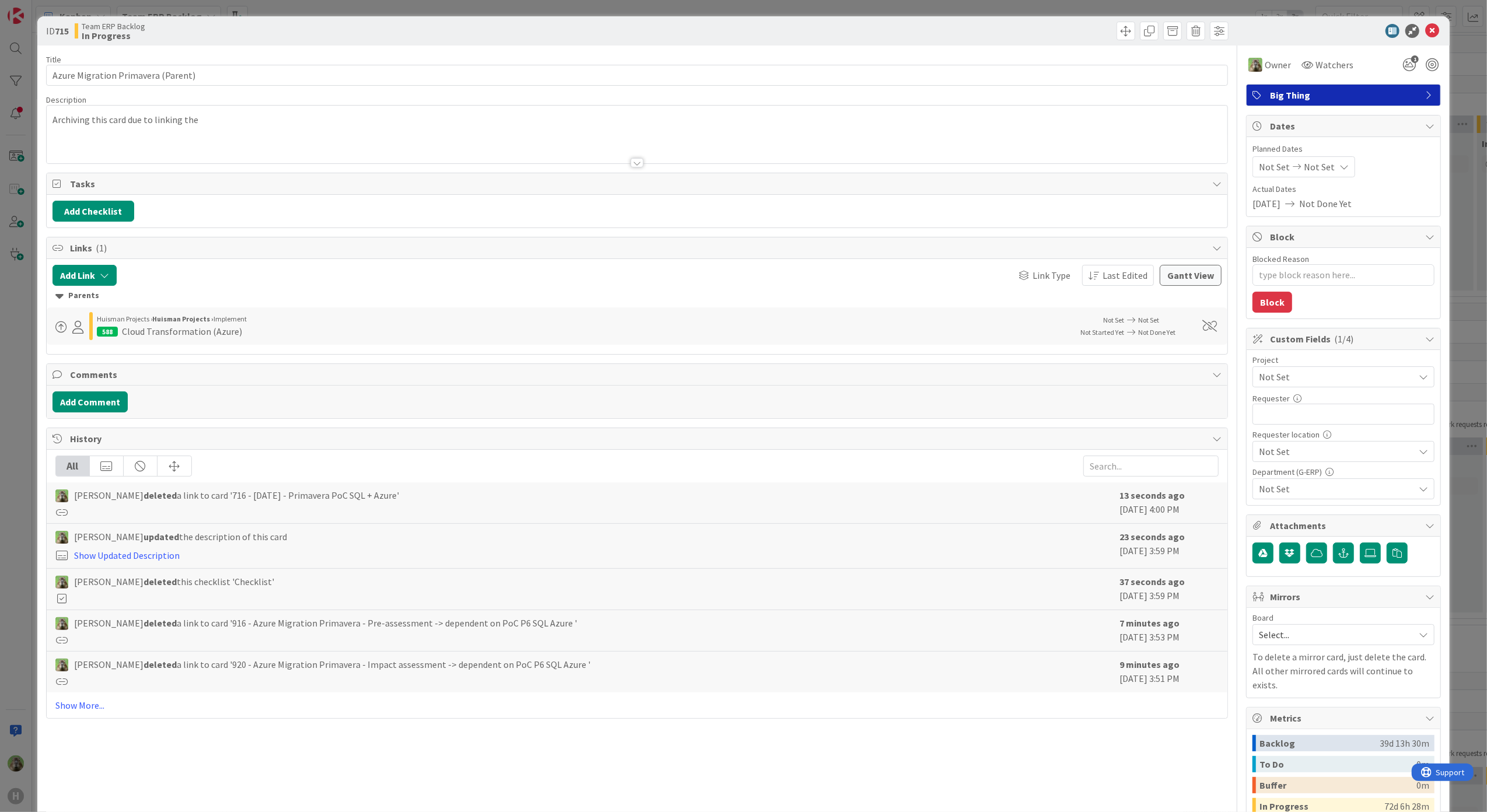
type textarea "x"
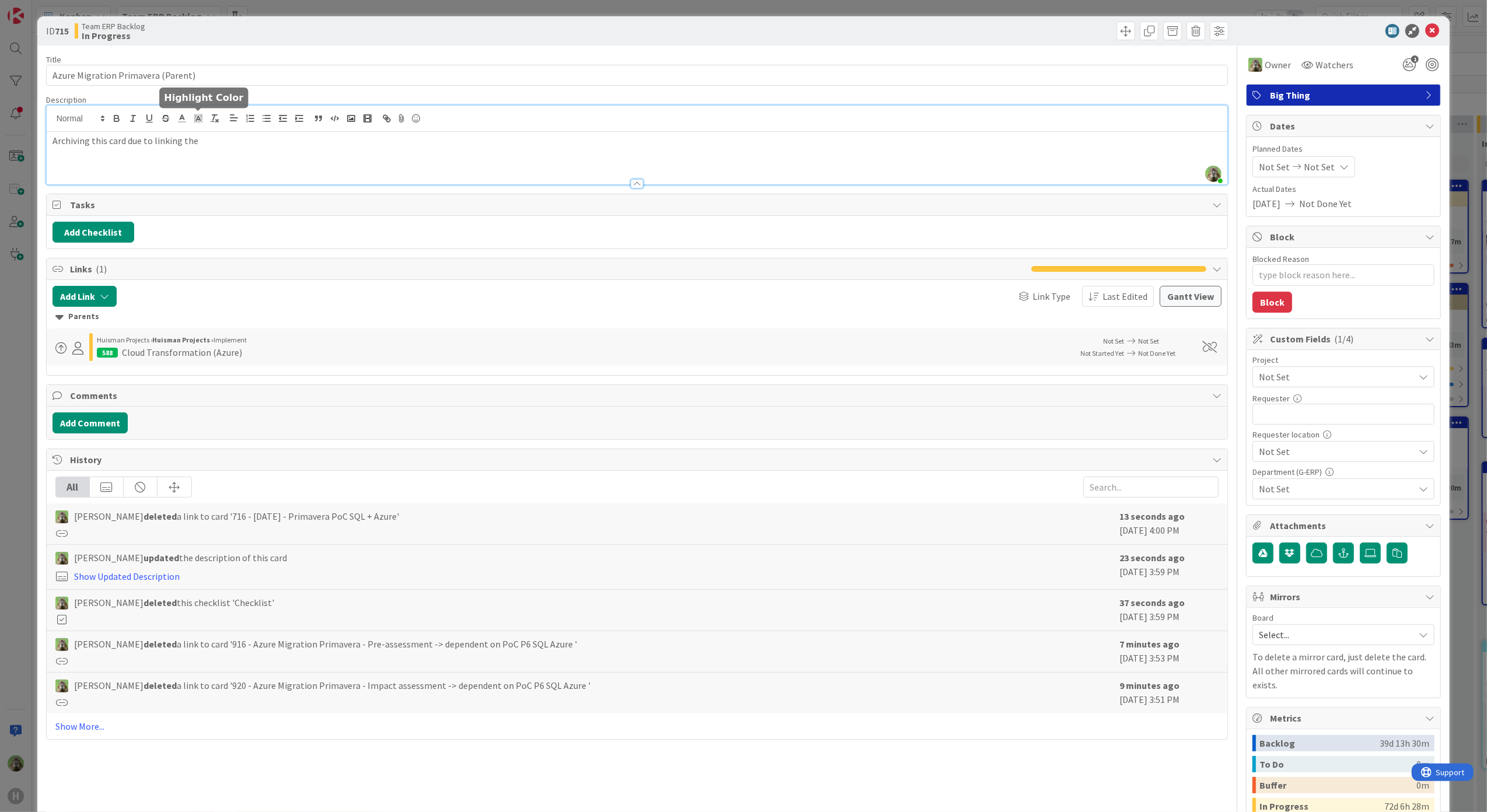
click at [197, 112] on div "[PERSON_NAME] just joined Archiving this card due to linking the" at bounding box center [637, 145] width 1182 height 79
click at [247, 141] on p "Archiving this card due to linking the child cards to Team ERP Backlog | [GEOGR…" at bounding box center [637, 141] width 1169 height 13
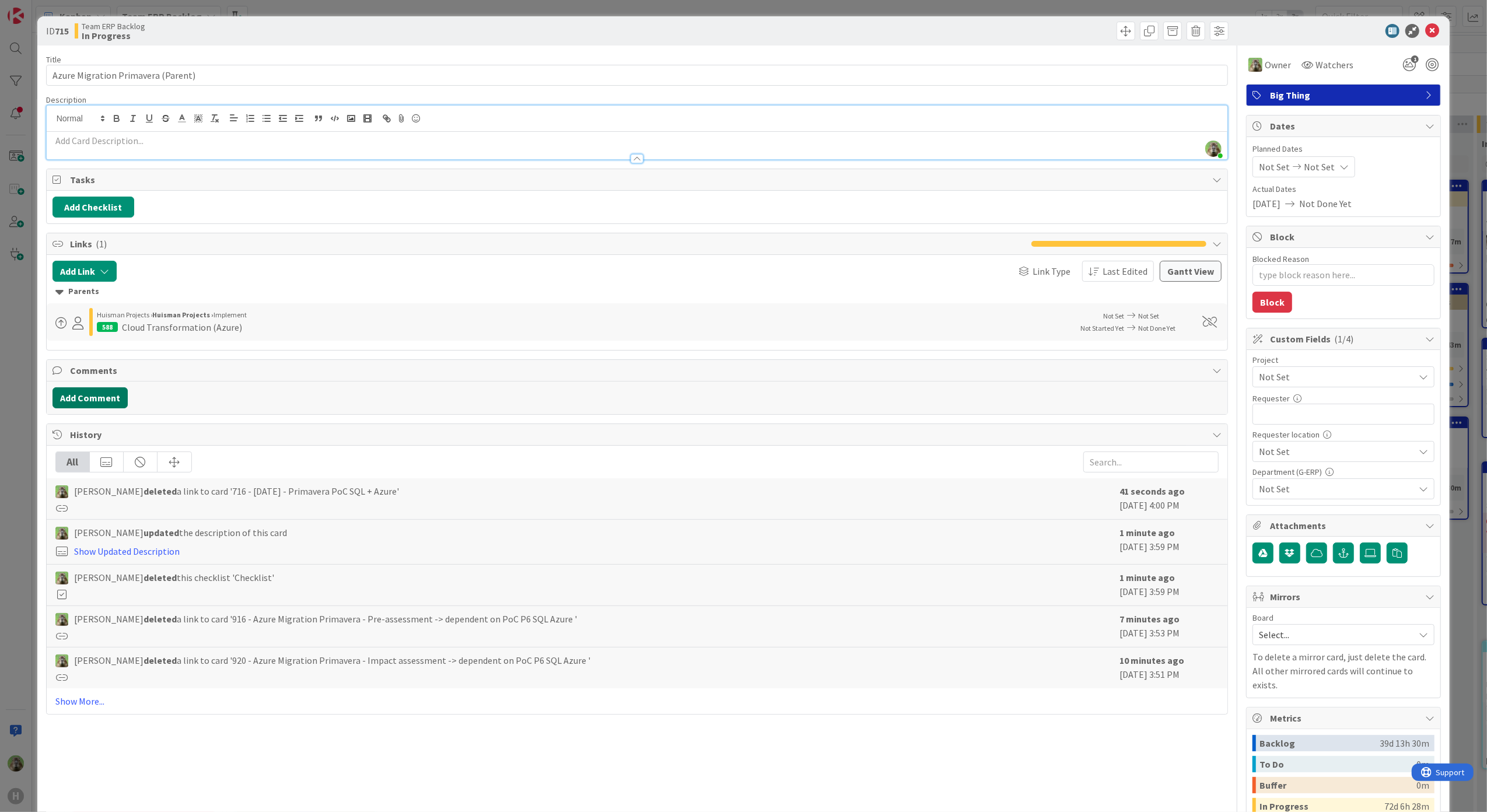
click at [97, 409] on button "Add Comment" at bounding box center [90, 398] width 76 height 21
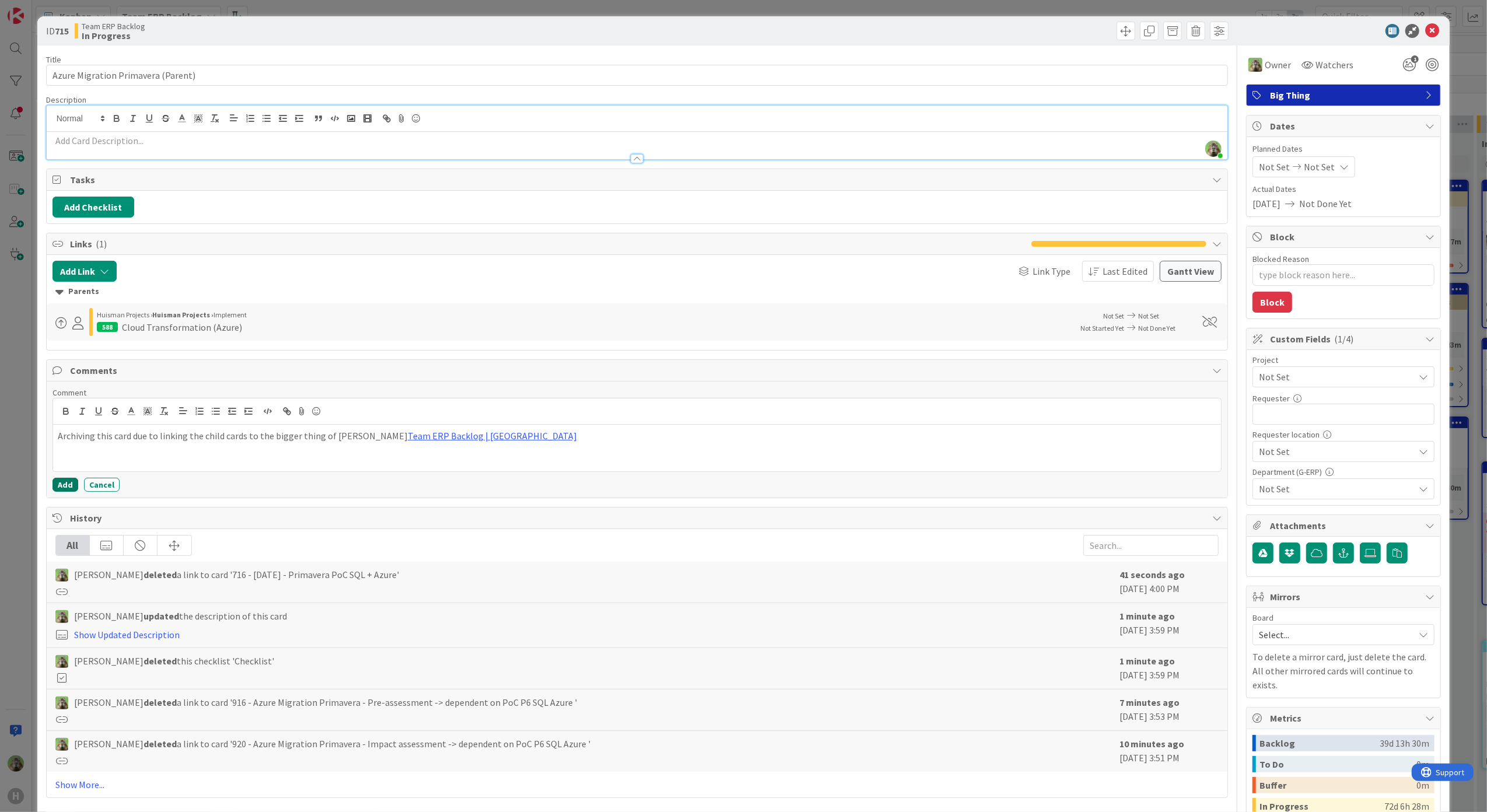
click at [61, 489] on button "Add" at bounding box center [65, 485] width 26 height 14
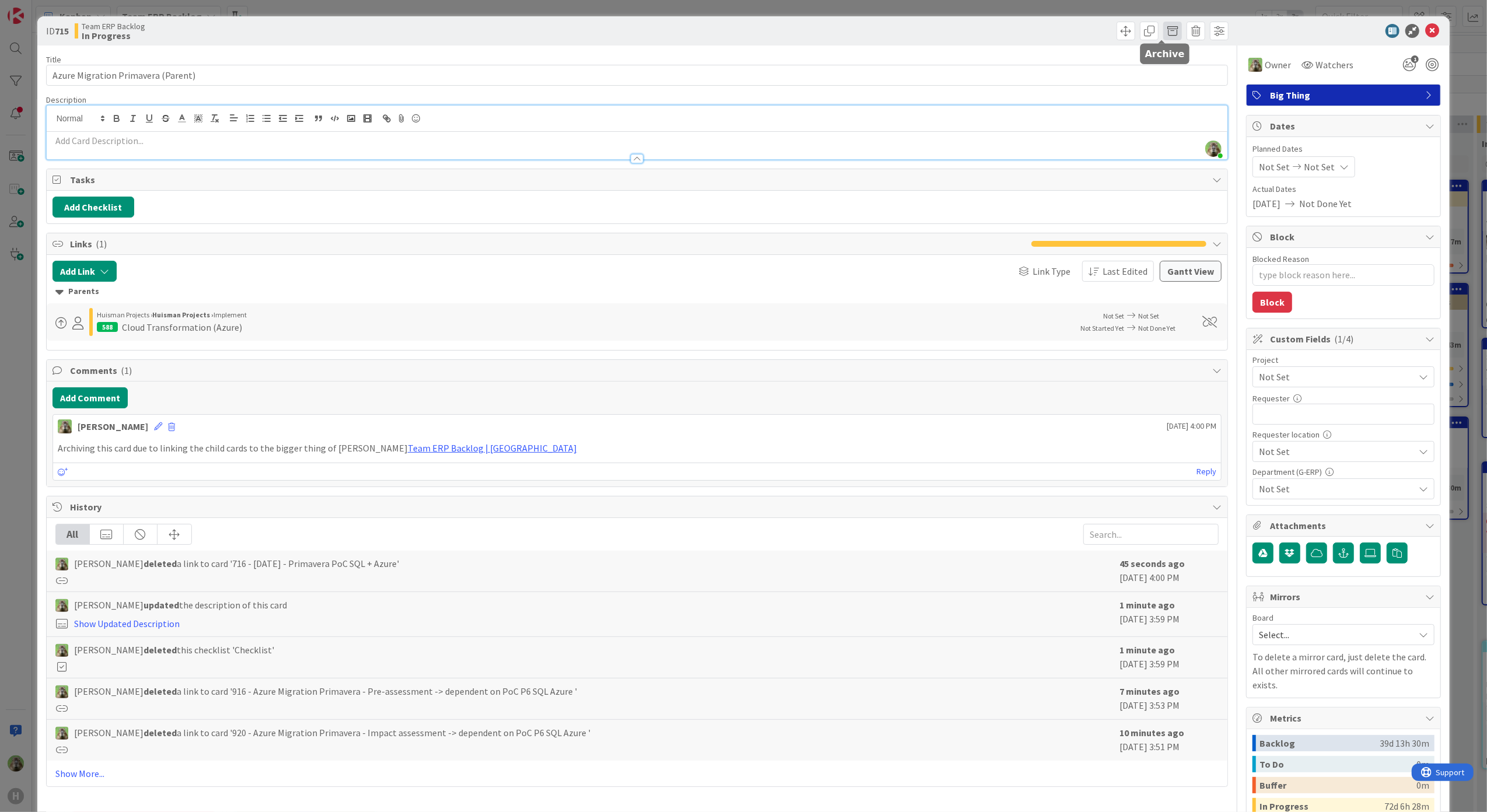
click at [1163, 34] on span at bounding box center [1172, 31] width 19 height 19
click at [1170, 80] on button "Archive" at bounding box center [1192, 86] width 46 height 21
type textarea "x"
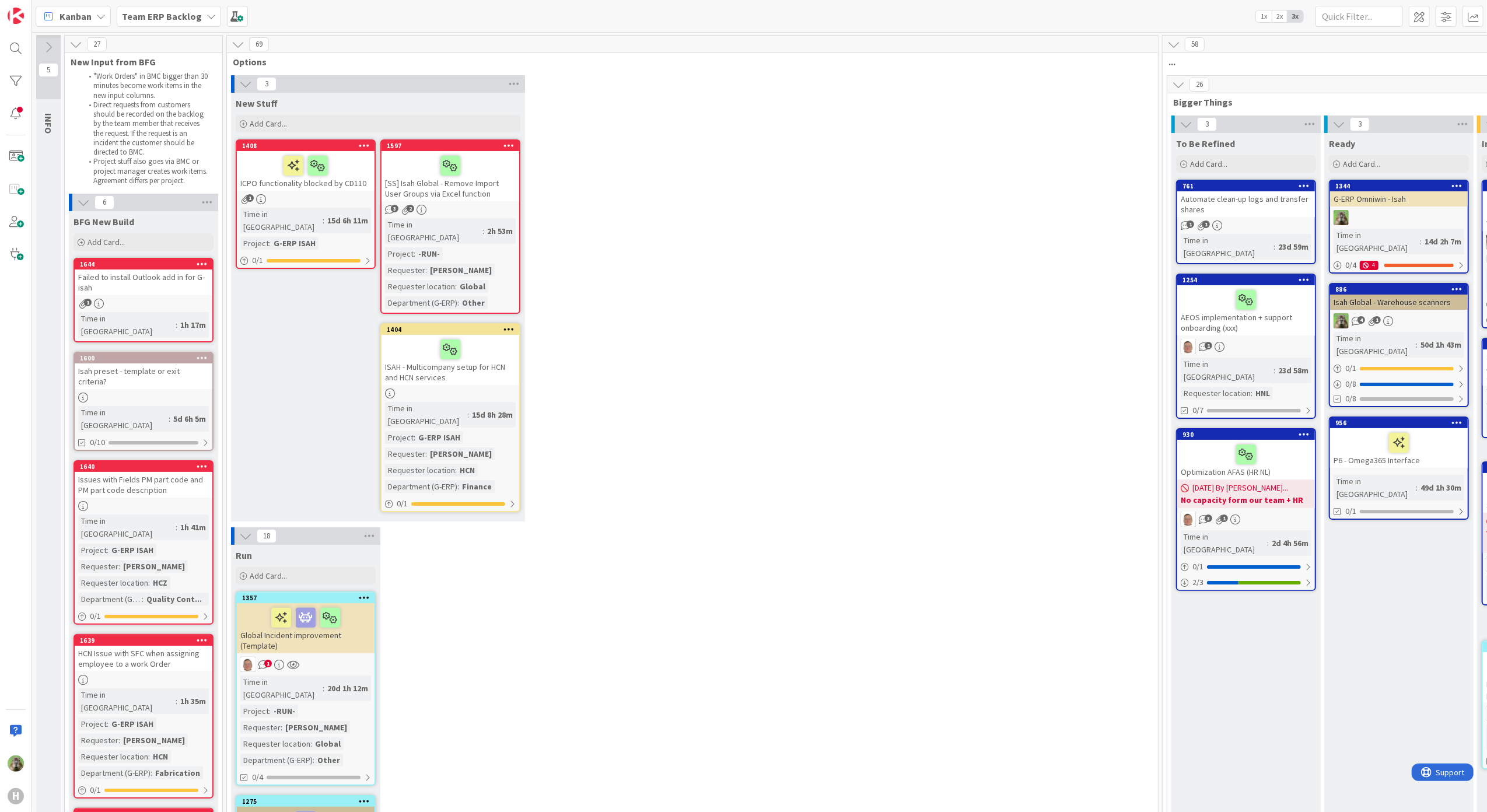
click at [689, 295] on div "3 New Stuff Add Card... 1597 [SS] Isah Global - Remove Import User Groups via E…" at bounding box center [692, 302] width 926 height 452
click at [695, 273] on div "3 New Stuff Add Card... 1597 [SS] Isah Global - Remove Import User Groups via E…" at bounding box center [692, 302] width 926 height 452
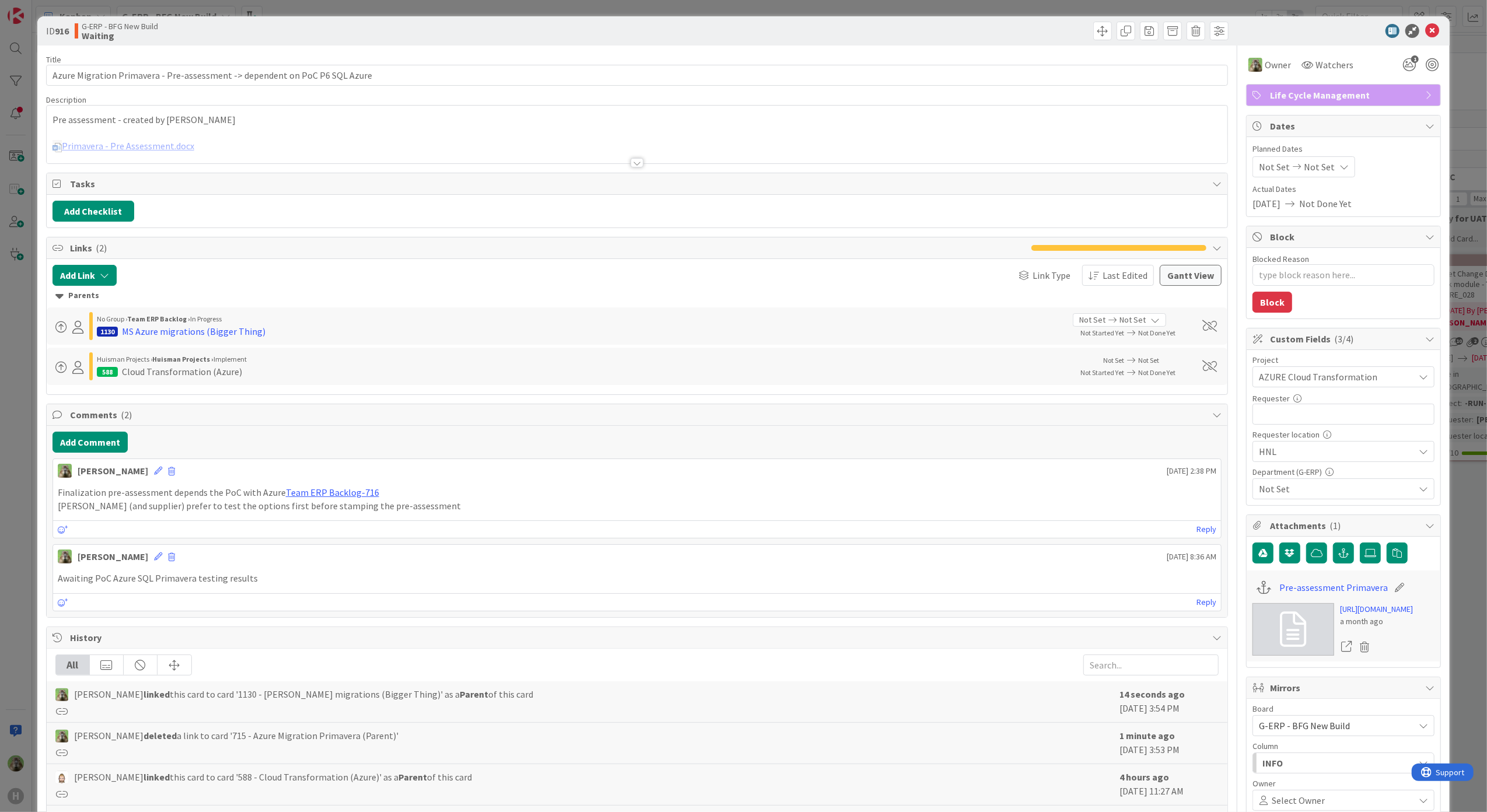
type textarea "x"
click at [30, 435] on div "ID 916 G-ERP - BFG New Build Waiting Title 76 / 128 Azure Migration Primavera -…" at bounding box center [744, 406] width 1487 height 812
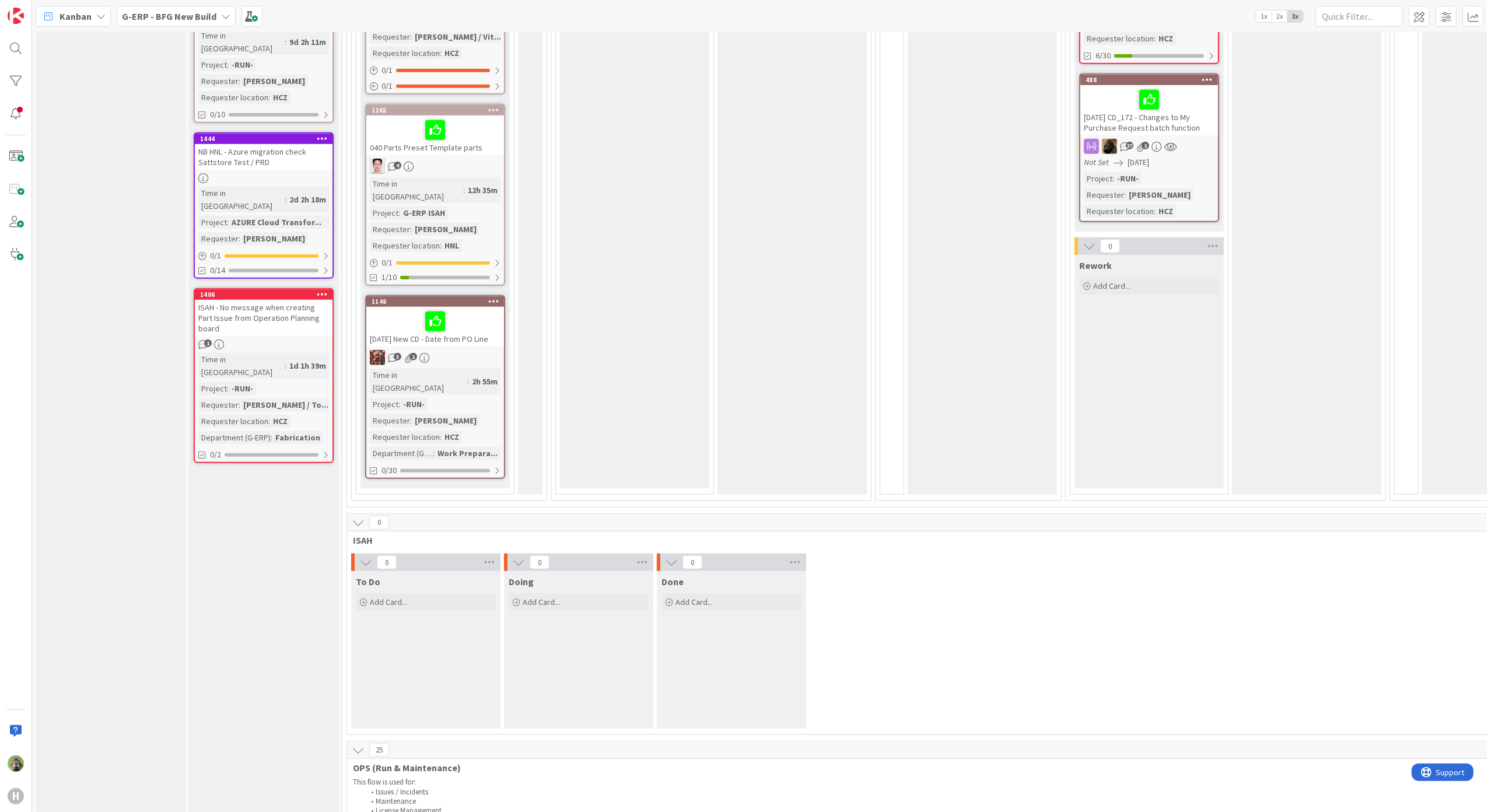
scroll to position [763, 0]
click at [362, 515] on icon at bounding box center [358, 521] width 13 height 13
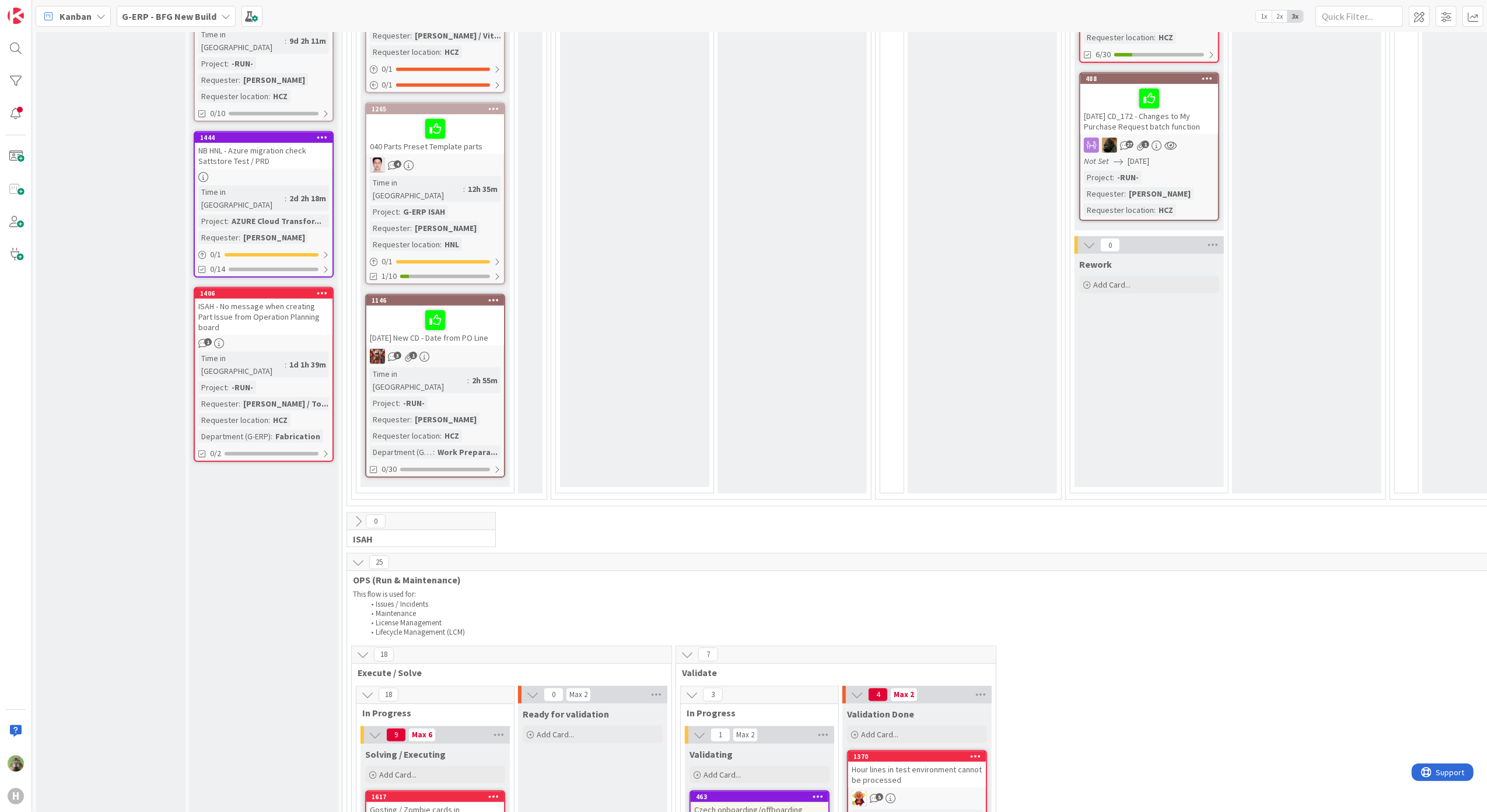
click at [362, 515] on icon at bounding box center [358, 521] width 13 height 13
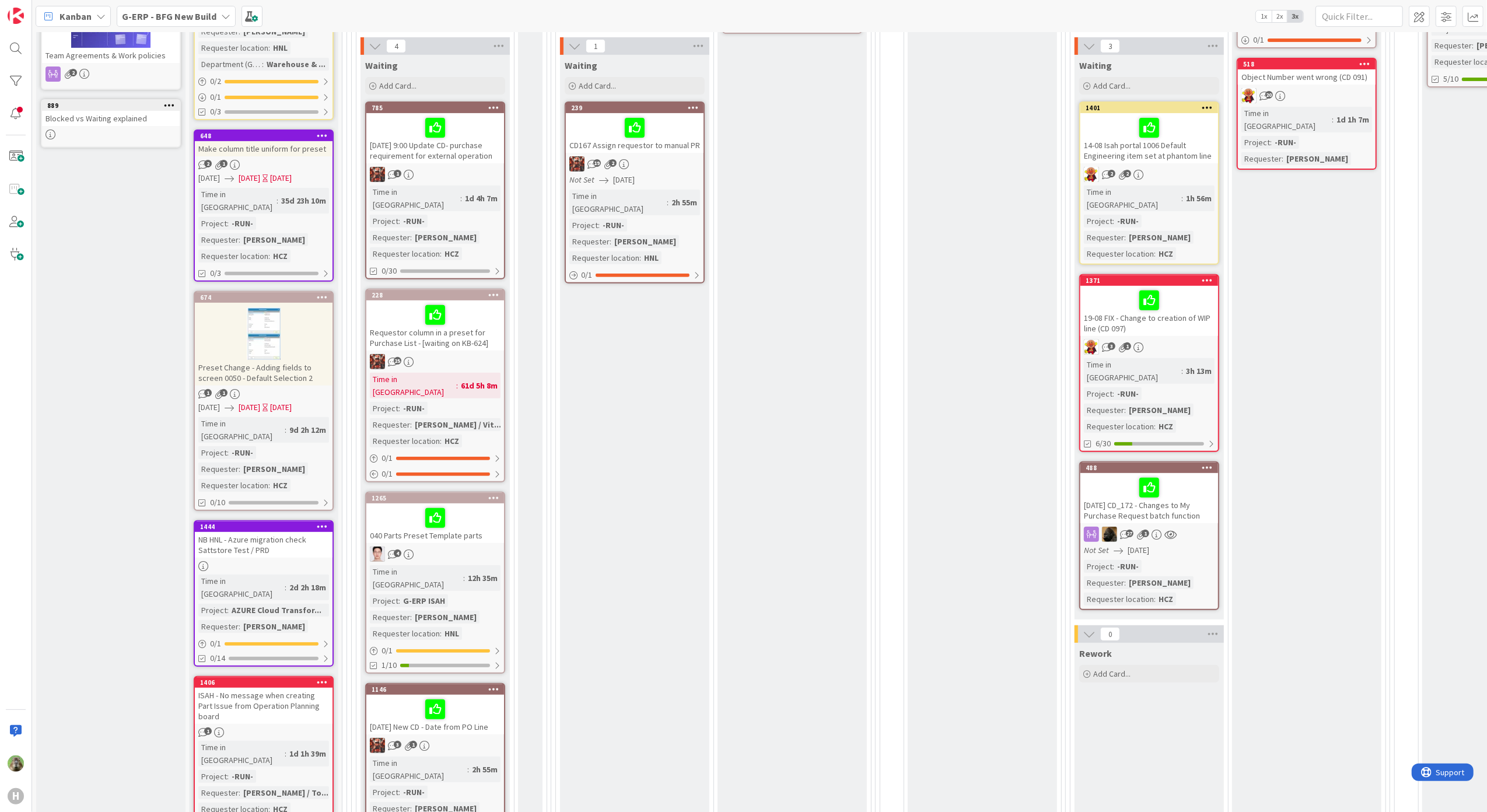
scroll to position [685, 0]
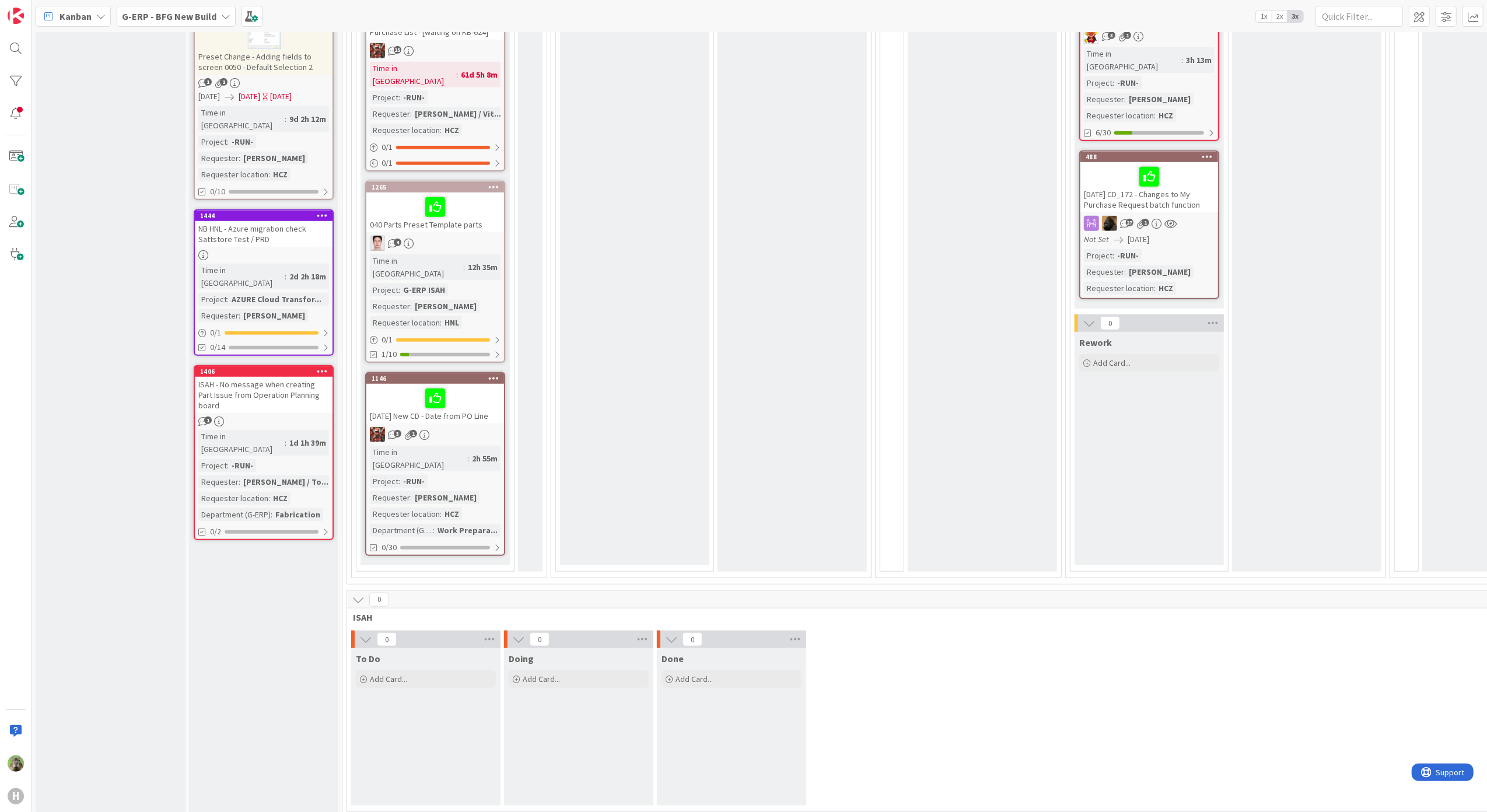
click at [367, 612] on span "ISAH" at bounding box center [1140, 617] width 1574 height 12
click at [1440, 17] on span at bounding box center [1446, 16] width 21 height 21
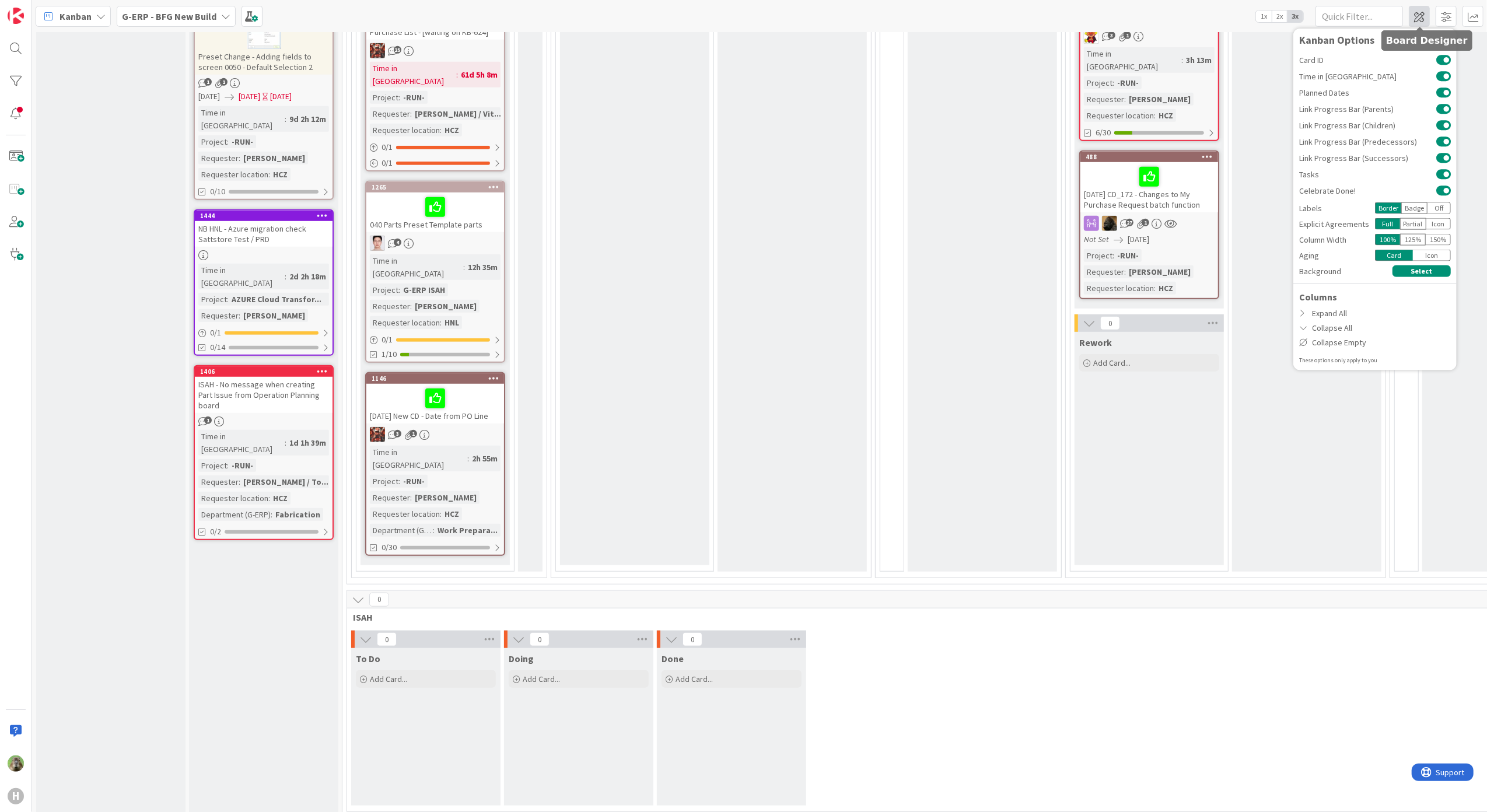
click at [1421, 14] on span at bounding box center [1419, 16] width 21 height 21
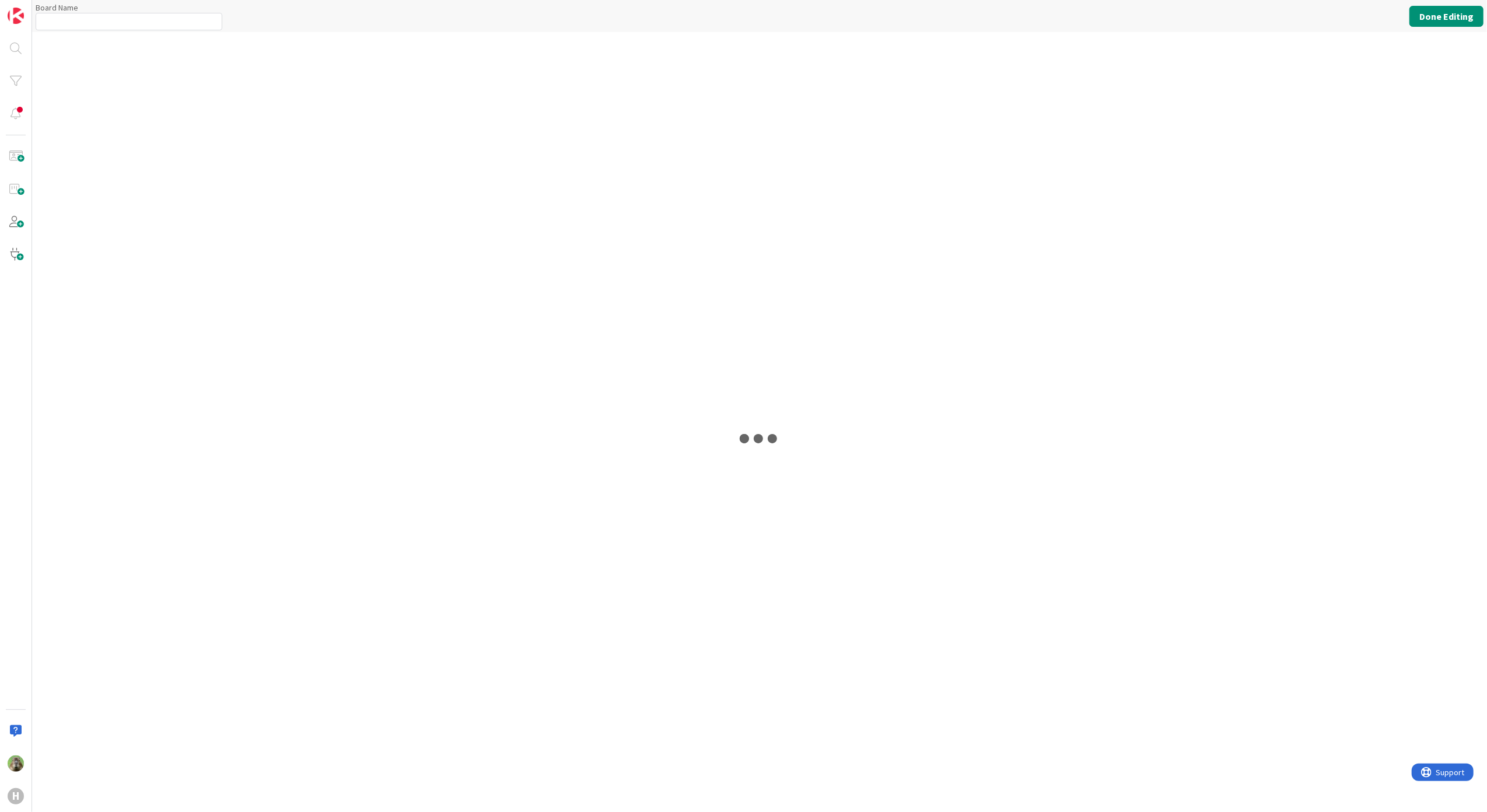
type input "G-ERP - BFG New Build"
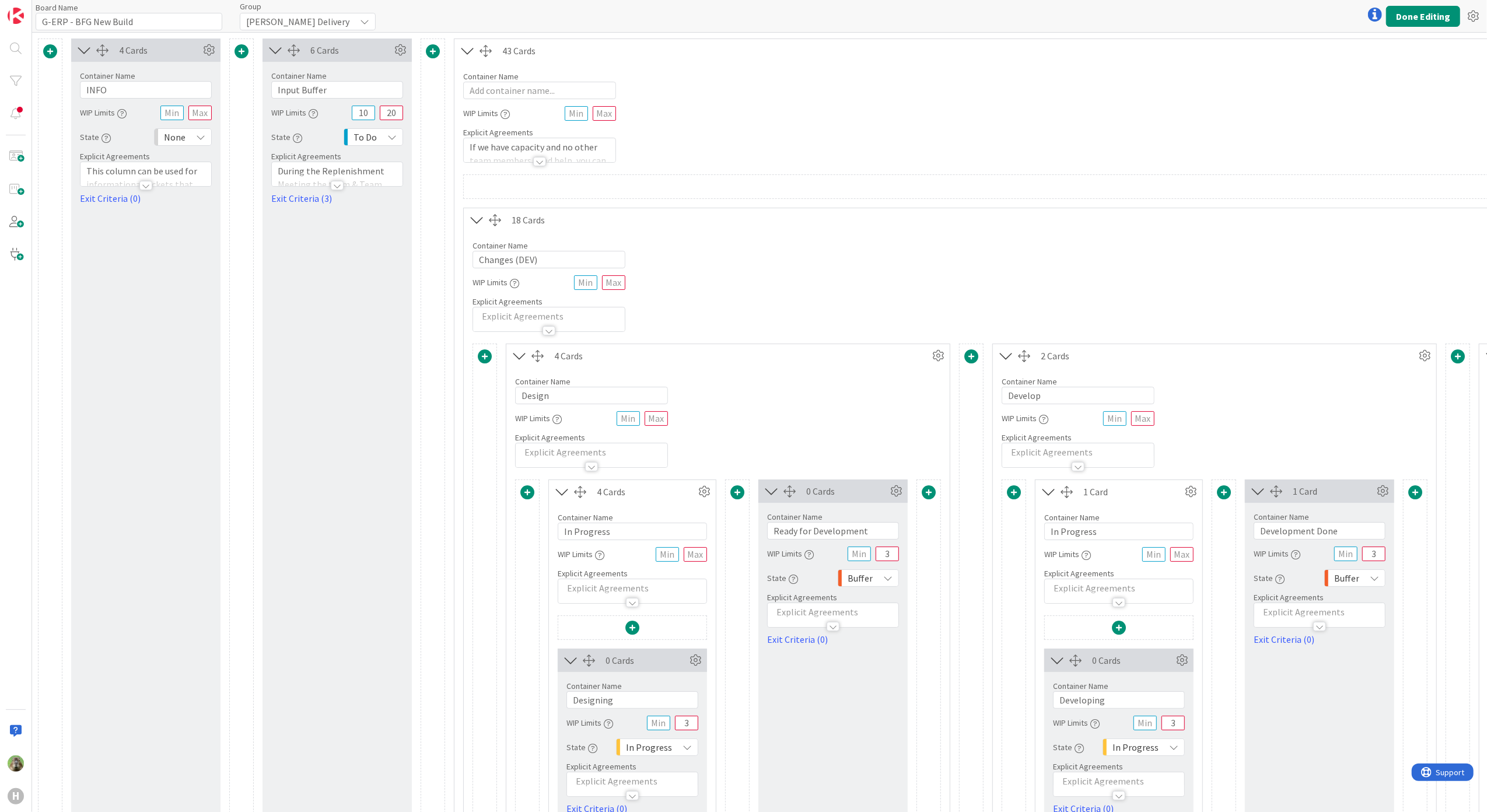
scroll to position [1089, 0]
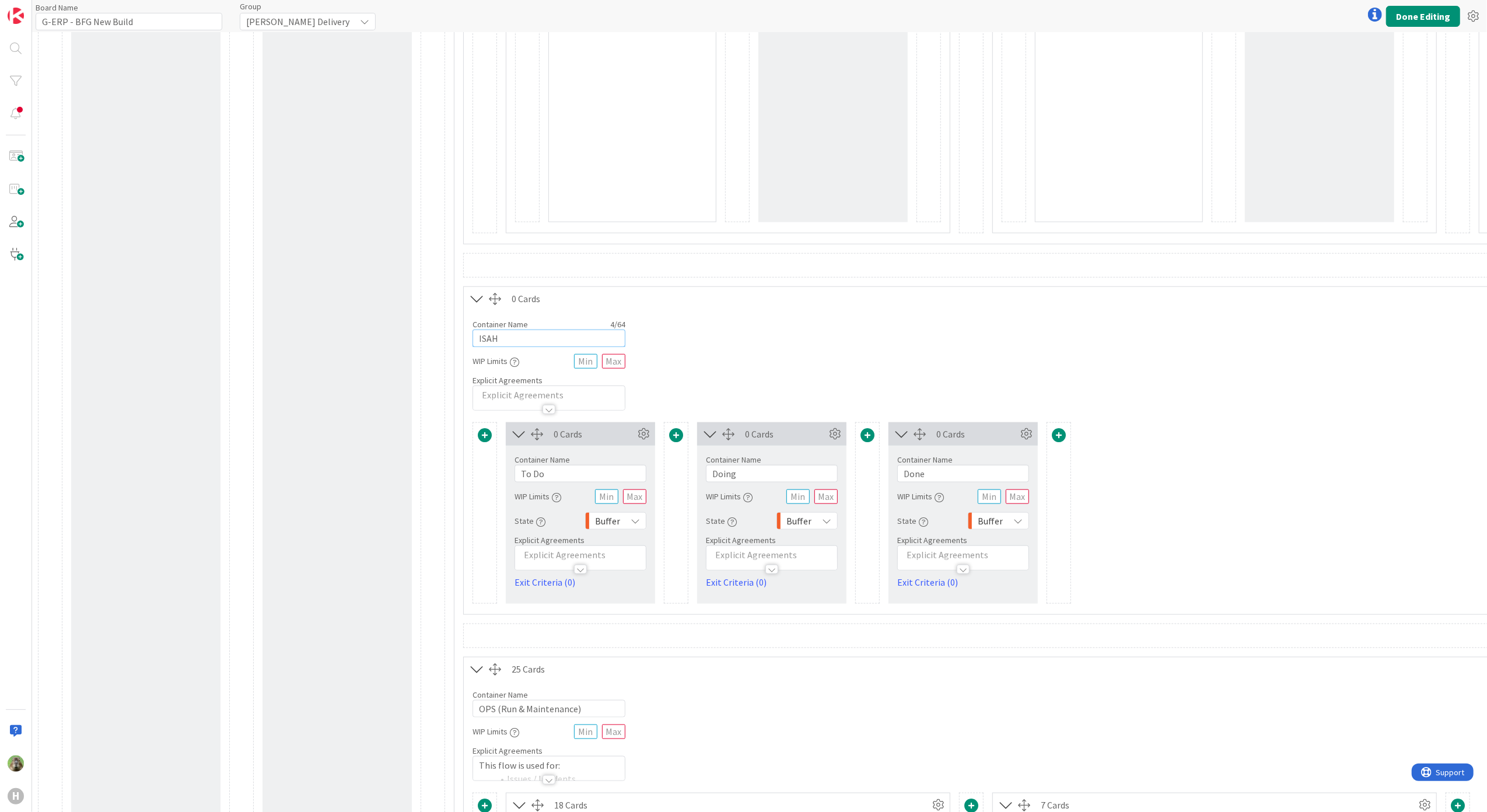
click at [584, 347] on input "ISAH" at bounding box center [549, 338] width 153 height 17
type input "ISAH (do not use)"
click at [1411, 15] on button "Done Editing" at bounding box center [1423, 16] width 74 height 21
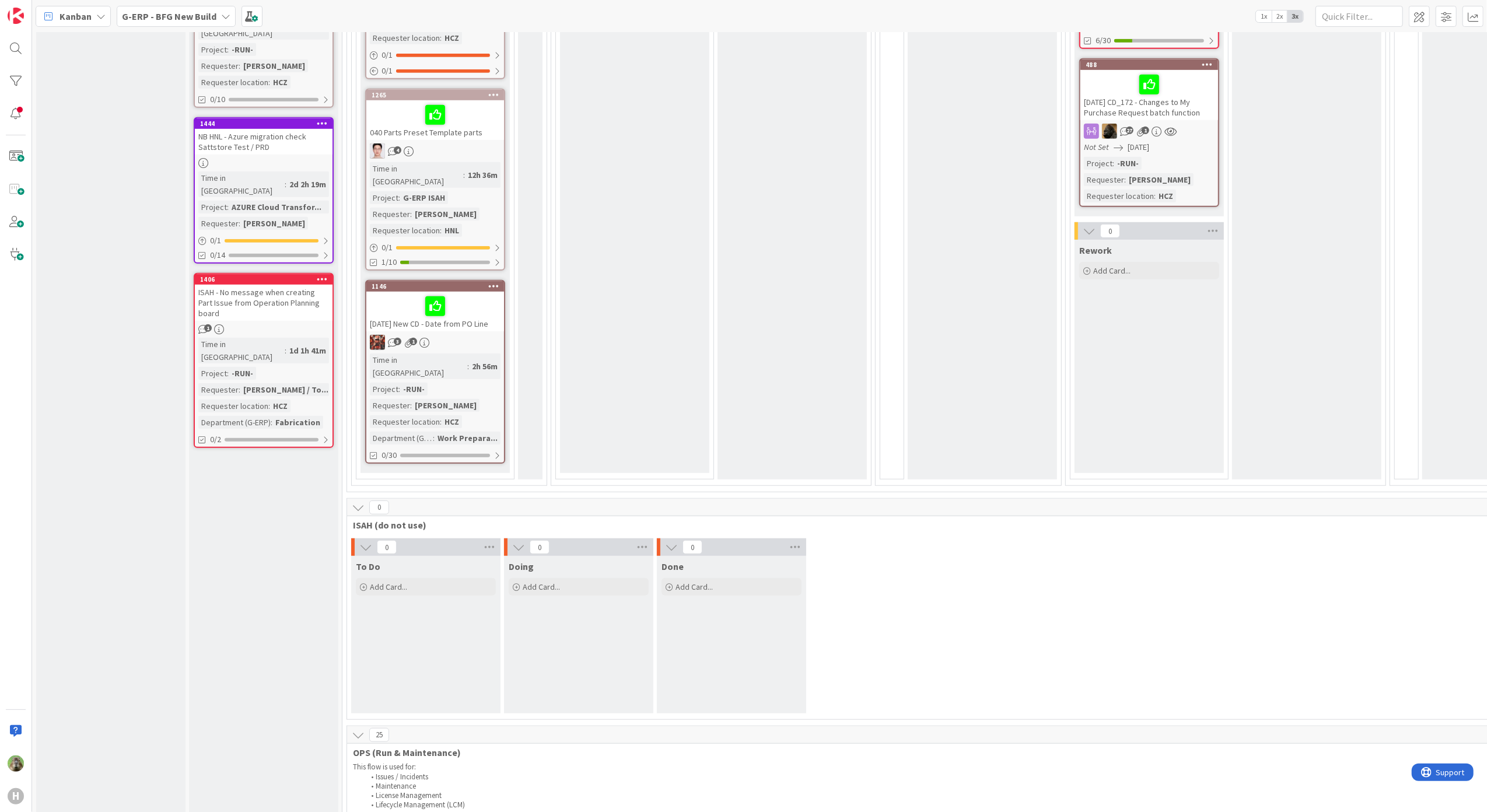
scroll to position [933, 0]
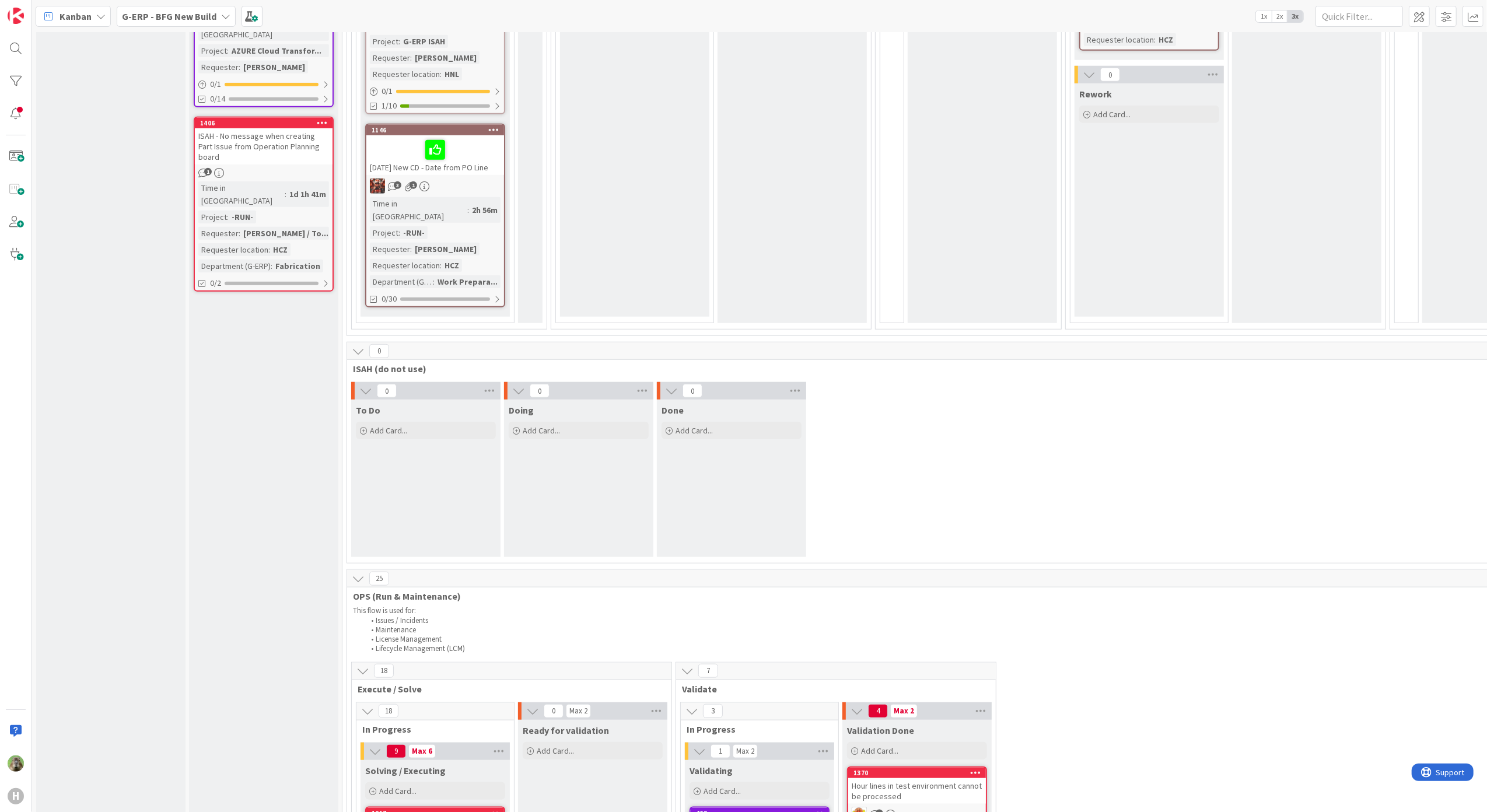
click at [364, 384] on icon at bounding box center [366, 391] width 13 height 13
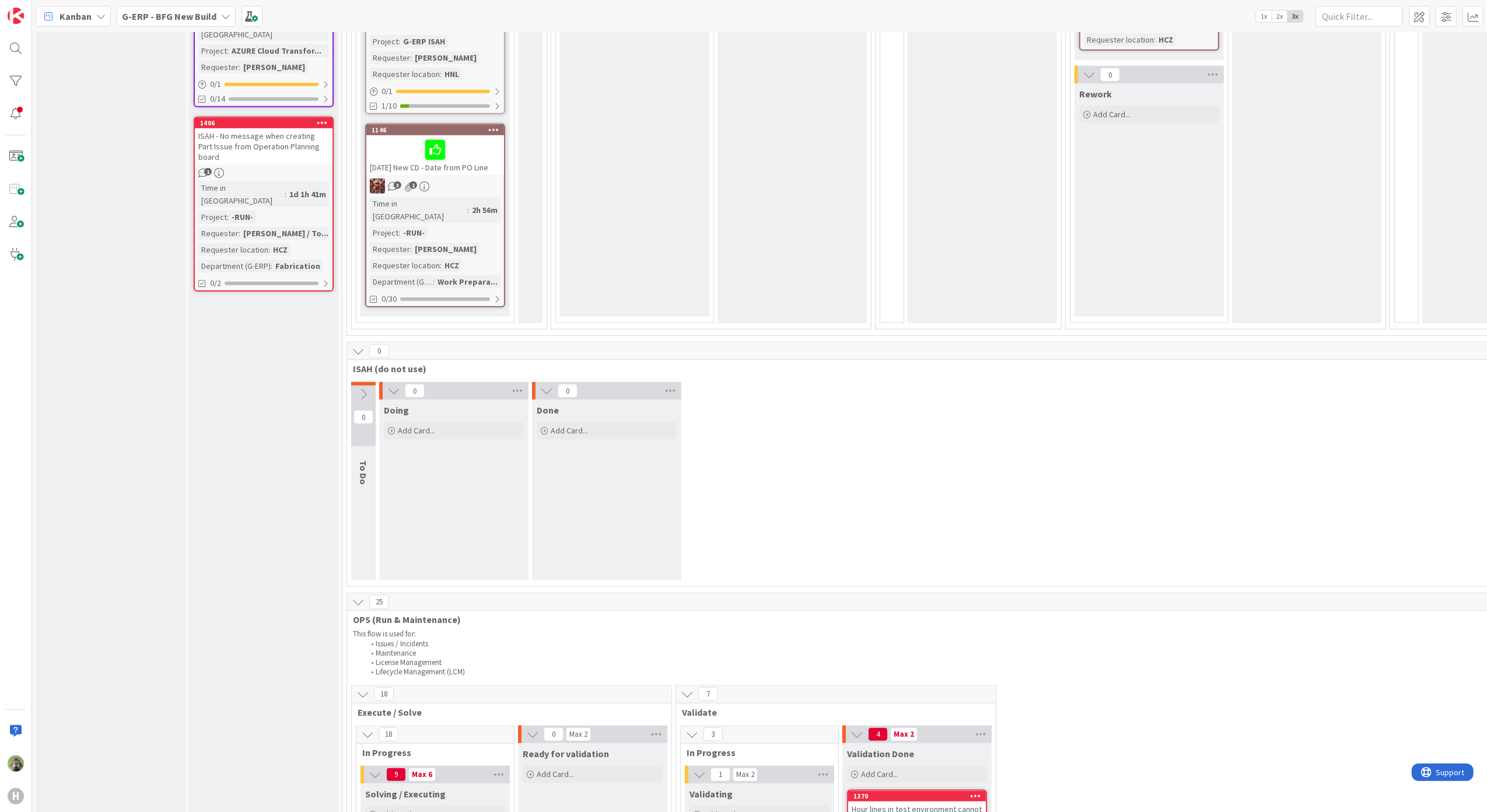
click at [361, 388] on icon at bounding box center [363, 394] width 13 height 13
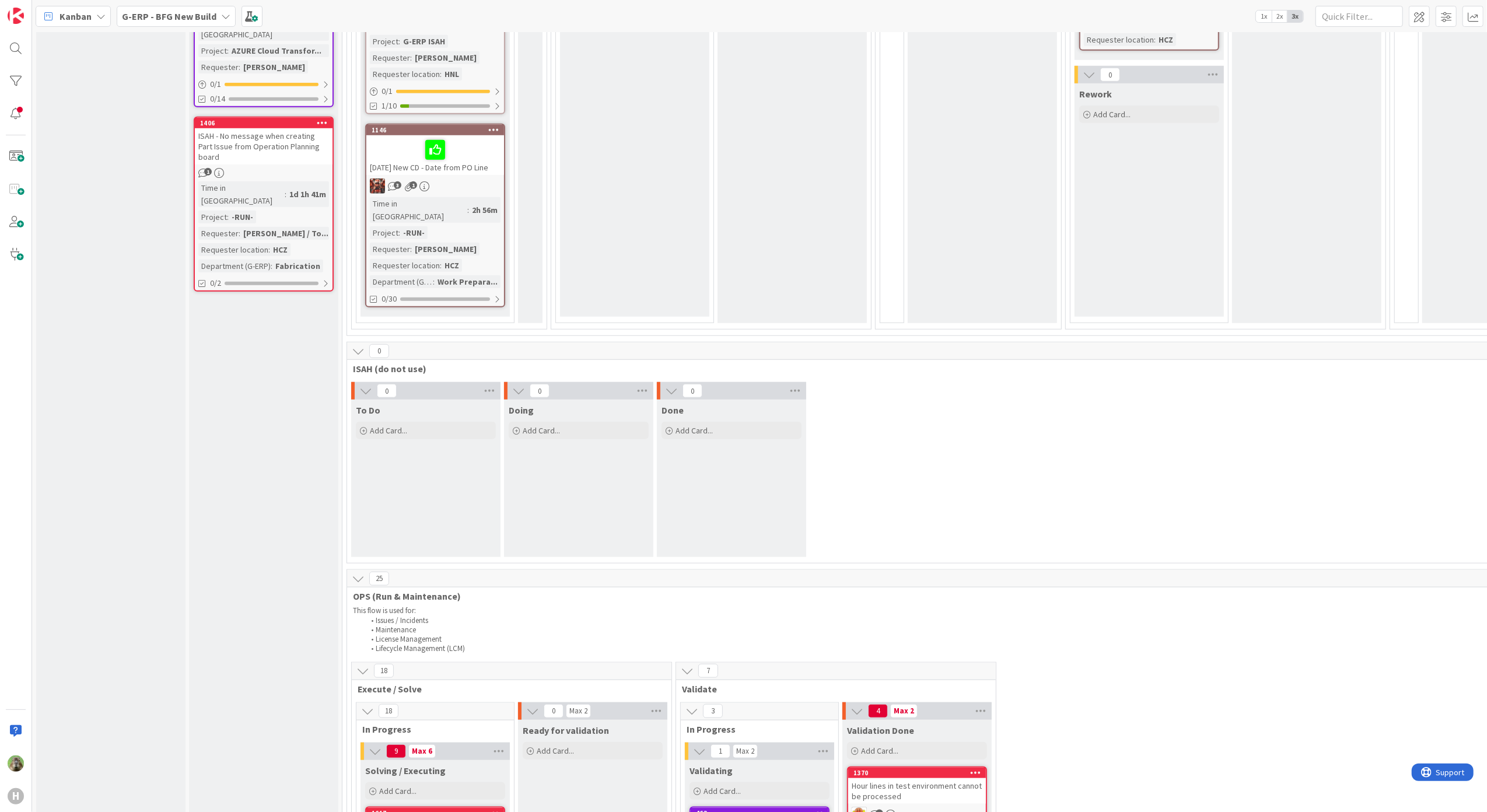
click at [350, 344] on button at bounding box center [358, 352] width 15 height 15
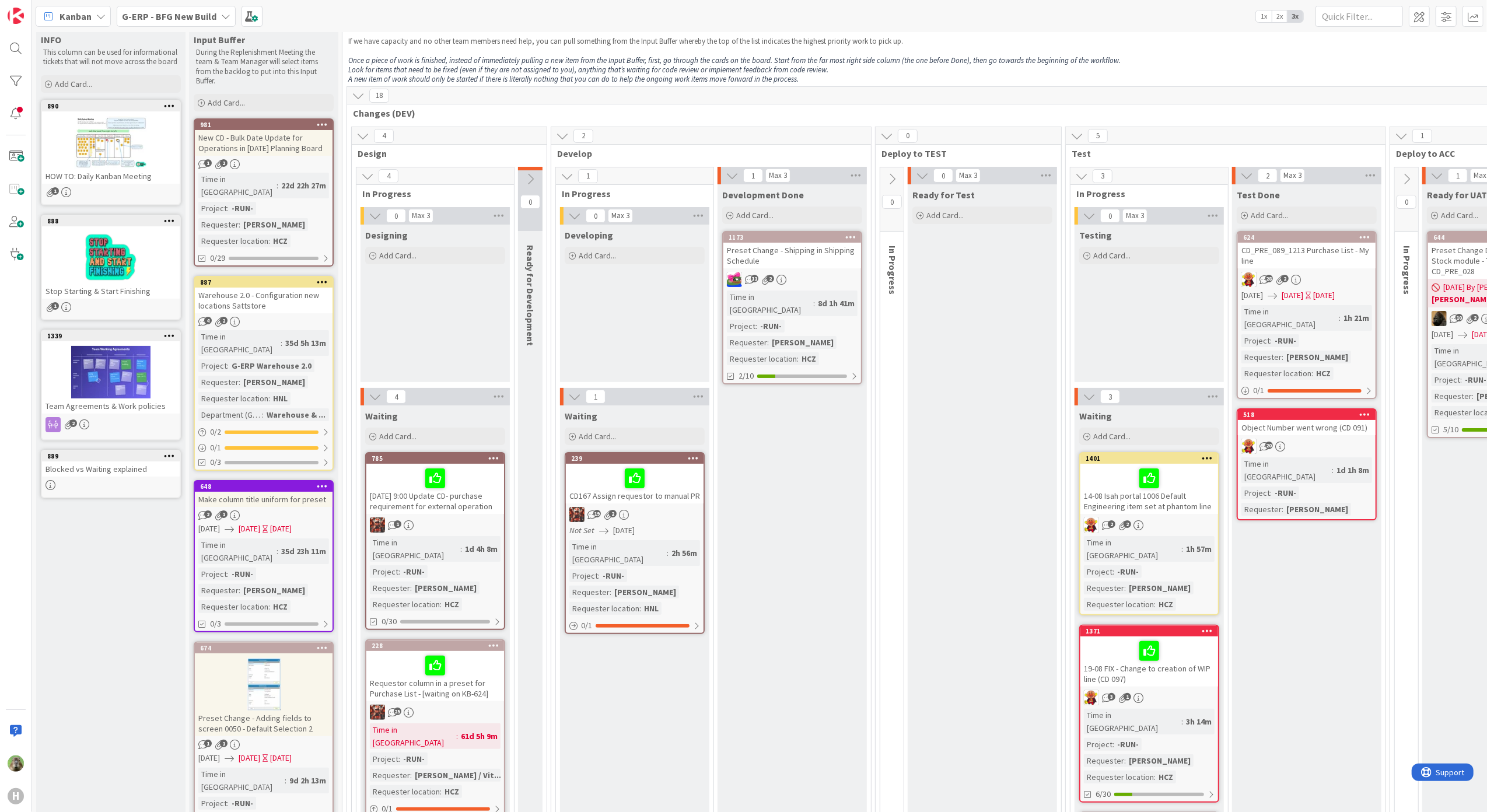
scroll to position [0, 0]
